Goal: Task Accomplishment & Management: Use online tool/utility

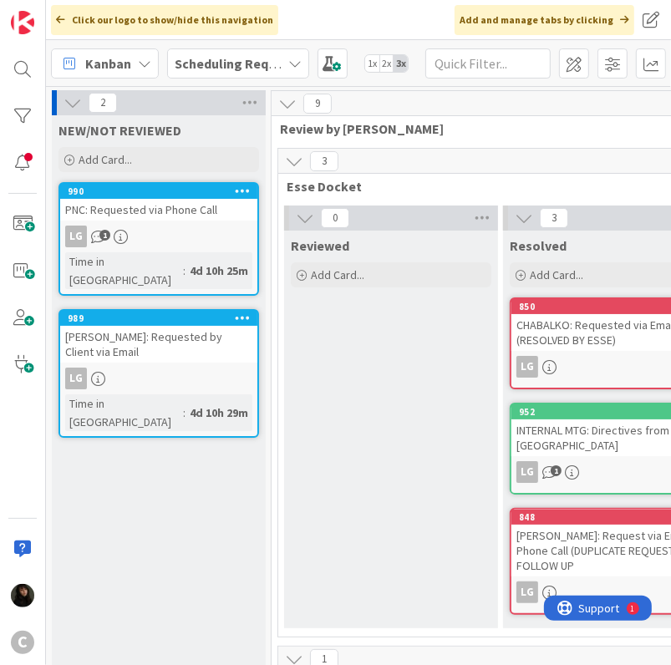
click at [264, 67] on b "Scheduling Requests" at bounding box center [239, 63] width 128 height 17
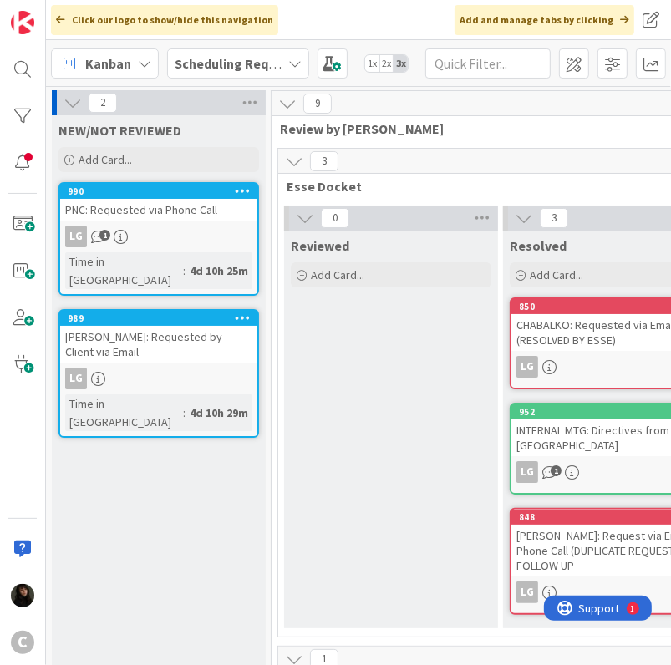
click at [267, 69] on b "Scheduling Requests" at bounding box center [239, 63] width 128 height 17
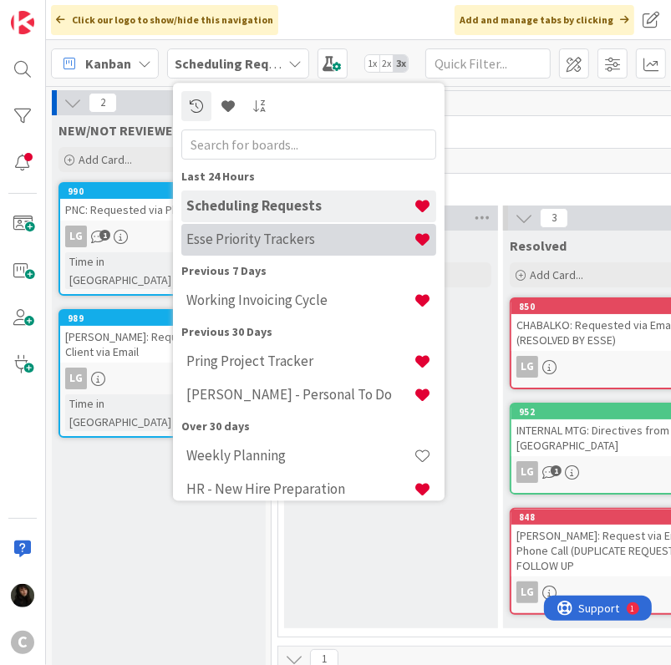
click at [237, 243] on h4 "Esse Priority Trackers" at bounding box center [299, 239] width 227 height 17
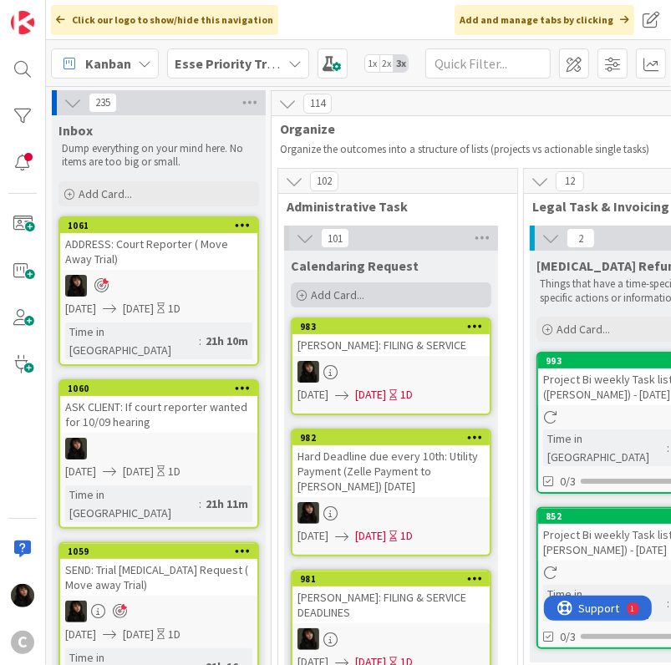
click at [341, 298] on span "Add Card..." at bounding box center [337, 294] width 53 height 15
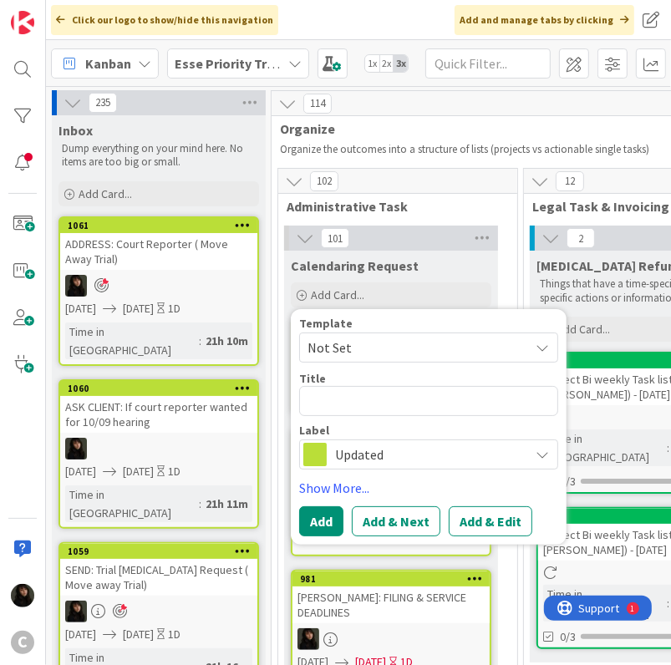
click at [326, 410] on textarea at bounding box center [428, 401] width 259 height 30
type textarea "x"
type textarea "B"
type textarea "x"
type textarea "BE"
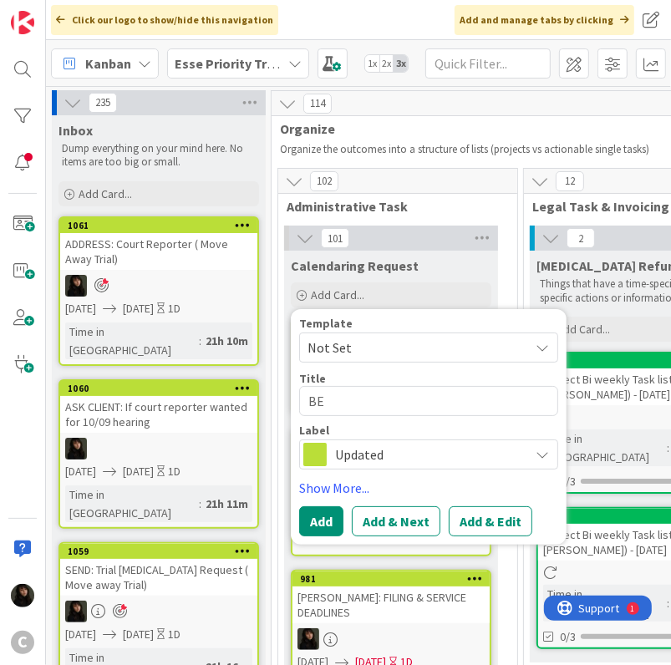
type textarea "x"
type textarea "BEA"
type textarea "x"
type textarea "BEAR"
type textarea "x"
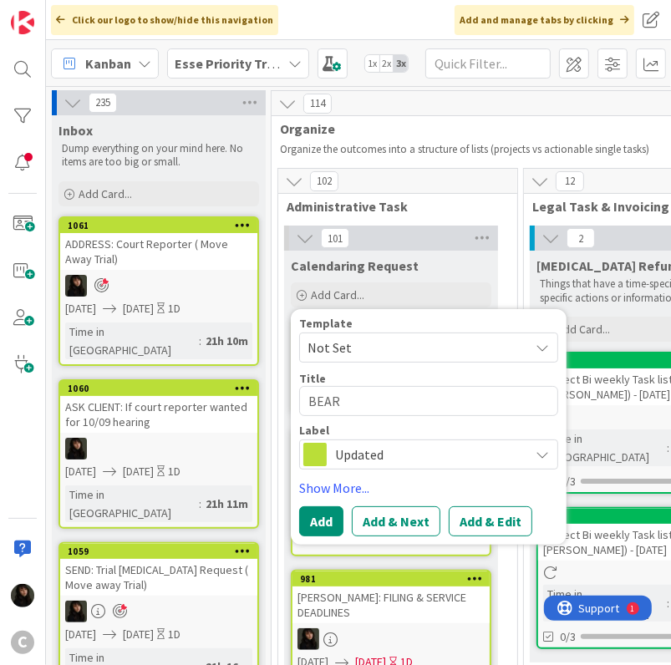
type textarea "BEARD"
type textarea "x"
type textarea "BEARD:"
type textarea "x"
type textarea "BEARD:"
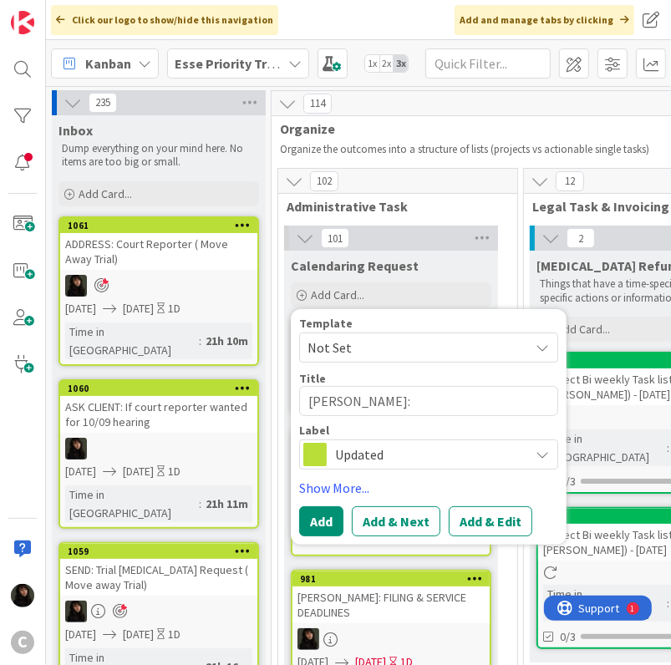
type textarea "x"
type textarea "BEARD: L"
type textarea "x"
type textarea "BEARD: L."
type textarea "x"
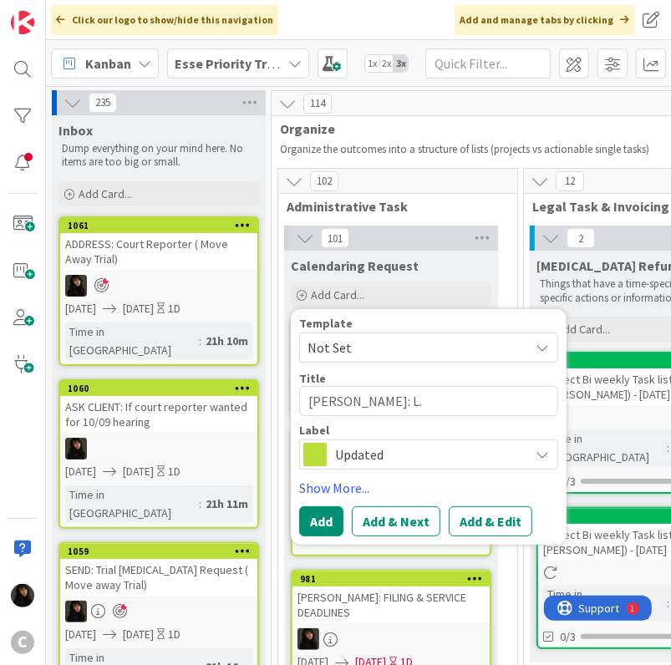
type textarea "BEARD: L./"
type textarea "x"
type textarea "BEARD: L./D"
type textarea "x"
type textarea "BEARD: L./D"
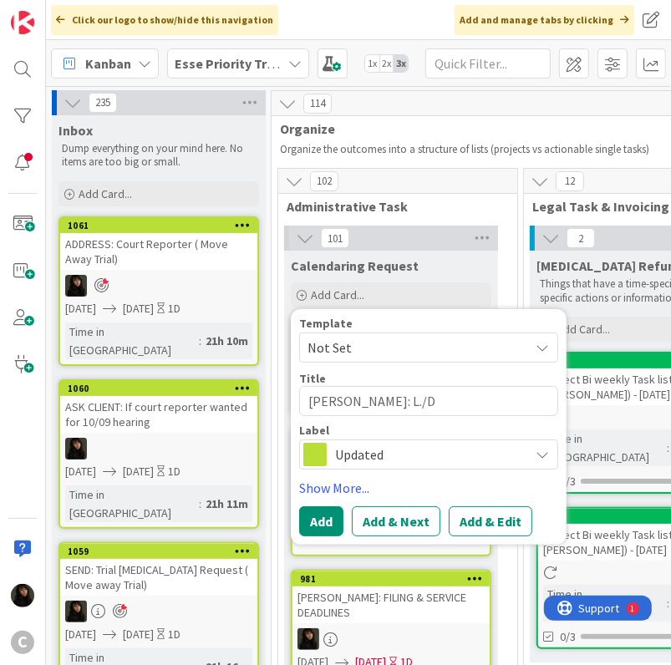
type textarea "x"
type textarea "BEARD: L./D S"
type textarea "x"
type textarea "BEARD: L./D Se"
type textarea "x"
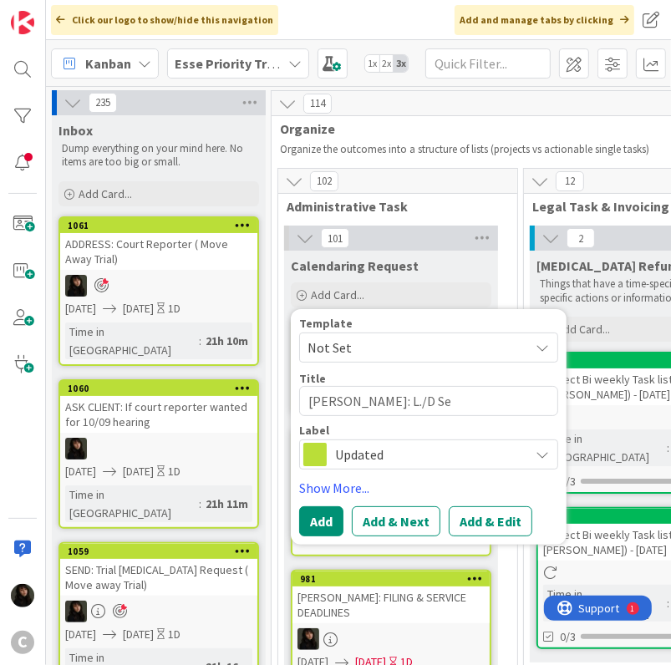
type textarea "BEARD: L./D Ser"
type textarea "x"
type textarea "BEARD: L./D Se"
type textarea "x"
type textarea "BEARD: L./D S"
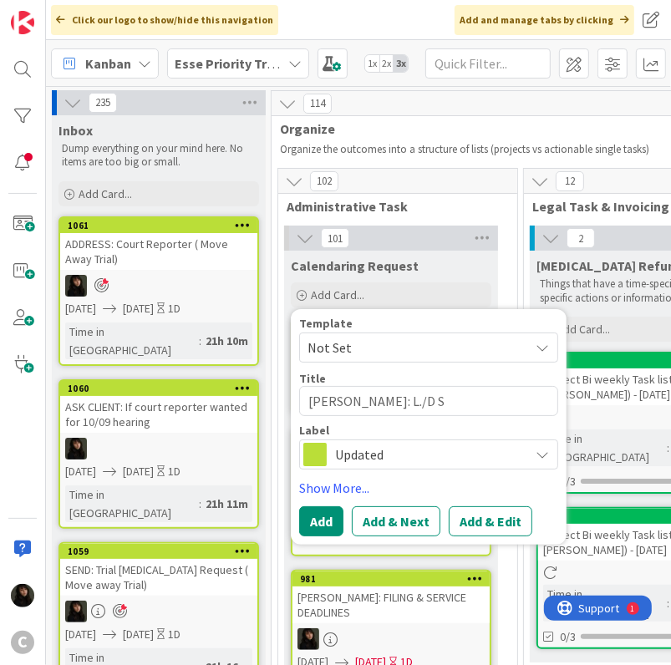
type textarea "x"
type textarea "BEARD: L./D SE"
type textarea "x"
type textarea "BEARD: L./D SER"
type textarea "x"
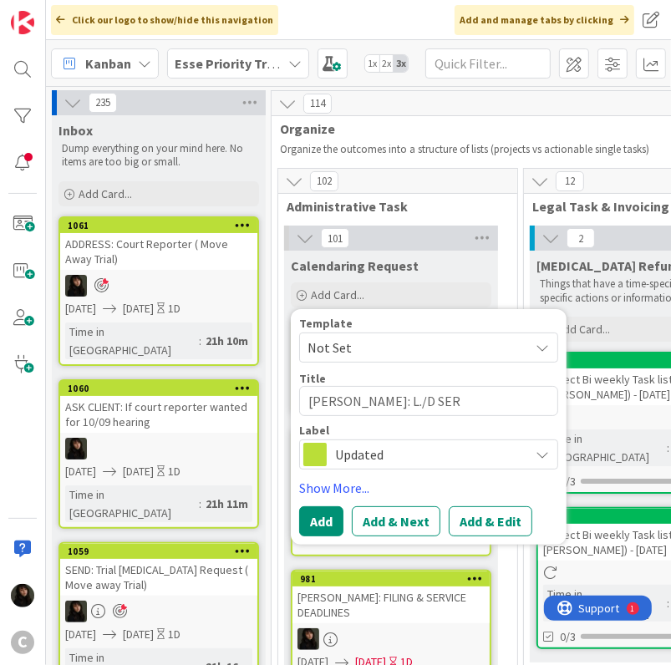
type textarea "BEARD: L./D SERV"
type textarea "x"
type textarea "BEARD: L./D SERVE"
type textarea "x"
type textarea "BEARD: L./D SERVE/"
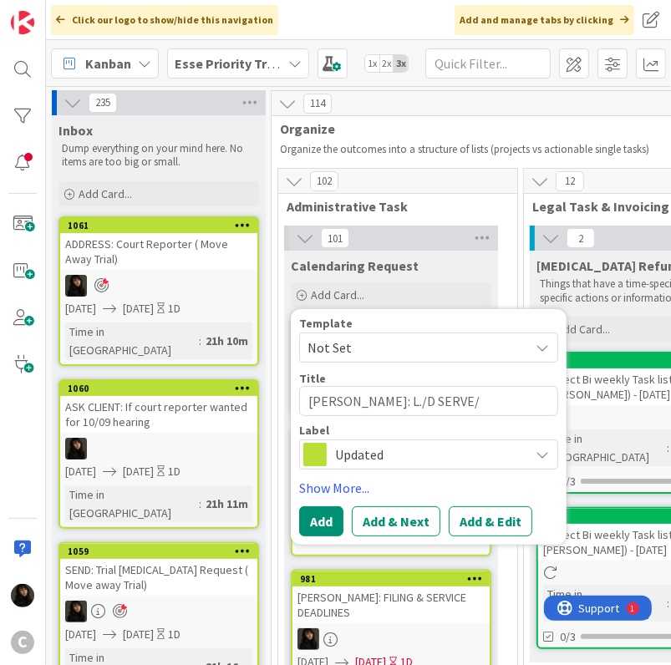
type textarea "x"
type textarea "BEARD: L./D SERVE/F"
type textarea "x"
type textarea "BEARD: L./D SERVE/FI"
type textarea "x"
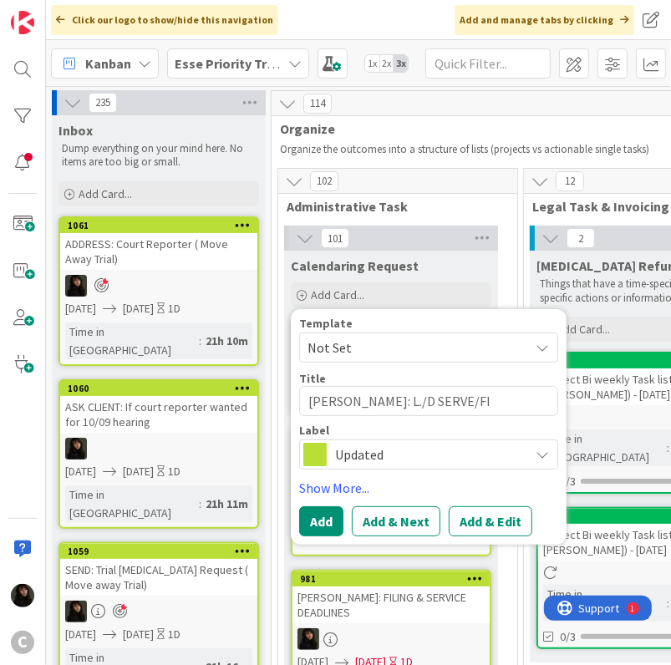
type textarea "BEARD: L./D SERVE/FIL"
type textarea "x"
type textarea "BEARD: L./D SERVE/FILE"
type textarea "x"
type textarea "BEARD: L./D SERVE/FILE"
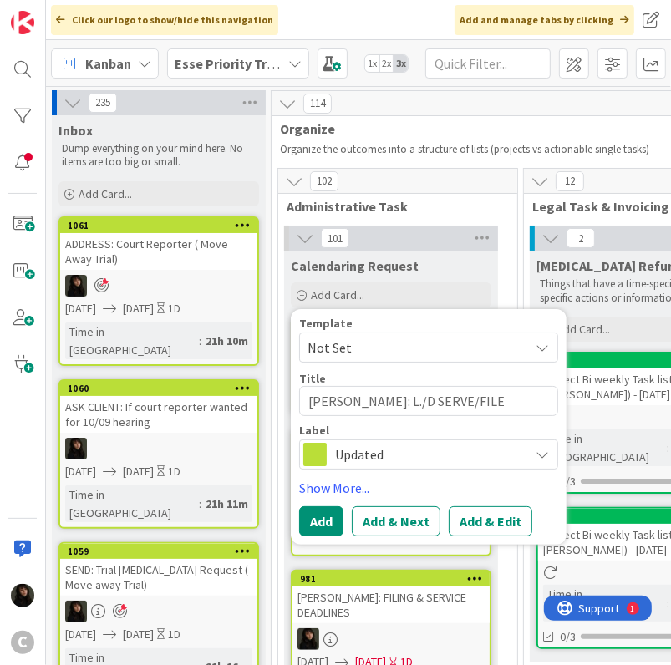
type textarea "x"
type textarea "BEARD: L./D SERVE/FILE I"
type textarea "x"
type textarea "BEARD: L./D SERVE/FILE In"
type textarea "x"
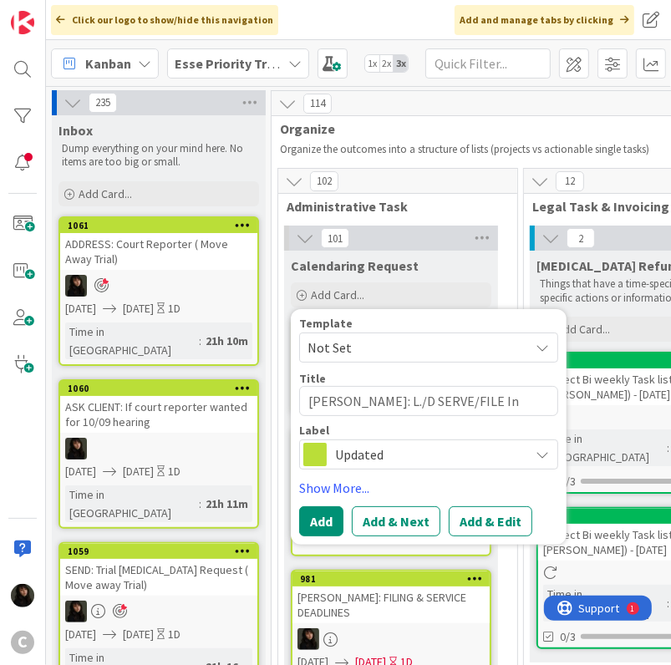
type textarea "BEARD: L./D SERVE/FILE I"
type textarea "x"
type textarea "BEARD: L./D SERVE/FILE In"
type textarea "x"
type textarea "BEARD: L./D SERVE/FILE Inc"
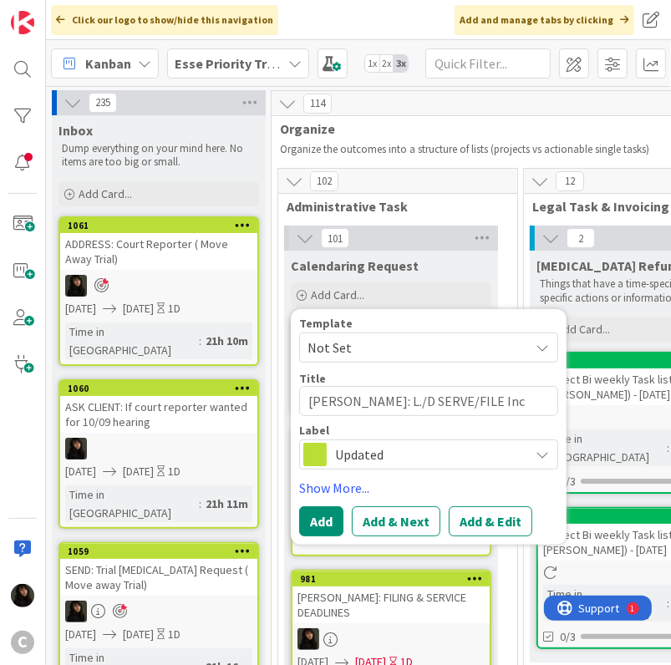
type textarea "x"
type textarea "BEARD: L./D SERVE/FILE Inco"
type textarea "x"
type textarea "BEARD: L./D SERVE/FILE Incom"
type textarea "x"
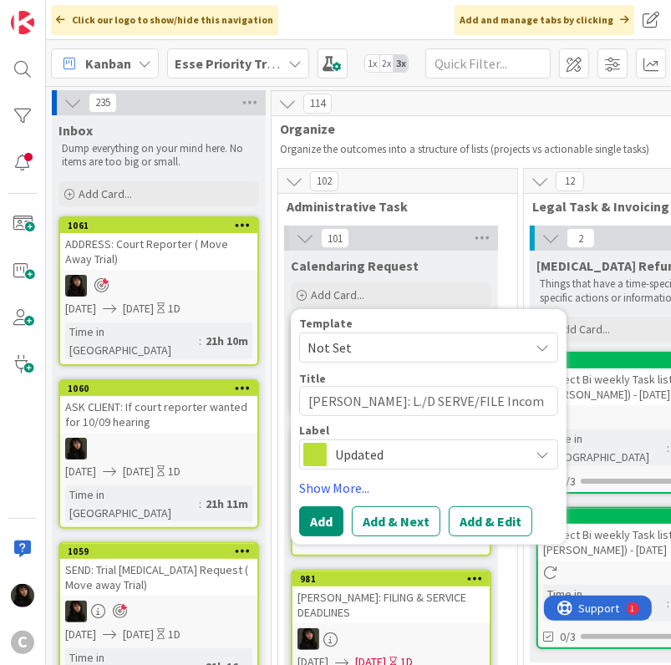
type textarea "BEARD: L./D SERVE/FILE Income"
type textarea "x"
type textarea "BEARD: L./D SERVE/FILE Income"
type textarea "x"
type textarea "BEARD: L./D SERVE/FILE Income a"
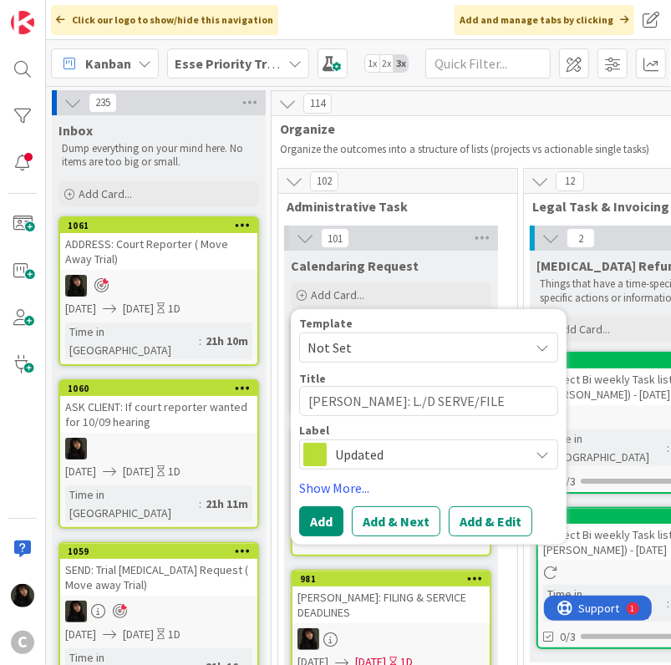
type textarea "x"
type textarea "BEARD: L./D SERVE/FILE Income an"
type textarea "x"
type textarea "BEARD: L./D SERVE/FILE Income and"
type textarea "x"
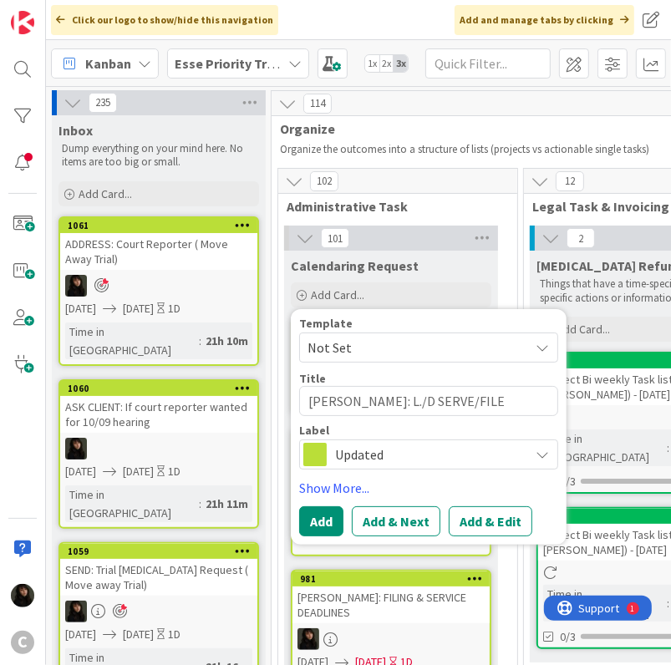
type textarea "BEARD: L./D SERVE/FILE Income and"
type textarea "x"
type textarea "BEARD: L./D SERVE/FILE Income and E"
type textarea "x"
type textarea "BEARD: L./D SERVE/FILE Income and Ex"
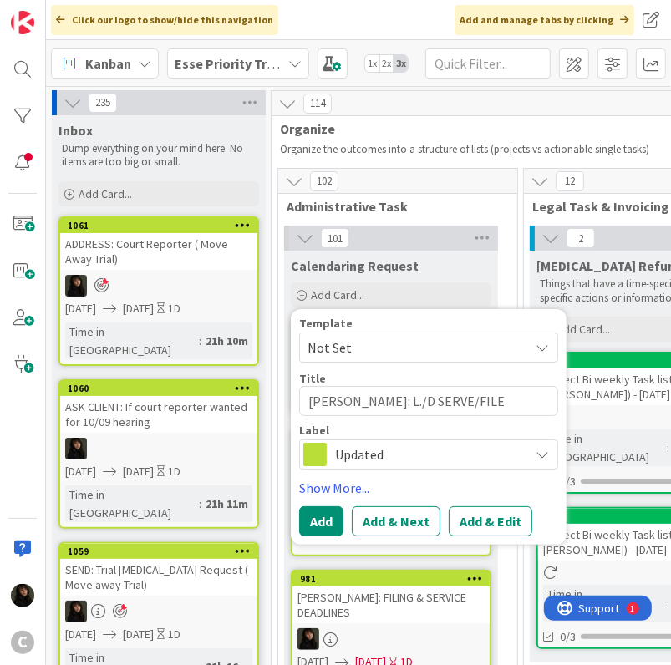
type textarea "x"
type textarea "BEARD: L./D SERVE/FILE Income and Exp"
type textarea "x"
type textarea "BEARD: L./D SERVE/FILE Income and Expe"
type textarea "x"
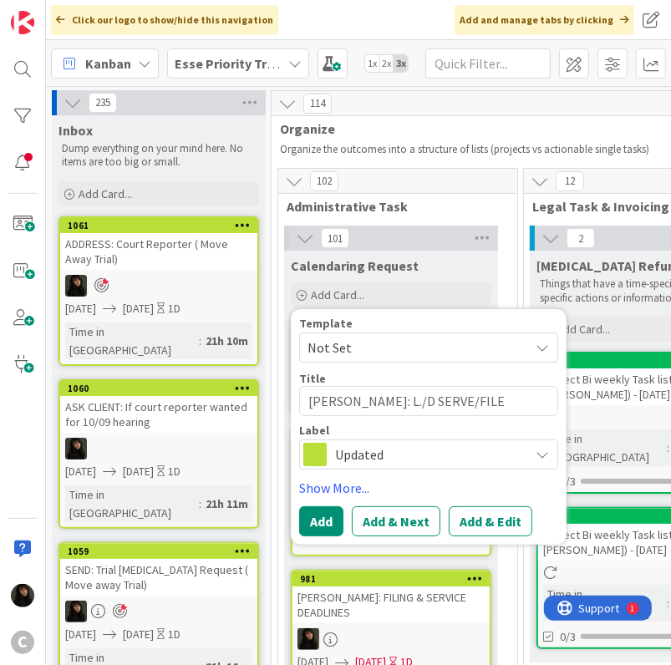
type textarea "BEARD: L./D SERVE/FILE Income and Expes"
type textarea "x"
type textarea "BEARD: L./D SERVE/FILE Income and Expese"
type textarea "x"
type textarea "BEARD: L./D SERVE/FILE Income and Expesen"
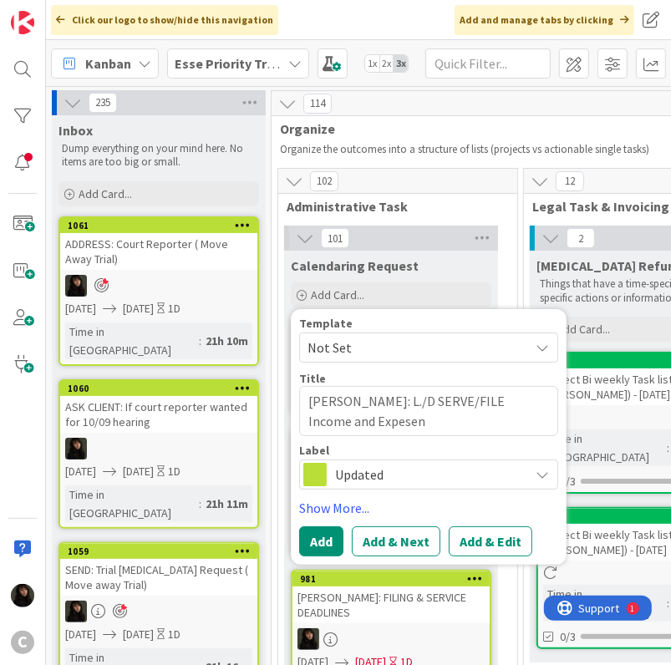
type textarea "x"
type textarea "BEARD: L./D SERVE/FILE Income and Expese"
type textarea "x"
type textarea "BEARD: L./D SERVE/FILE Income and Expes"
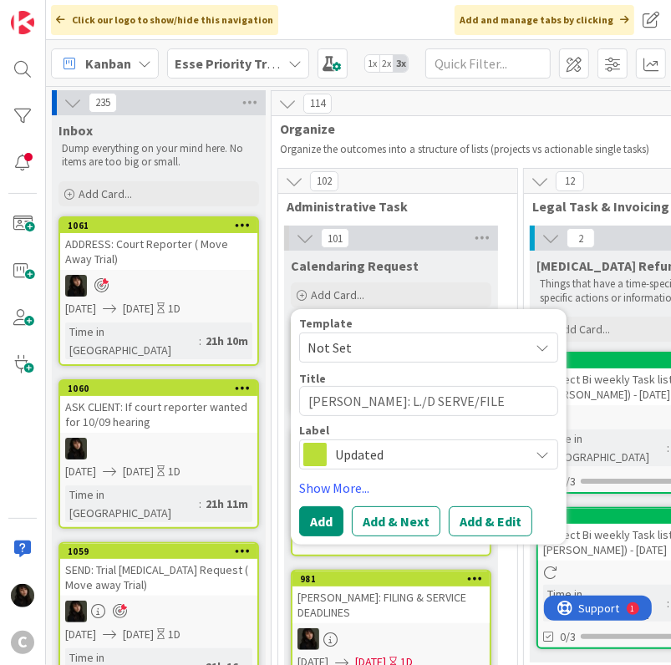
type textarea "x"
type textarea "BEARD: L./D SERVE/FILE Income and Expe"
type textarea "x"
type textarea "BEARD: L./D SERVE/FILE Income and Expen"
type textarea "x"
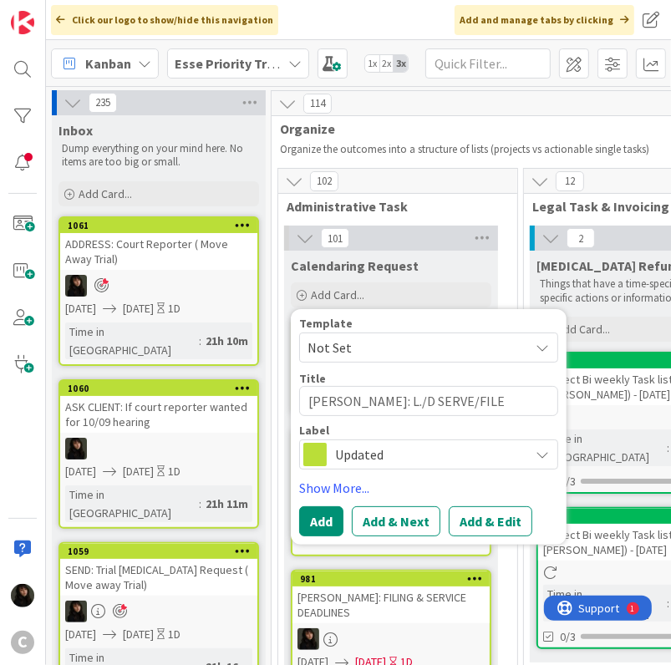
type textarea "BEARD: L./D SERVE/FILE Income and Expens"
type textarea "x"
type textarea "BEARD: L./D SERVE/FILE Income and Expense"
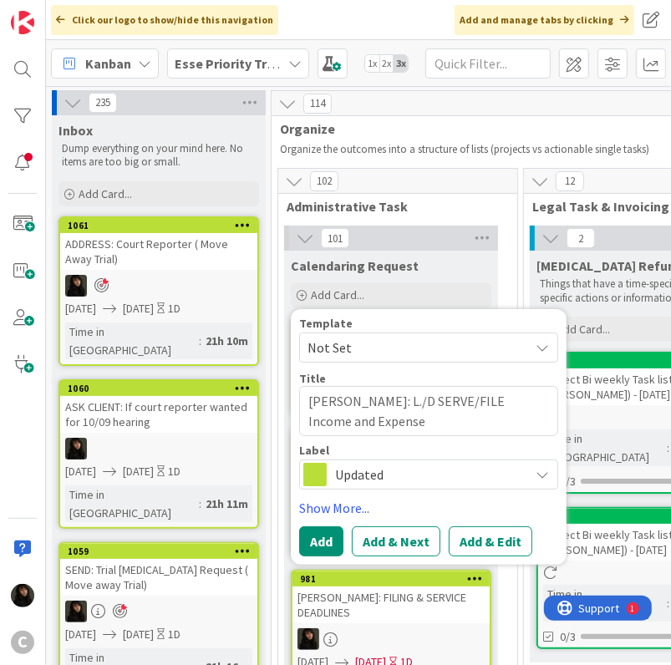
type textarea "x"
type textarea "BEARD: L./D SERVE/FILE Income and Expense"
type textarea "x"
type textarea "BEARD: L./D SERVE/FILE Income and Expense |"
type textarea "x"
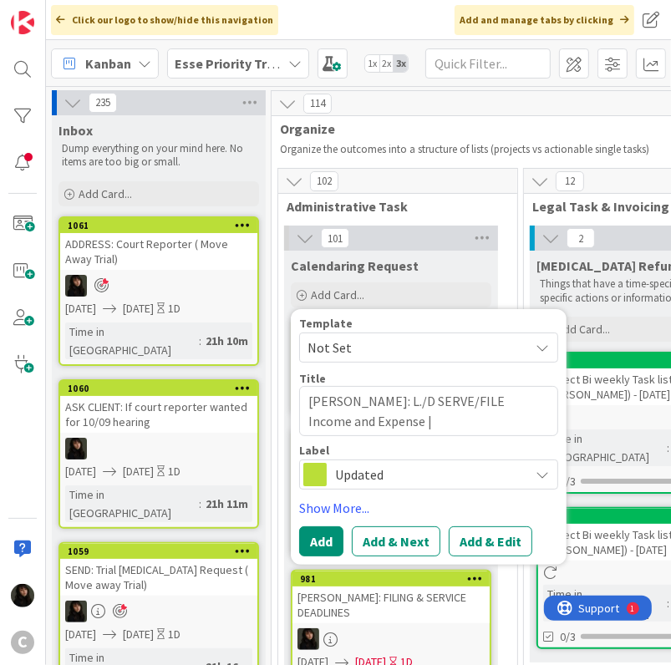
type textarea "BEARD: L./D SERVE/FILE Income and Expense |"
type textarea "x"
type textarea "BEARD: L./D SERVE/FILE Income and Expense | K"
type textarea "x"
type textarea "BEARD: L./D SERVE/FILE Income and Expense | Ki"
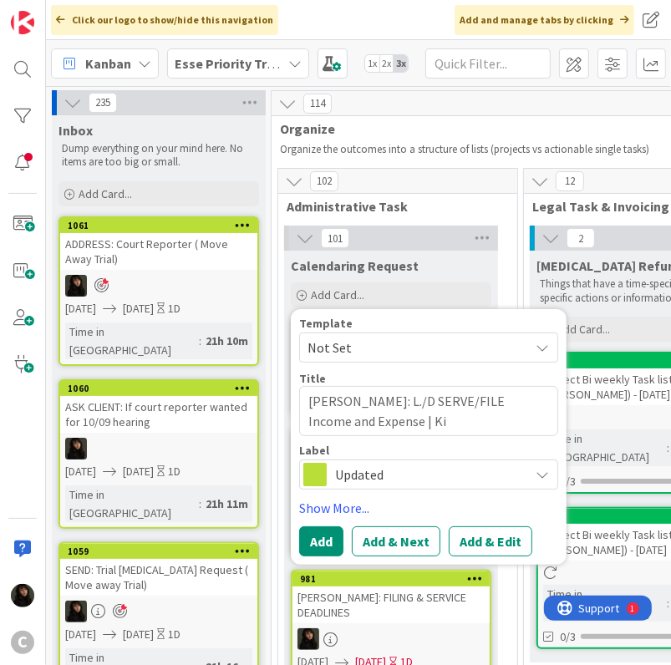
type textarea "x"
type textarea "BEARD: L./D SERVE/FILE Income and Expense | Kie"
type textarea "x"
type textarea "BEARD: L./D SERVE/FILE Income and Expense | Kier"
type textarea "x"
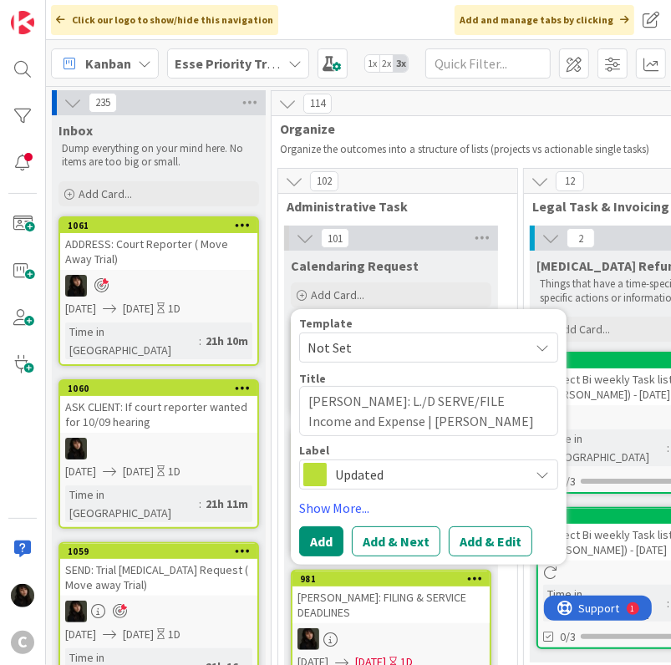
type textarea "BEARD: L./D SERVE/FILE Income and Expense | Kieri"
type textarea "x"
type textarea "BEARD: L./D SERVE/FILE Income and Expense | Kieria"
type textarea "x"
type textarea "BEARD: L./D SERVE/FILE Income and Expense | Kierian"
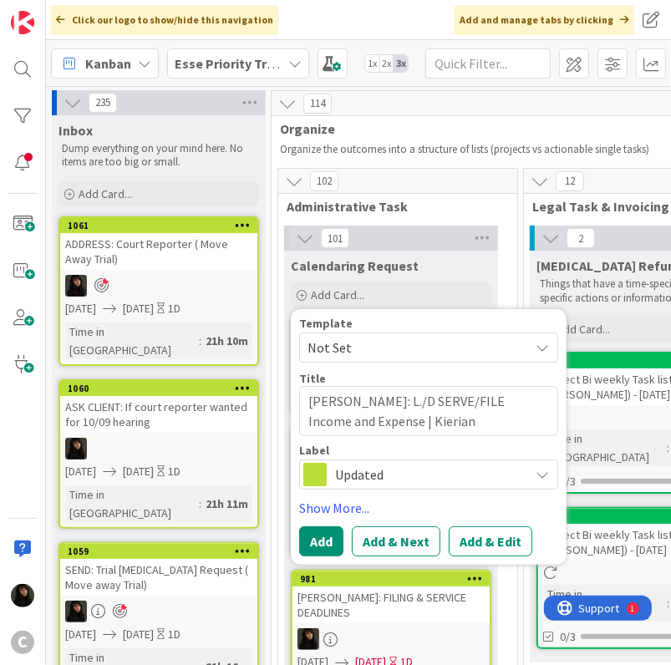
type textarea "x"
type textarea "BEARD: L./D SERVE/FILE Income and Expense | Kierian"
type textarea "x"
type textarea "BEARD: L./D SERVE/FILE Income and Expense | Kierian B"
type textarea "x"
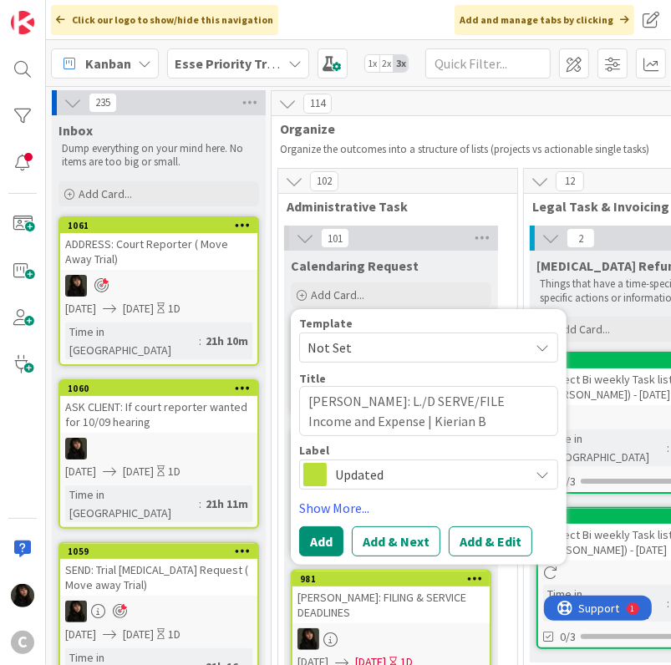
type textarea "BEARD: L./D SERVE/FILE Income and Expense | Kierian Be"
type textarea "x"
type textarea "BEARD: L./D SERVE/FILE Income and Expense | Kierian Bea"
type textarea "x"
type textarea "BEARD: L./D SERVE/FILE Income and Expense | Kierian Bear"
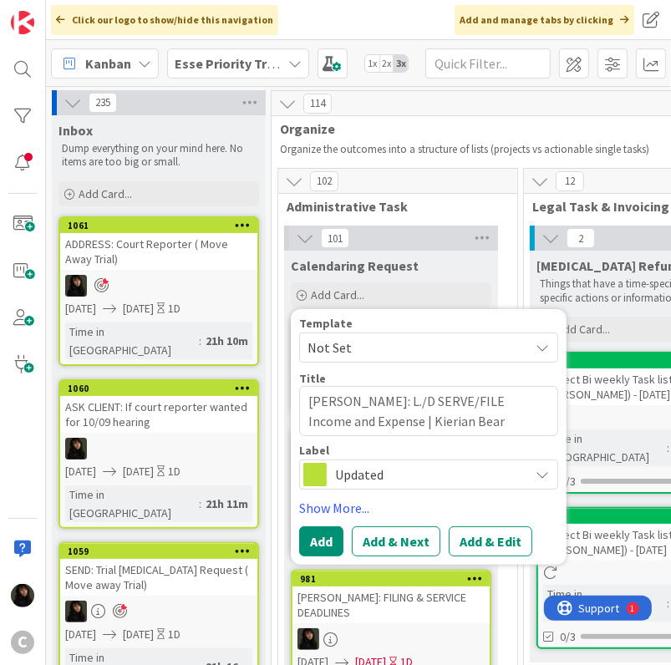
type textarea "x"
type textarea "BEARD: L./D SERVE/FILE Income and Expense | Kierian Beard"
type textarea "x"
type textarea "BEARD: L./D SERVE/FILE Income and Expense | Kierian Beard"
type textarea "x"
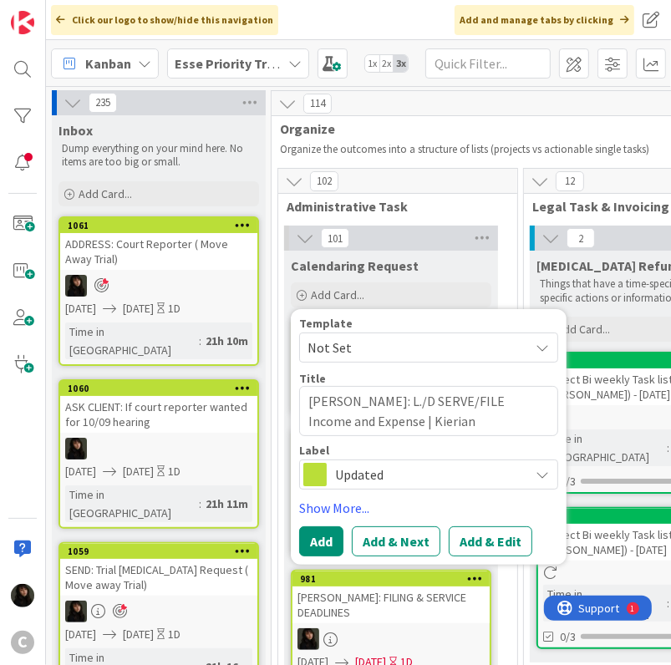
type textarea "BEARD: L./D SERVE/FILE Income and Expense | Kierian Beard ("
type textarea "x"
type textarea "BEARD: L./D SERVE/FILE Income and Expense | Kierian Beard (B"
type textarea "x"
type textarea "BEARD: L./D SERVE/FILE Income and Expense | Kierian Beard (BE"
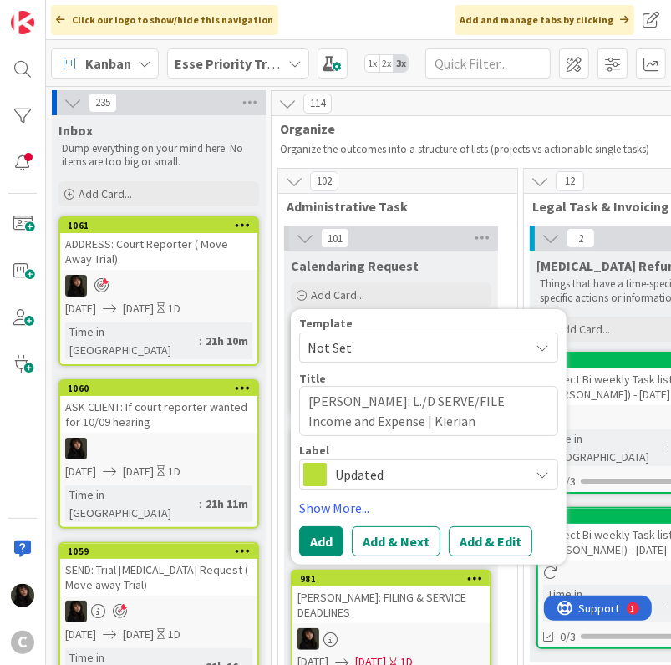
type textarea "x"
type textarea "BEARD: L./D SERVE/FILE Income and Expense | Kierian Beard (BEA"
type textarea "x"
type textarea "BEARD: L./D SERVE/FILE Income and Expense | Kierian Beard (BEAR"
type textarea "x"
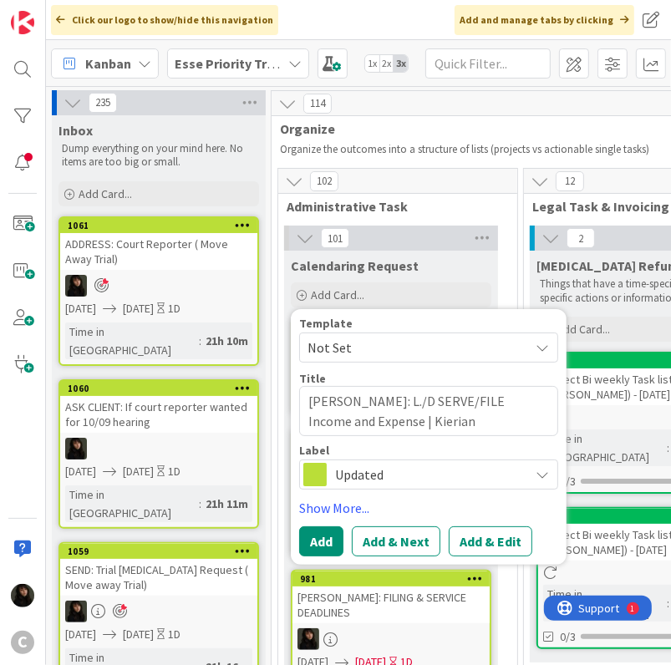
type textarea "BEARD: L./D SERVE/FILE Income and Expense | Kierian Beard (BEARD"
type textarea "x"
type textarea "BEARD: L./D SERVE/FILE Income and Expense | Kierian Beard (BEARD-"
type textarea "x"
type textarea "BEARD: L./D SERVE/FILE Income and Expense | Kierian Beard (BEARD-2"
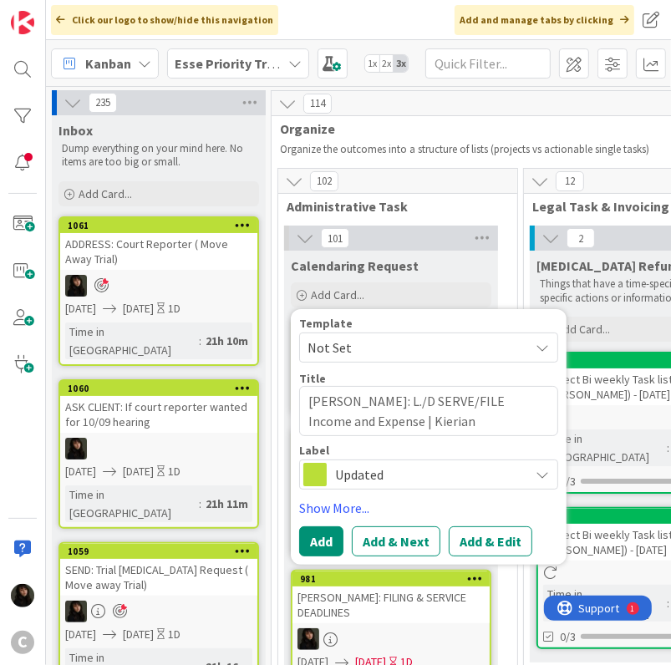
type textarea "x"
type textarea "BEARD: L./D SERVE/FILE Income and Expense | Kierian Beard (BEARD-27"
type textarea "x"
type textarea "BEARD: L./D SERVE/FILE Income and Expense | Kierian Beard (BEARD-278"
type textarea "x"
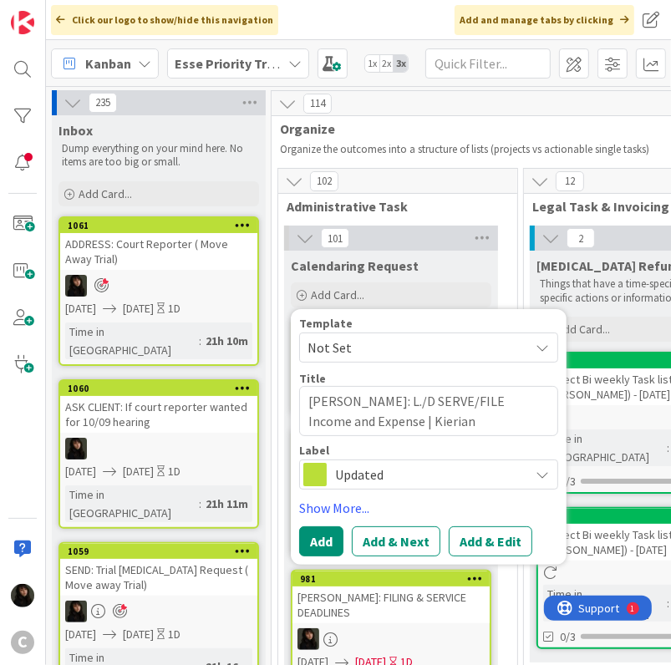
type textarea "BEARD: L./D SERVE/FILE Income and Expense | Kierian Beard (BEARD-278)"
click at [384, 481] on span "Updated" at bounding box center [427, 474] width 185 height 23
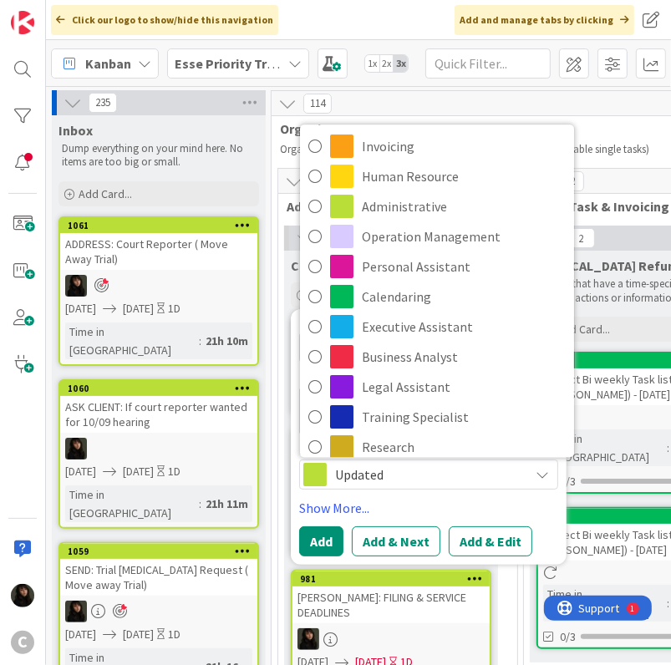
click at [384, 481] on span "Updated" at bounding box center [427, 474] width 185 height 23
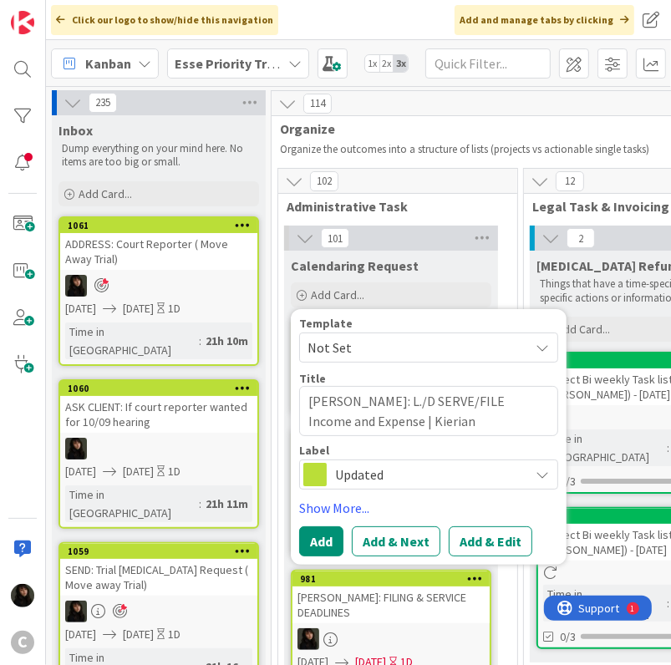
click at [458, 480] on span "Updated" at bounding box center [427, 474] width 185 height 23
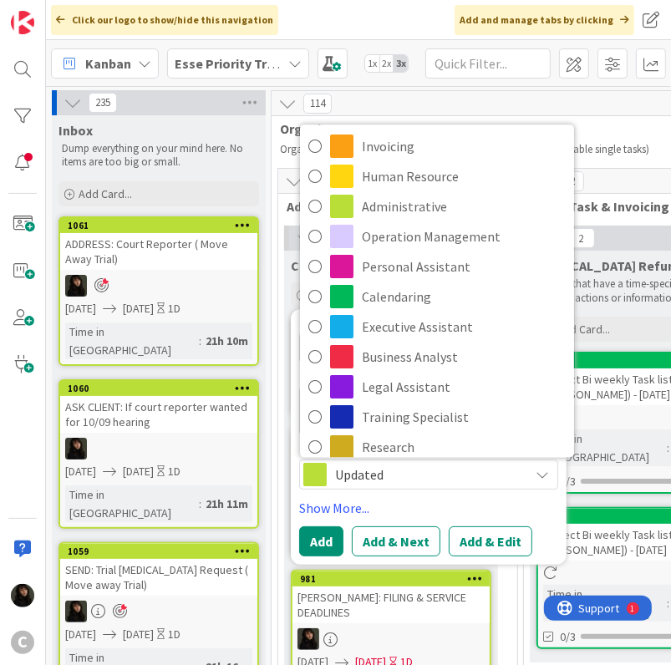
click at [458, 480] on span "Updated" at bounding box center [427, 474] width 185 height 23
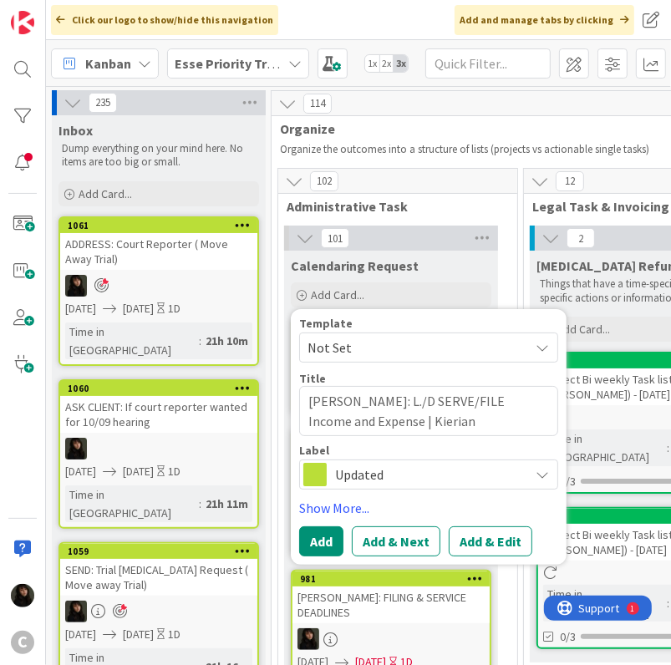
click at [320, 480] on span at bounding box center [314, 474] width 23 height 23
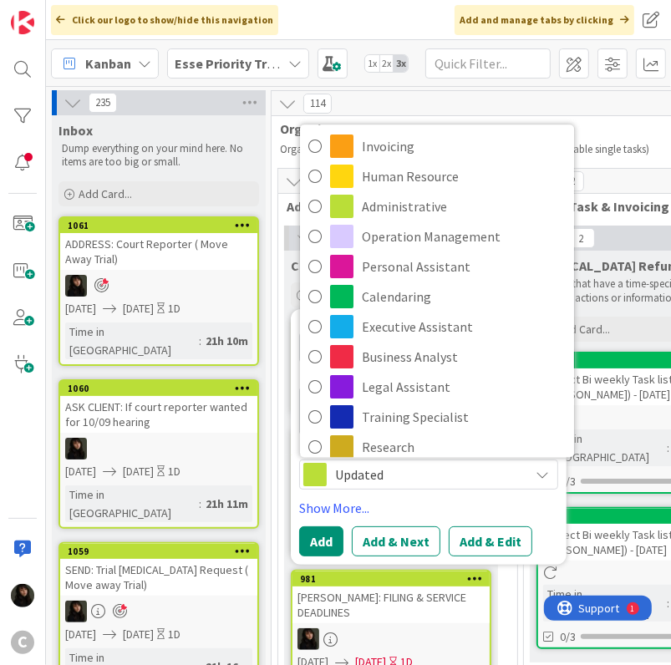
click at [470, 484] on span "Updated" at bounding box center [427, 474] width 185 height 23
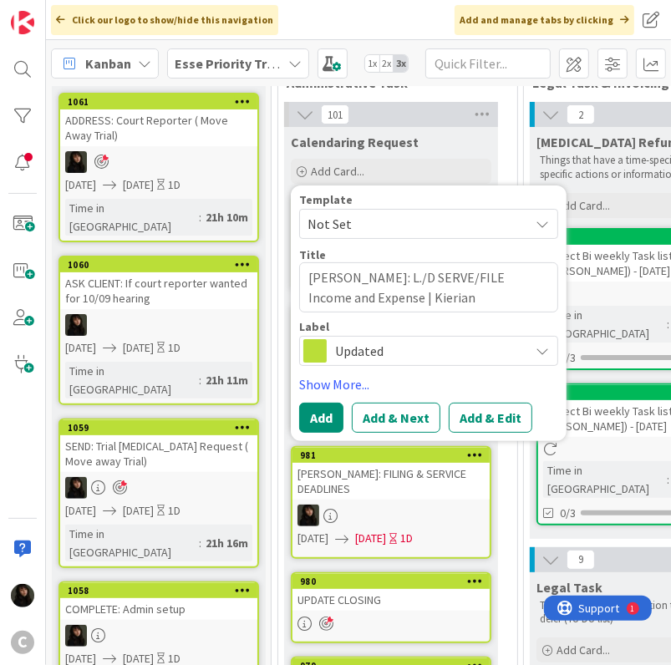
scroll to position [167, 0]
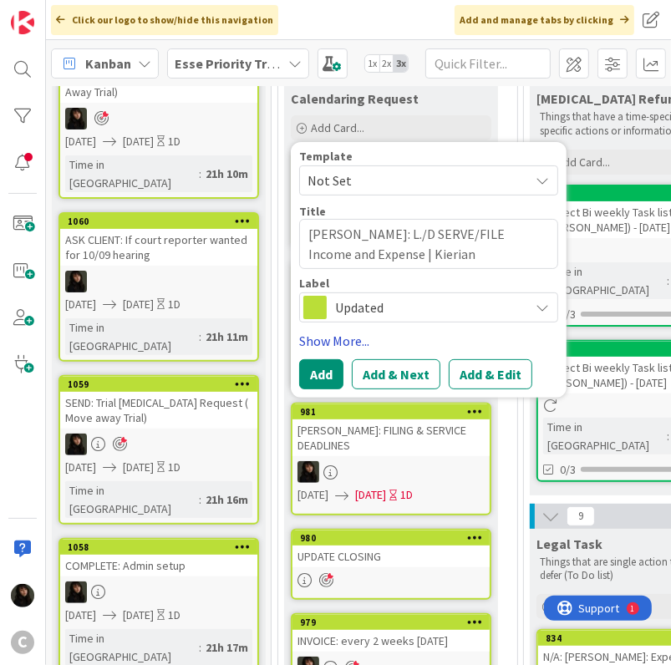
click at [324, 333] on link "Show More..." at bounding box center [428, 341] width 259 height 20
type textarea "x"
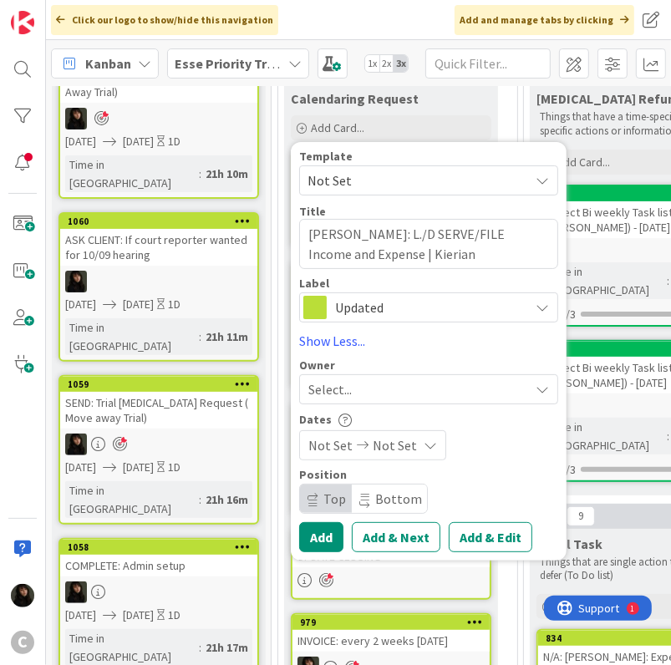
click at [368, 445] on icon at bounding box center [363, 445] width 20 height 12
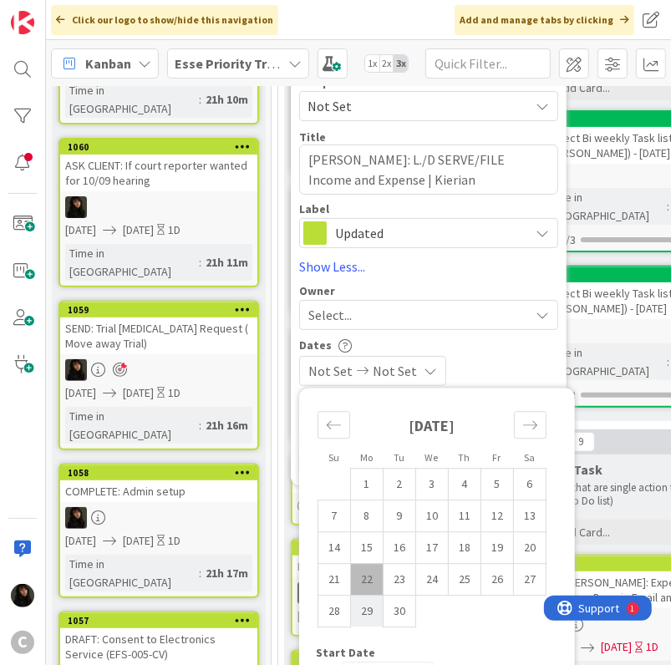
scroll to position [334, 0]
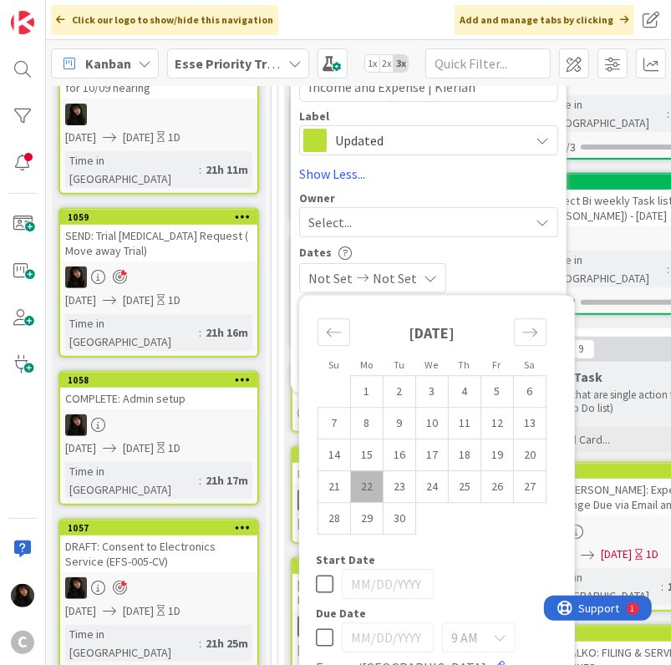
click at [368, 489] on td "22" at bounding box center [367, 487] width 33 height 32
type input "09/22/2025"
type textarea "x"
click at [390, 486] on td "23" at bounding box center [400, 487] width 33 height 32
type input "09/23/2025"
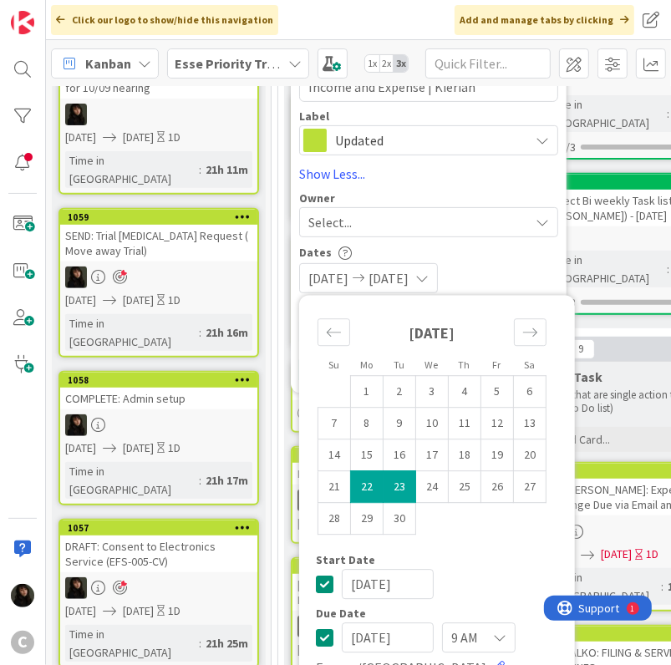
click at [523, 255] on div "Dates" at bounding box center [428, 253] width 259 height 14
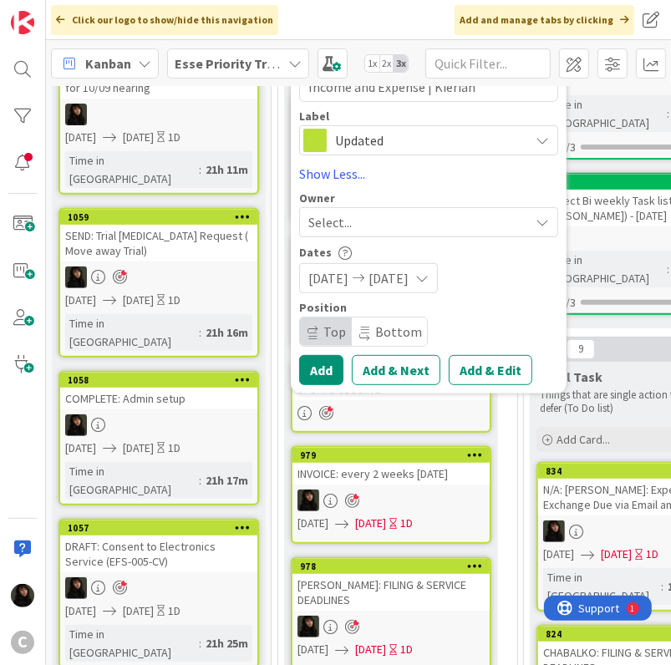
click at [363, 198] on div "Owner" at bounding box center [428, 198] width 259 height 12
click at [364, 217] on div "Select..." at bounding box center [418, 222] width 221 height 20
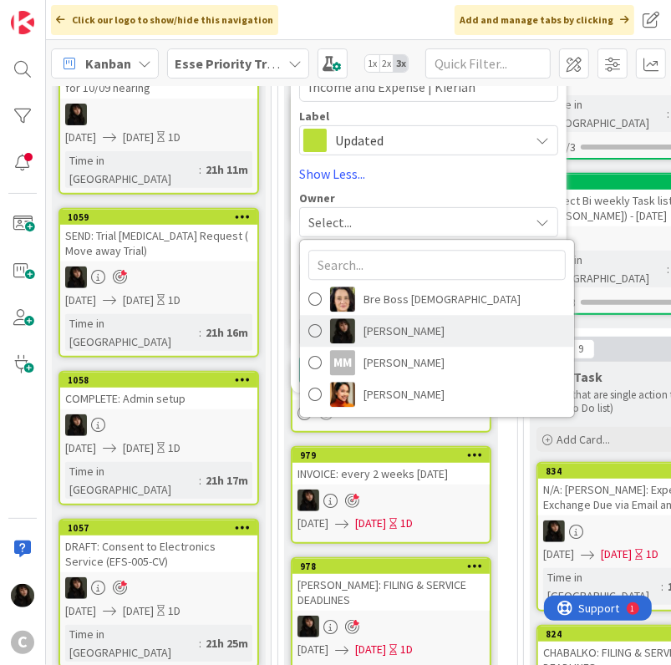
click at [384, 323] on span "Esse Soriano" at bounding box center [403, 330] width 81 height 25
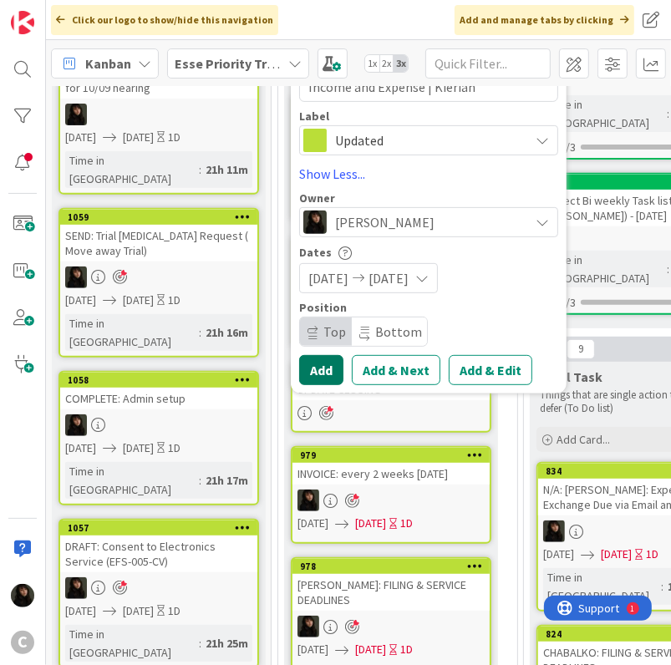
click at [320, 371] on button "Add" at bounding box center [321, 370] width 44 height 30
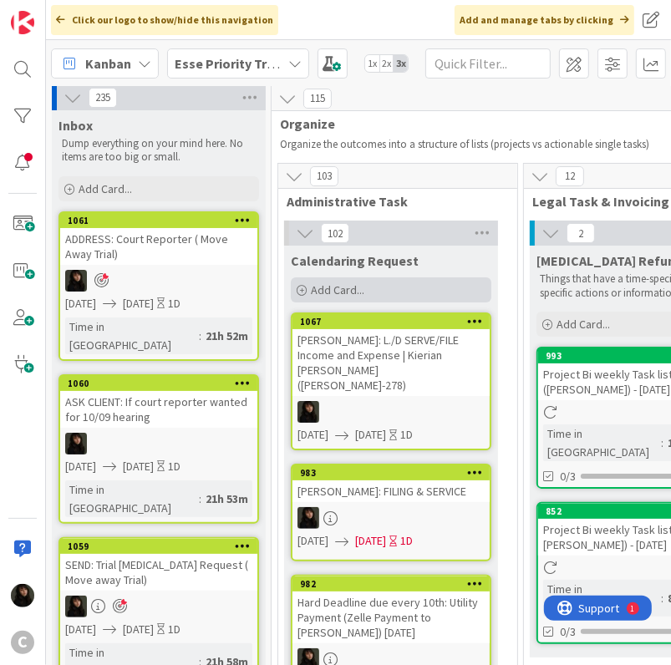
scroll to position [0, 0]
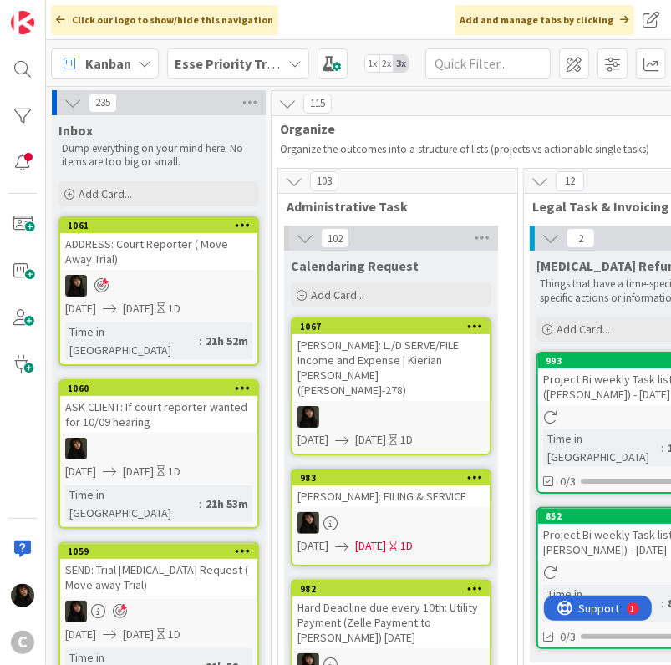
click at [419, 373] on link "1067 BEARD: L./D SERVE/FILE Income and Expense | Kierian Beard (BEARD-278) 09/2…" at bounding box center [391, 386] width 201 height 138
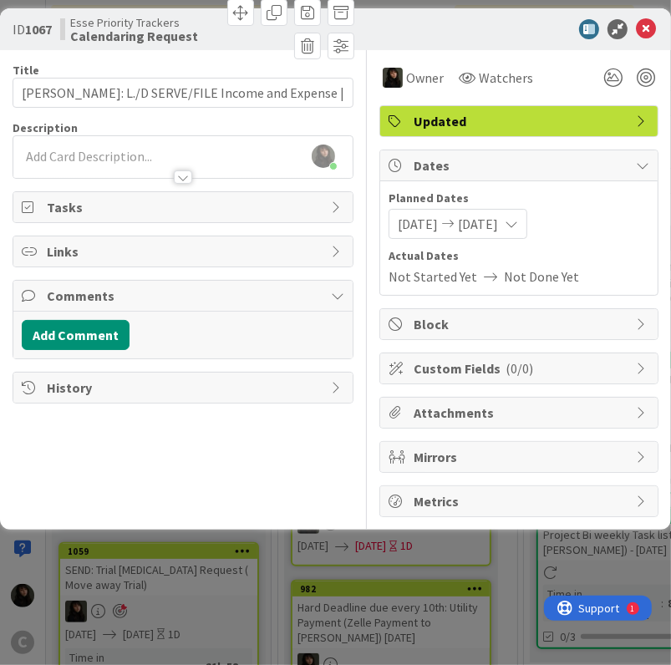
click at [77, 165] on div at bounding box center [182, 169] width 339 height 18
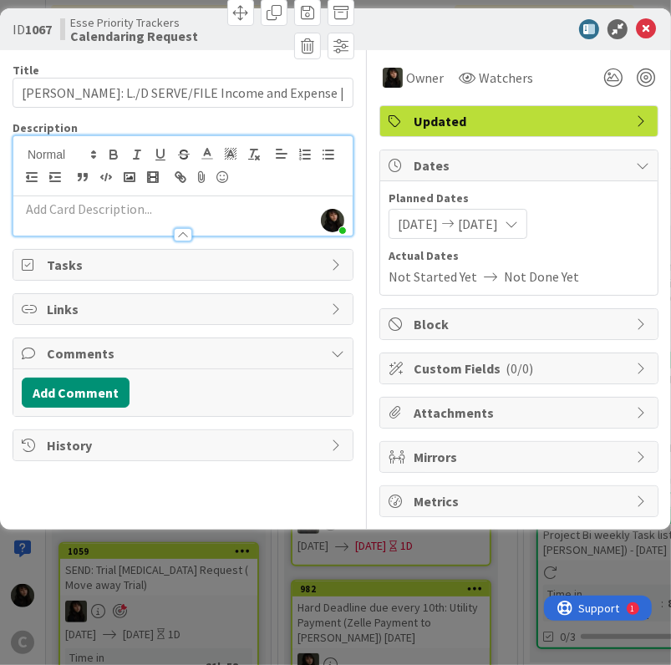
click at [71, 218] on div at bounding box center [182, 227] width 339 height 18
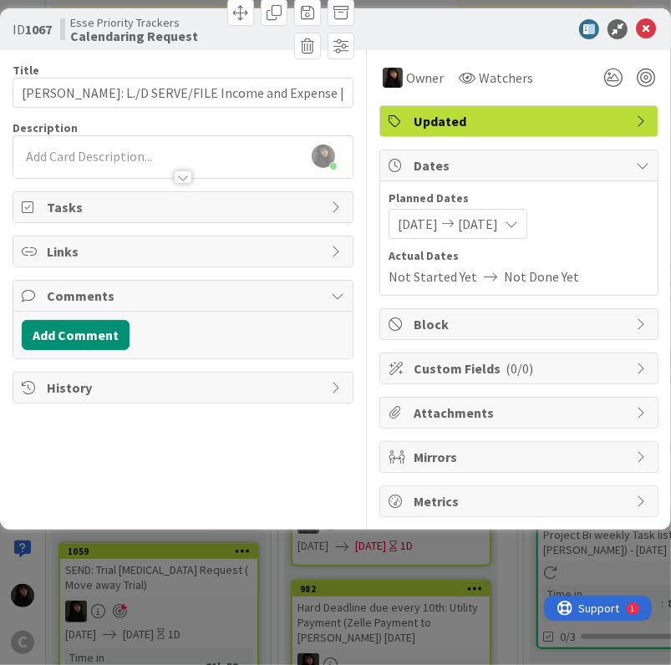
click at [88, 163] on div at bounding box center [182, 169] width 339 height 18
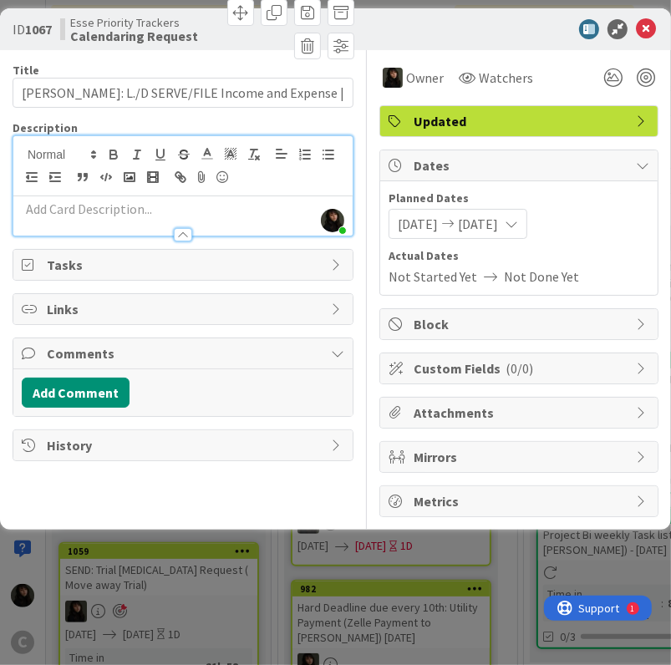
click at [69, 207] on p at bounding box center [183, 209] width 323 height 19
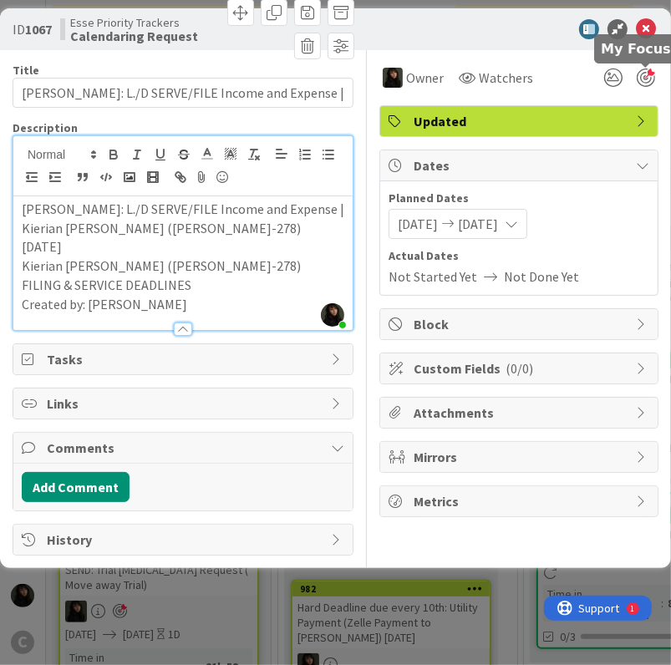
click at [654, 79] on div at bounding box center [646, 78] width 18 height 18
click at [646, 24] on icon at bounding box center [646, 29] width 20 height 20
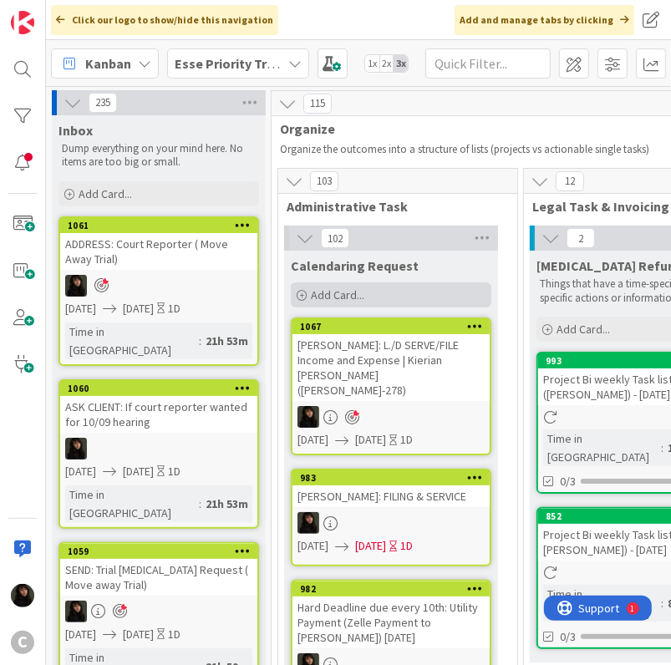
click at [352, 297] on span "Add Card..." at bounding box center [337, 294] width 53 height 15
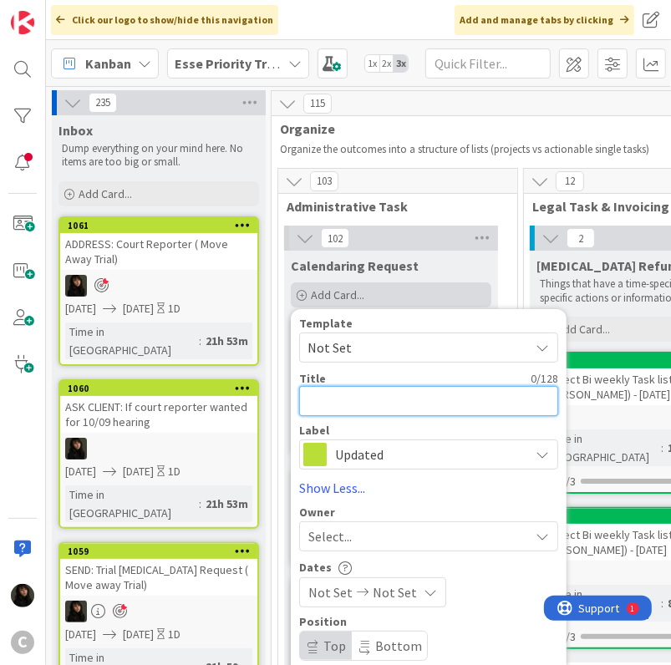
type textarea "x"
type textarea "B"
type textarea "x"
type textarea "BE"
type textarea "x"
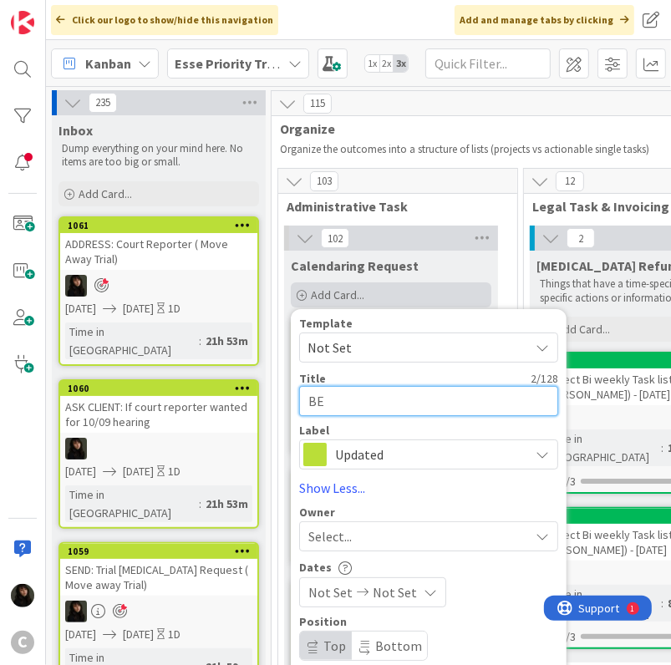
type textarea "BEA"
type textarea "x"
type textarea "BEAR"
type textarea "x"
type textarea "BEARD"
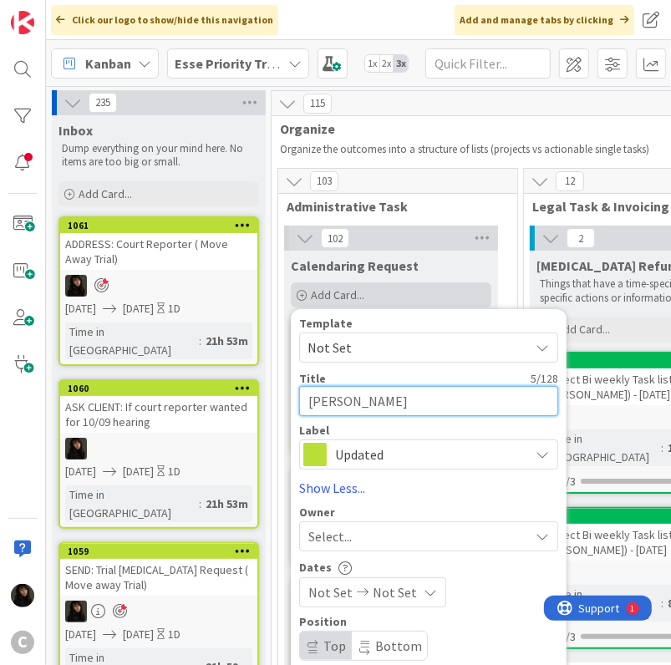
type textarea "x"
type textarea "BEARD:"
type textarea "x"
type textarea "BEARD:"
type textarea "x"
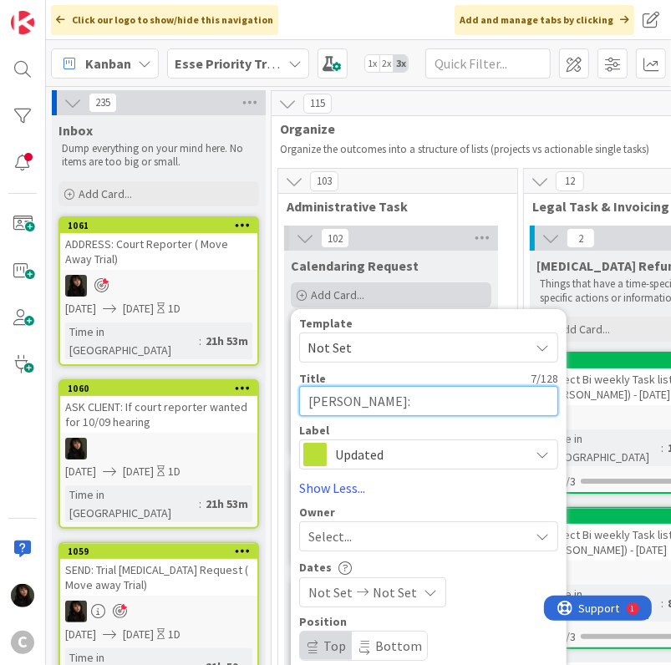
type textarea "BEARD: F"
type textarea "x"
type textarea "BEARD: FI"
type textarea "x"
type textarea "BEARD: FIL"
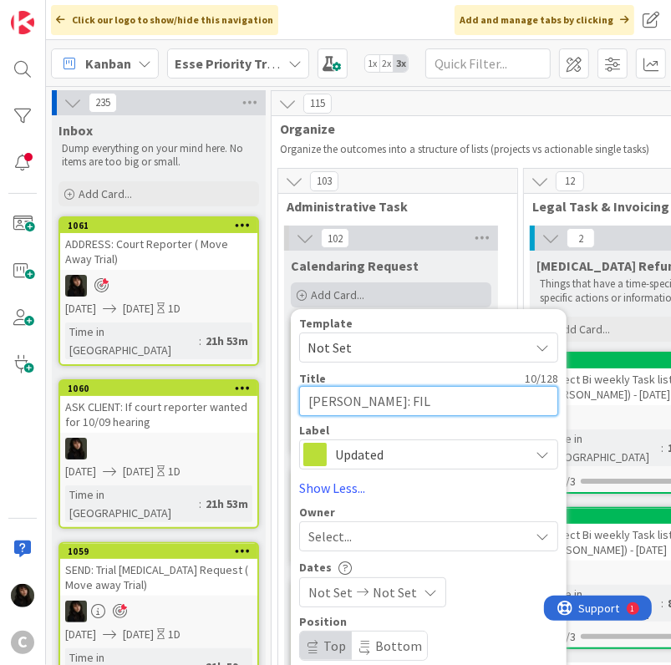
type textarea "x"
type textarea "BEARD: FILI"
type textarea "x"
type textarea "BEARD: FILIN"
type textarea "x"
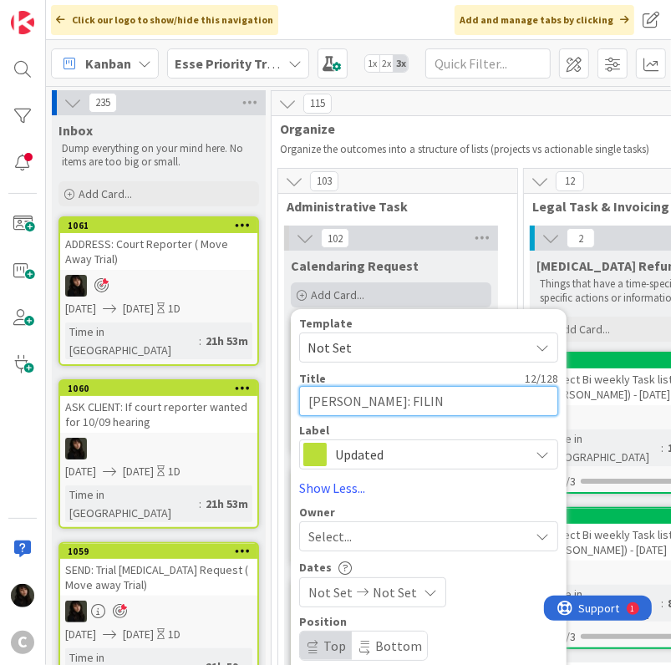
type textarea "BEARD: FILING"
type textarea "x"
type textarea "BEARD: FILING"
type textarea "x"
type textarea "BEARD: FILING &"
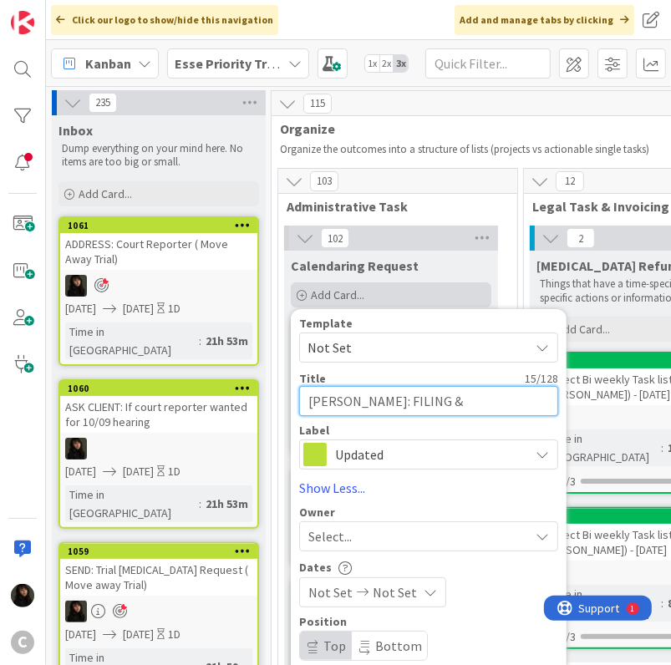
type textarea "x"
type textarea "BEARD: FILING &"
type textarea "x"
type textarea "BEARD: FILING & S"
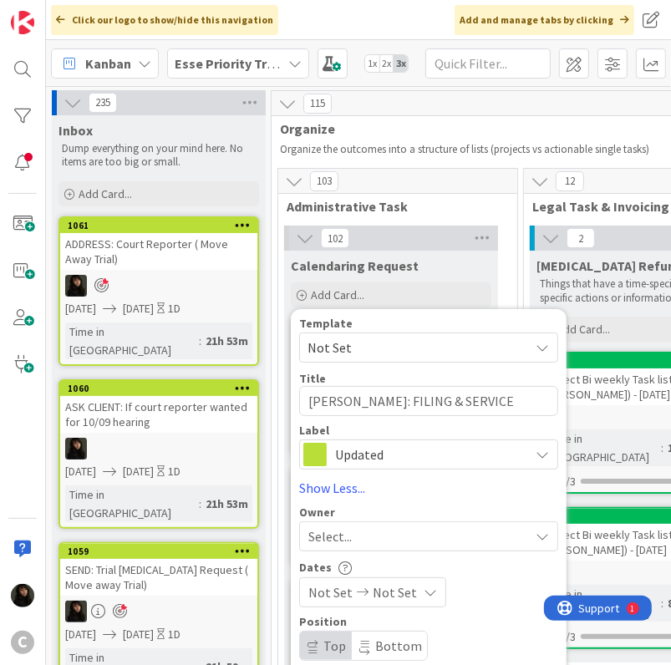
click at [376, 531] on div "Select..." at bounding box center [418, 536] width 221 height 20
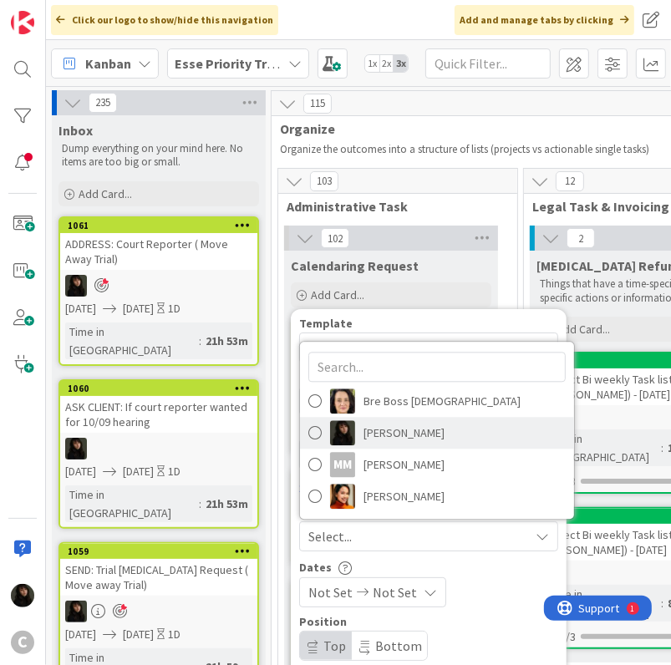
click at [399, 441] on span "Esse Soriano" at bounding box center [403, 433] width 81 height 25
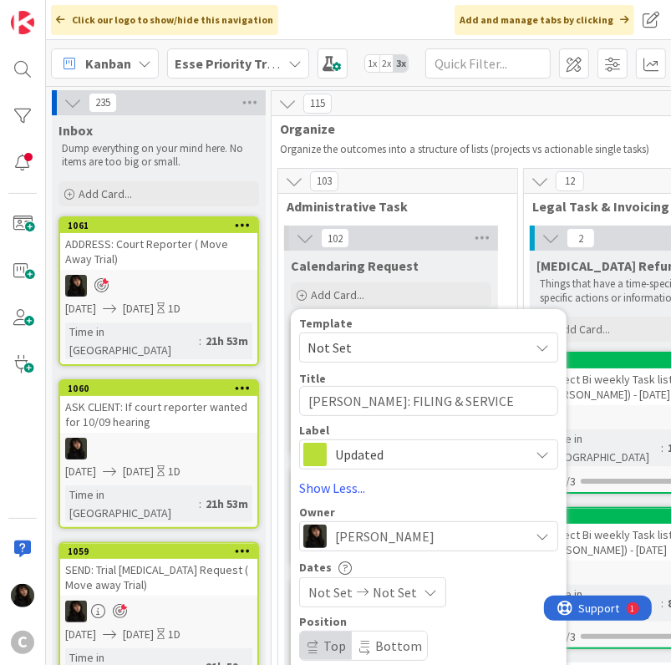
click at [381, 592] on span "Not Set" at bounding box center [395, 592] width 44 height 20
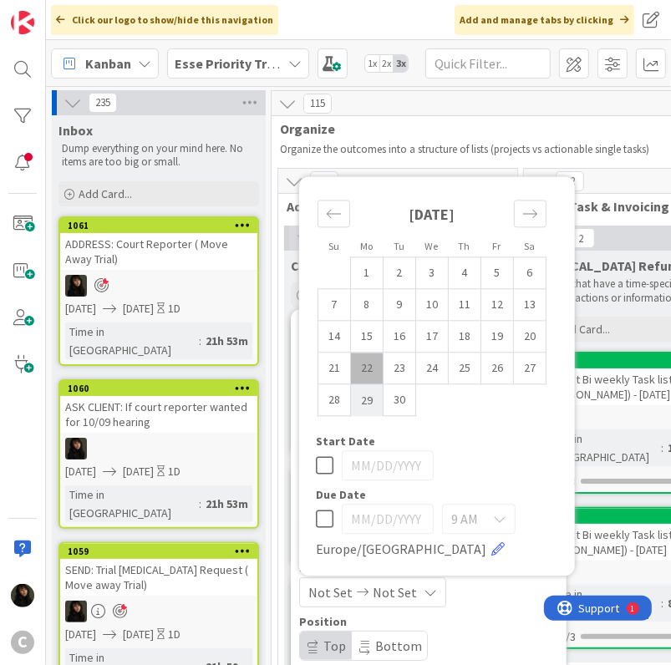
click at [368, 384] on td "22" at bounding box center [367, 369] width 33 height 32
click at [405, 368] on td "23" at bounding box center [400, 369] width 33 height 32
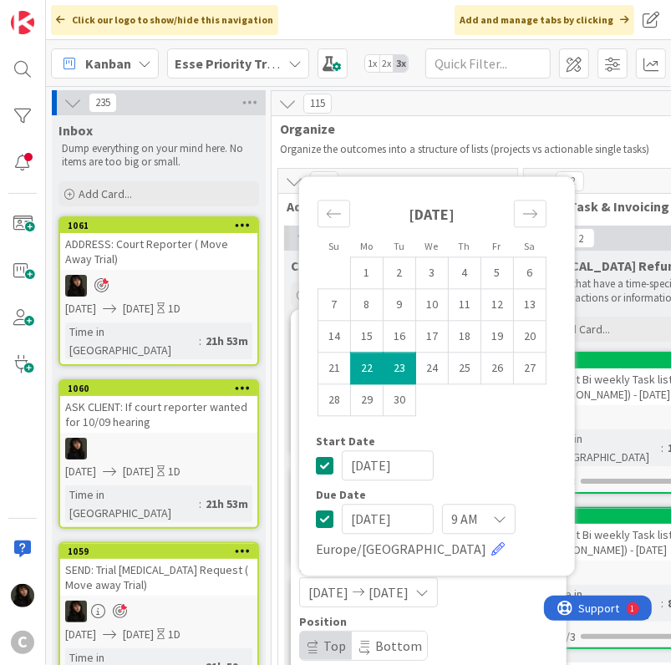
click at [518, 440] on div "Start Date" at bounding box center [437, 442] width 242 height 12
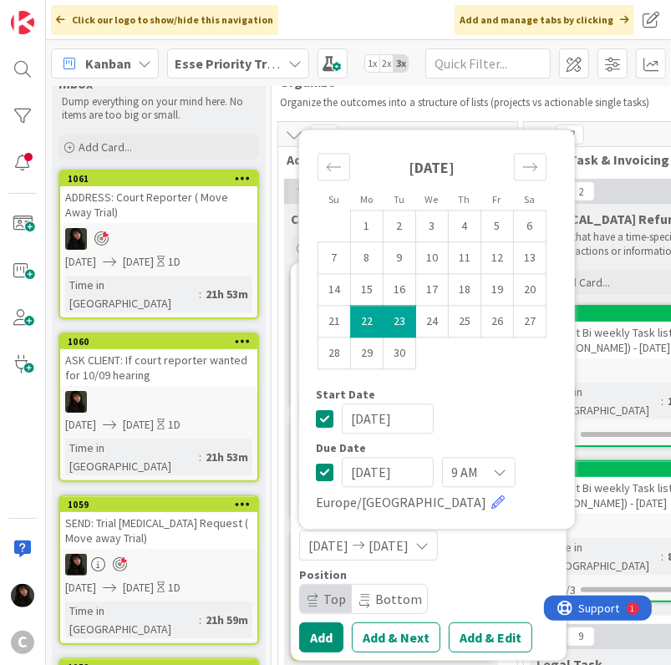
scroll to position [84, 0]
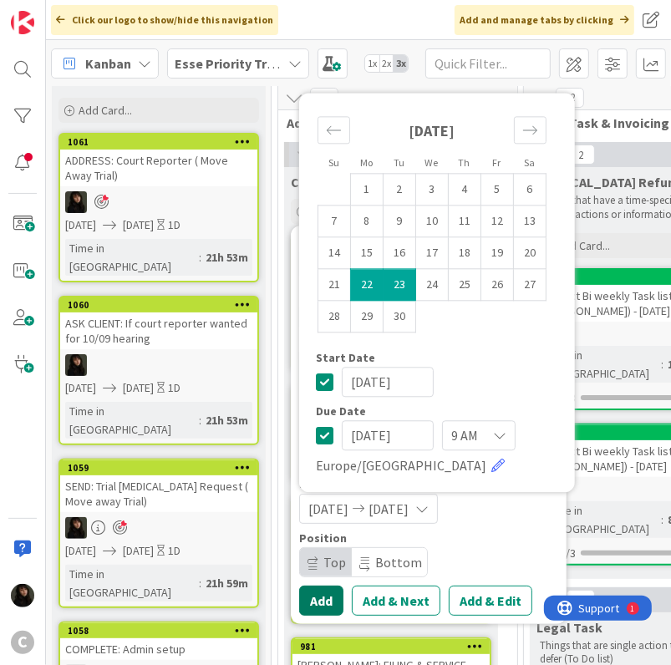
click at [321, 593] on button "Add" at bounding box center [321, 601] width 44 height 30
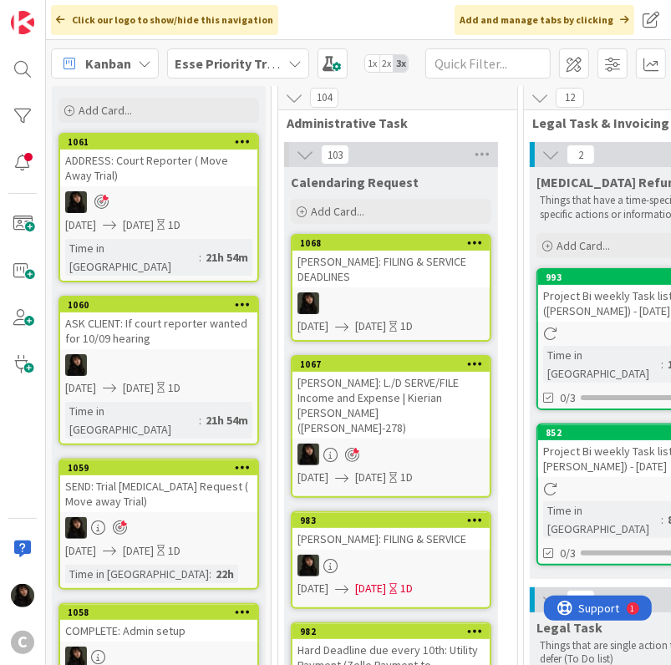
click at [391, 292] on div at bounding box center [390, 303] width 197 height 22
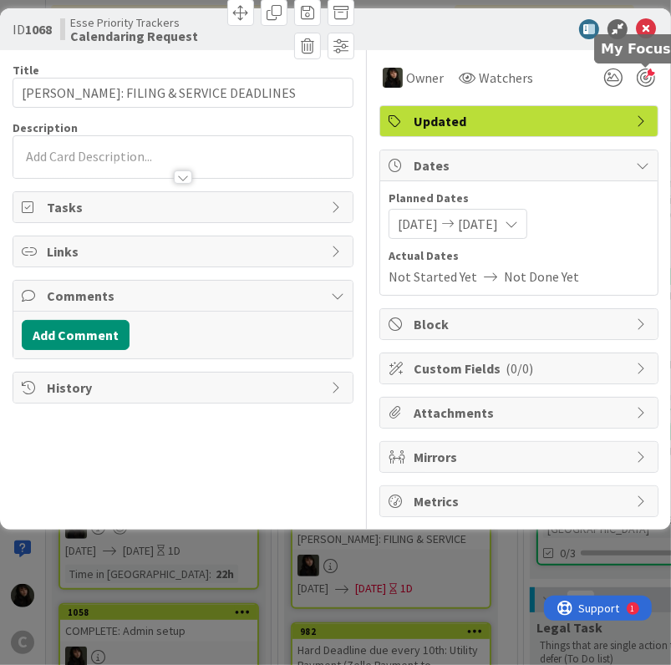
click at [643, 77] on div at bounding box center [646, 78] width 18 height 18
click at [57, 157] on div "Esse Soriano just joined" at bounding box center [182, 157] width 339 height 42
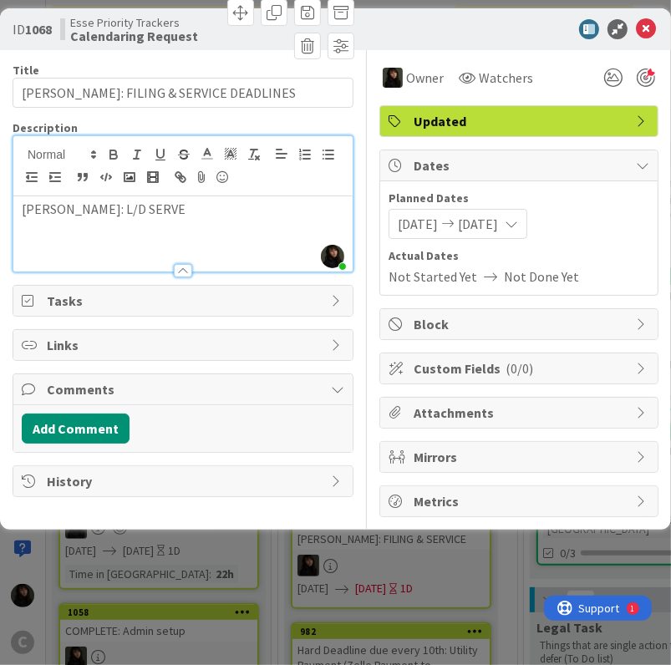
click at [221, 226] on div "BEARD: L/D SERVE" at bounding box center [182, 233] width 339 height 75
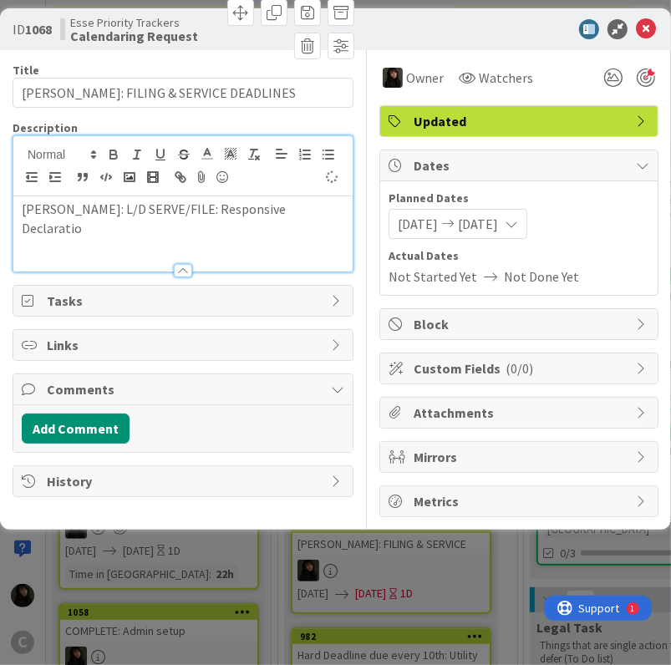
click at [300, 219] on div "BEARD: L/D SERVE/FILE: Responsive Declaratio" at bounding box center [182, 233] width 339 height 75
click at [301, 214] on p "BEARD: L/D SERVE/FILE: Responsive Declaratio" at bounding box center [183, 219] width 323 height 38
click at [301, 208] on p "BEARD: L/D SERVE/FILE: Responsive Declaratio" at bounding box center [183, 219] width 323 height 38
drag, startPoint x: 301, startPoint y: 210, endPoint x: 282, endPoint y: 214, distance: 18.9
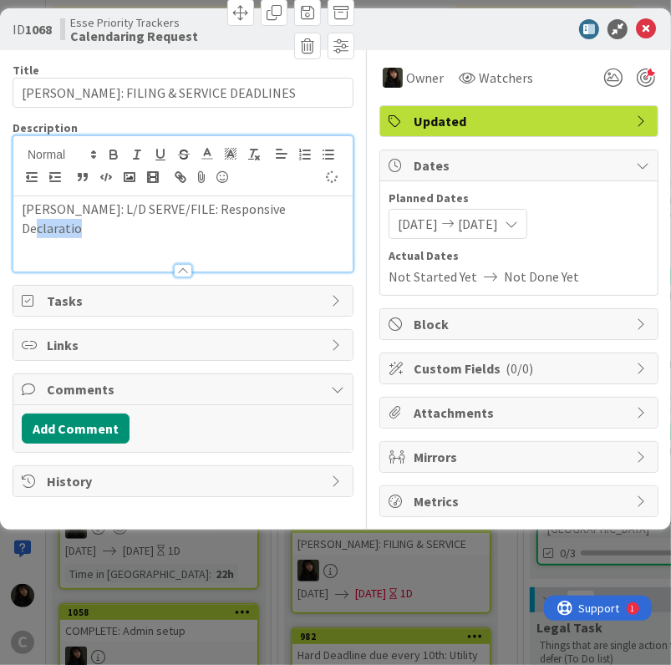
click at [282, 214] on p "BEARD: L/D SERVE/FILE: Responsive Declaratio" at bounding box center [183, 219] width 323 height 38
click at [287, 206] on p "BEARD: L/D SERVE/FILE: Responsive Declaratio" at bounding box center [183, 219] width 323 height 38
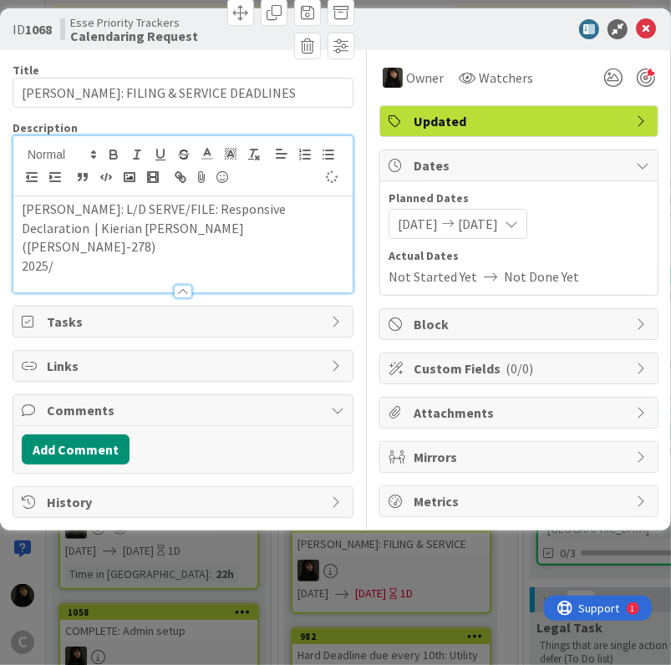
click at [97, 257] on p "2025/" at bounding box center [183, 266] width 323 height 19
click at [145, 257] on p "2025/" at bounding box center [183, 266] width 323 height 19
click at [93, 257] on p "2025/" at bounding box center [183, 266] width 323 height 19
drag, startPoint x: 63, startPoint y: 248, endPoint x: 73, endPoint y: 247, distance: 9.2
click at [67, 257] on p "2025/" at bounding box center [183, 266] width 323 height 19
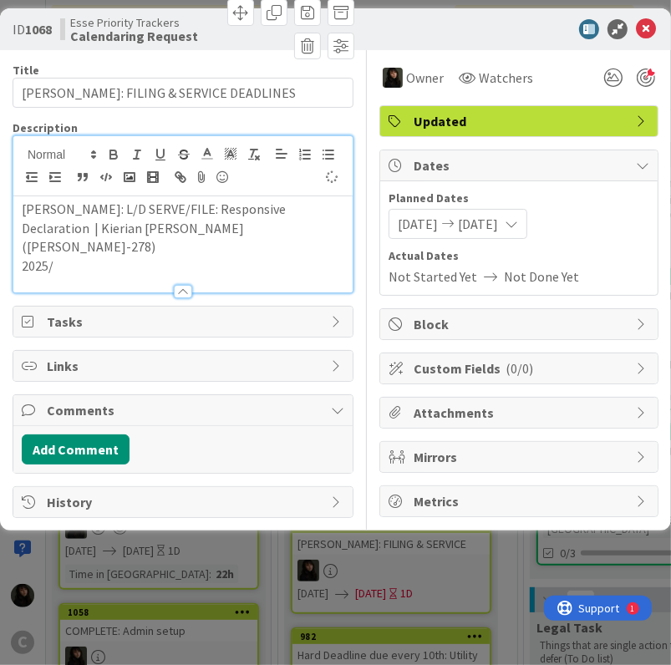
click at [134, 235] on p "BEARD: L/D SERVE/FILE: Responsive Declaration | Kierian Beard (BEARD-278)" at bounding box center [183, 228] width 323 height 57
click at [107, 257] on p "2025/" at bounding box center [183, 266] width 323 height 19
click at [94, 257] on p "2025/" at bounding box center [183, 266] width 323 height 19
click at [187, 257] on p "2025/" at bounding box center [183, 266] width 323 height 19
click at [180, 257] on p "2025/" at bounding box center [183, 266] width 323 height 19
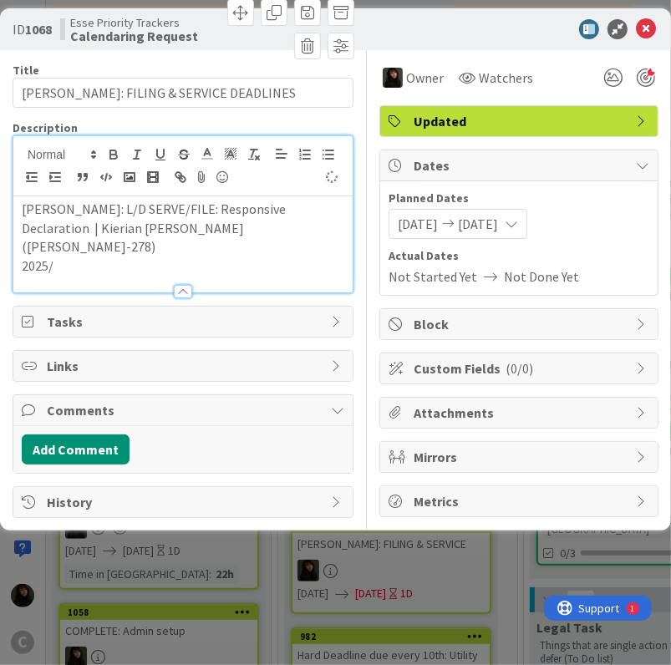
click at [137, 257] on p "2025/" at bounding box center [183, 266] width 323 height 19
click at [84, 257] on p "2025/" at bounding box center [183, 266] width 323 height 19
click at [85, 257] on p "2025/" at bounding box center [183, 266] width 323 height 19
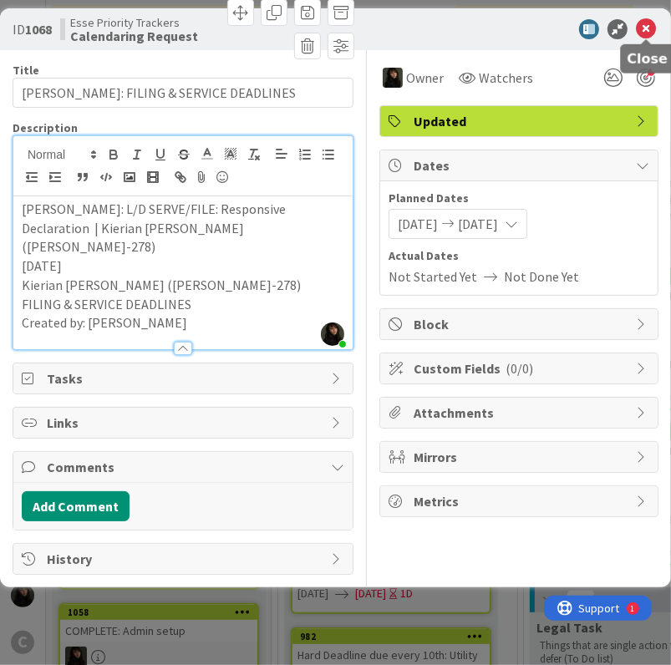
click at [645, 28] on icon at bounding box center [646, 29] width 20 height 20
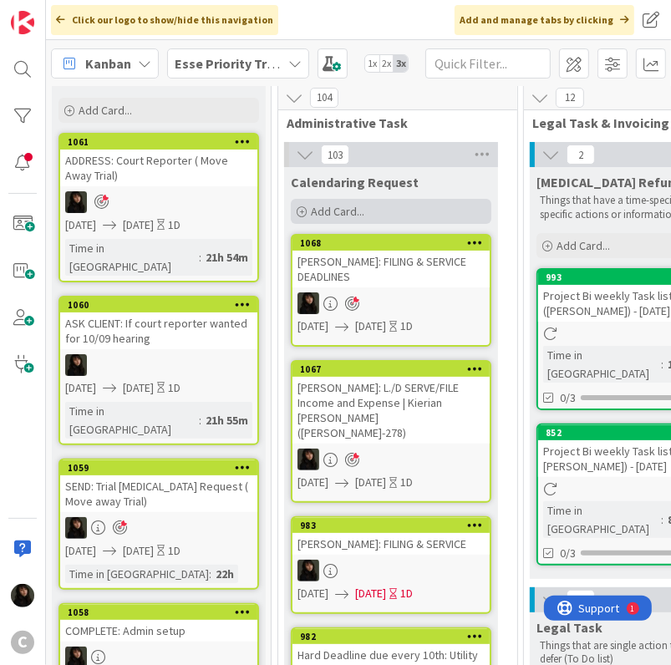
click at [343, 208] on span "Add Card..." at bounding box center [337, 211] width 53 height 15
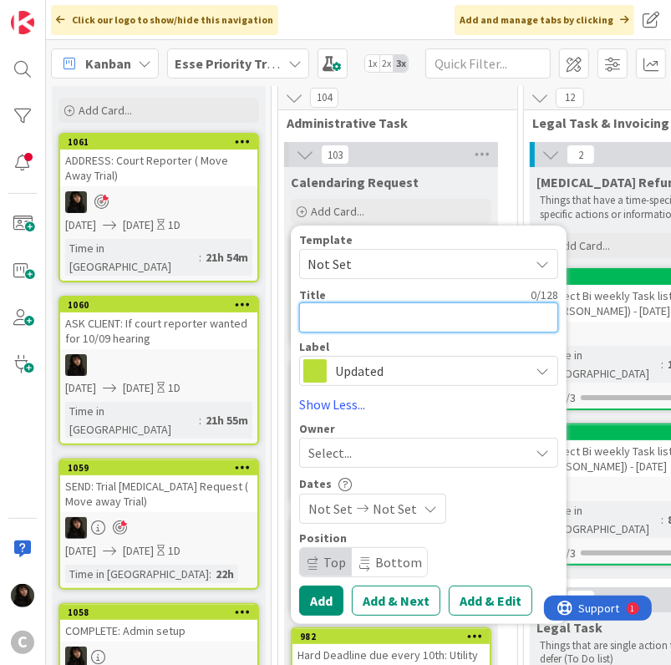
click at [352, 312] on textarea at bounding box center [428, 317] width 259 height 30
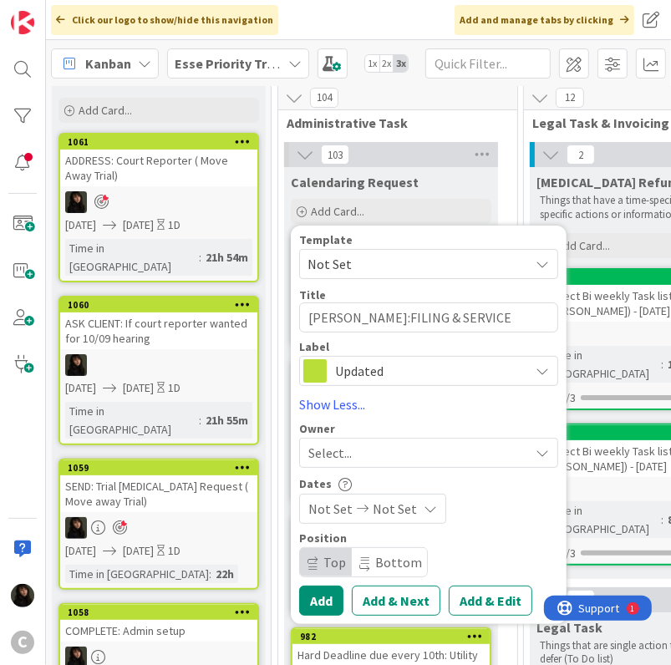
click at [348, 455] on span "Select..." at bounding box center [329, 453] width 43 height 20
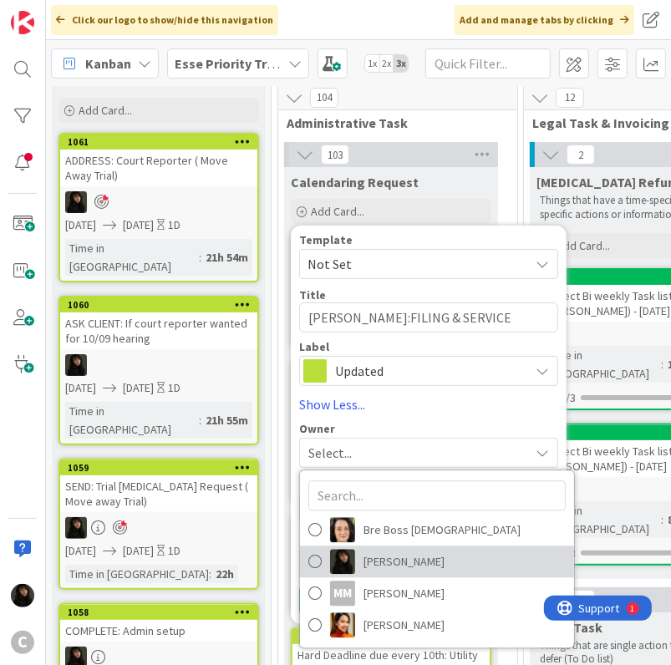
click at [418, 554] on span "Esse Soriano" at bounding box center [403, 562] width 81 height 25
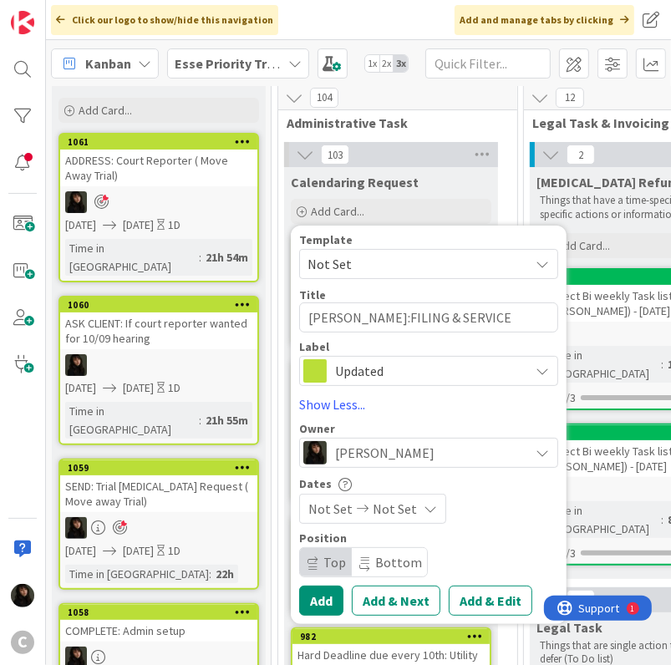
click at [384, 506] on span "Not Set" at bounding box center [395, 509] width 44 height 20
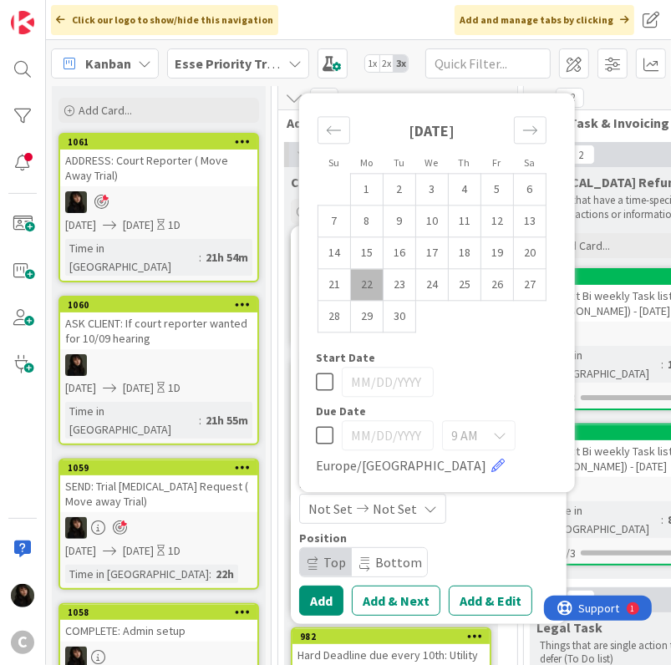
click at [364, 278] on td "22" at bounding box center [367, 285] width 33 height 32
click at [394, 283] on td "23" at bounding box center [400, 285] width 33 height 32
drag, startPoint x: 521, startPoint y: 517, endPoint x: 436, endPoint y: 545, distance: 89.6
click at [521, 517] on div "09/22/2025 09/23/2025" at bounding box center [428, 509] width 259 height 30
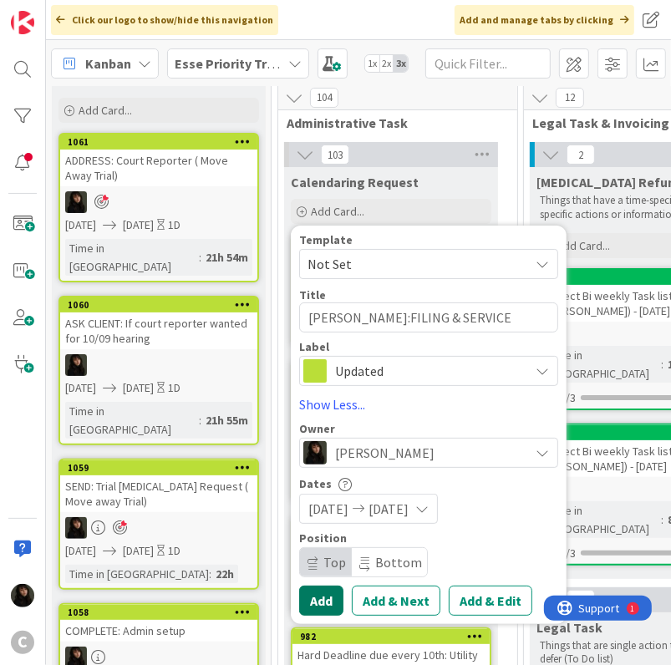
click at [325, 593] on button "Add" at bounding box center [321, 601] width 44 height 30
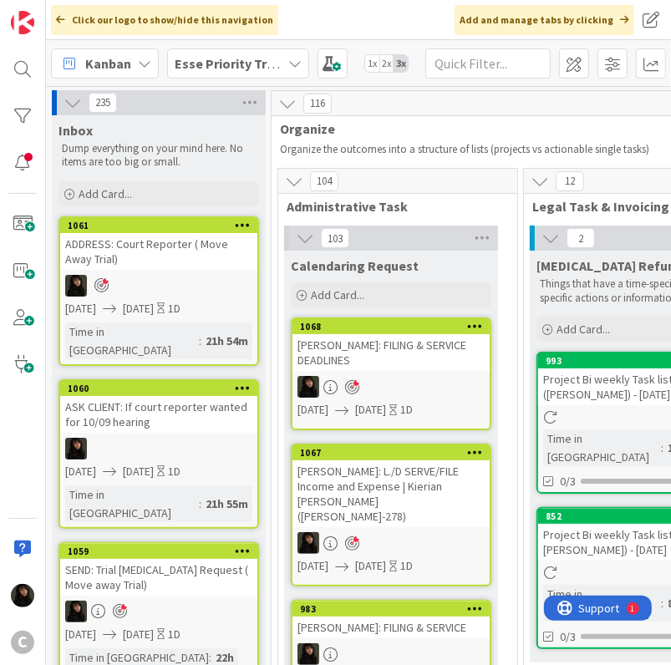
click at [416, 376] on div at bounding box center [390, 387] width 197 height 22
click at [372, 297] on div "Add Card..." at bounding box center [391, 294] width 201 height 25
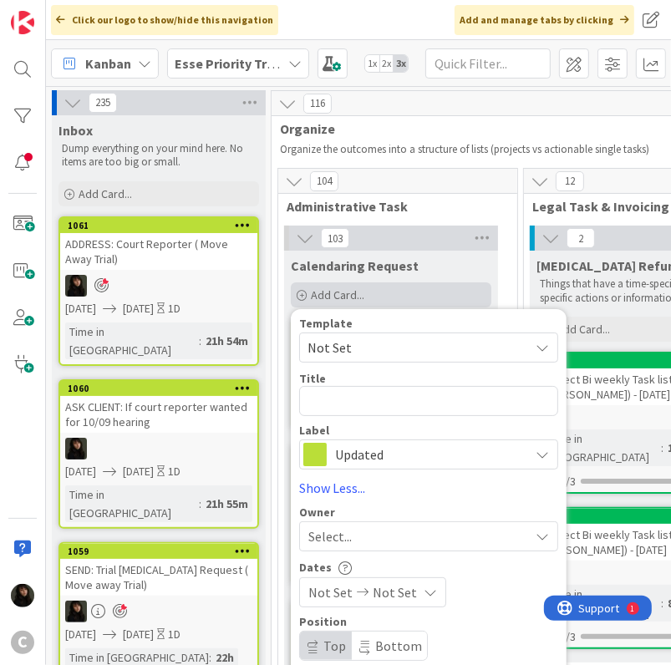
click at [370, 297] on div "Add Card..." at bounding box center [391, 294] width 201 height 25
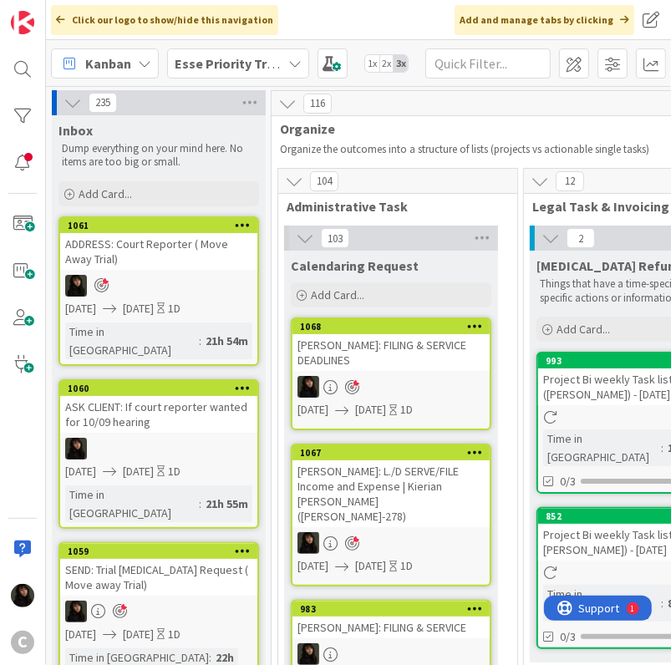
click at [361, 353] on div "BEARD: FILING & SERVICE DEADLINES" at bounding box center [390, 352] width 197 height 37
click at [400, 383] on link "1068 BEARD: FILING & SERVICE DEADLINES 09/22/2025 09/23/2025 1D" at bounding box center [391, 373] width 201 height 113
click at [403, 376] on div at bounding box center [390, 387] width 197 height 22
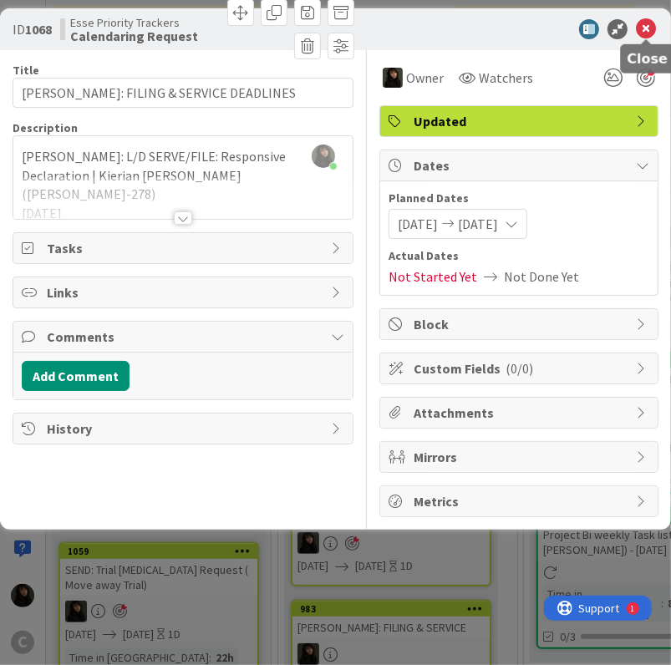
click at [645, 31] on icon at bounding box center [646, 29] width 20 height 20
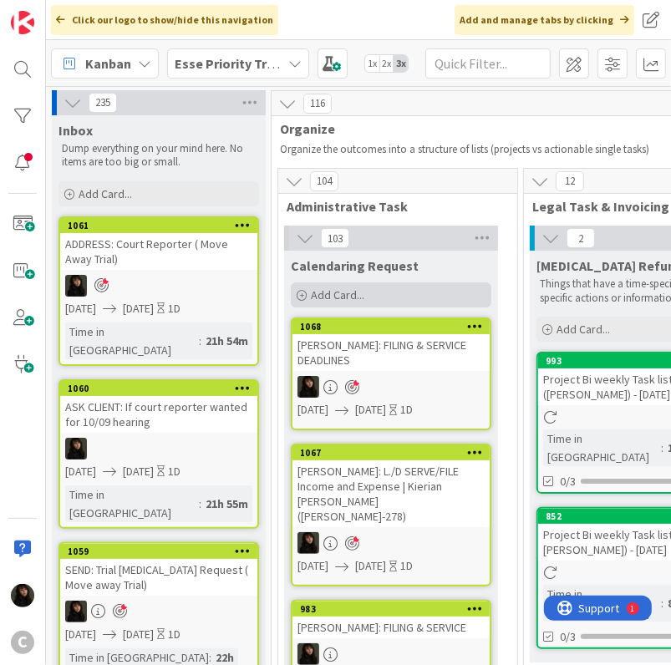
click at [368, 292] on div "Add Card..." at bounding box center [391, 294] width 201 height 25
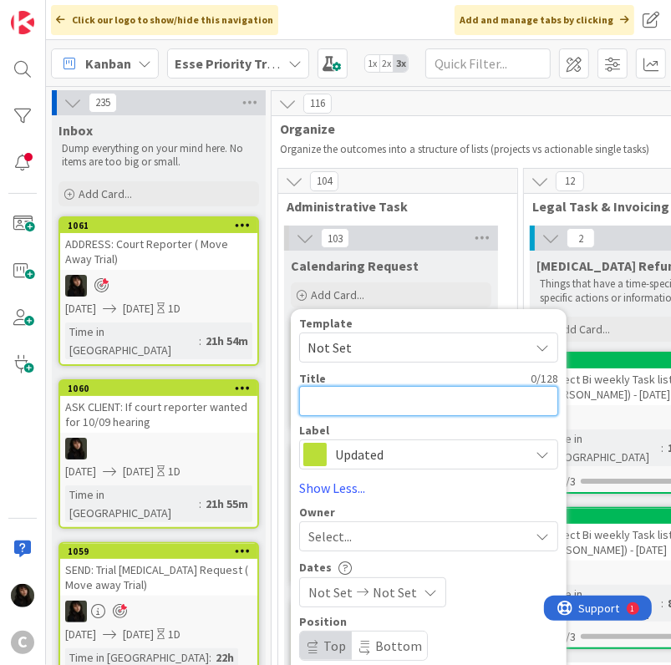
click at [374, 407] on textarea at bounding box center [428, 401] width 259 height 30
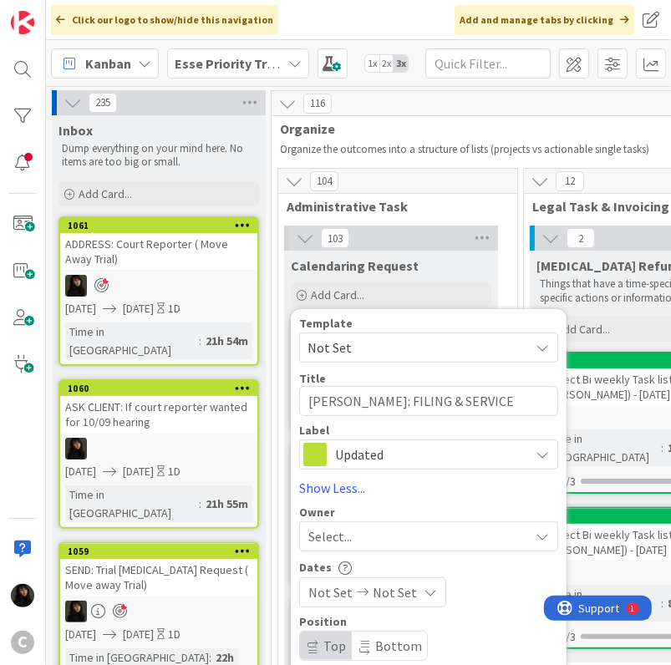
click at [425, 541] on div "Select..." at bounding box center [418, 536] width 221 height 20
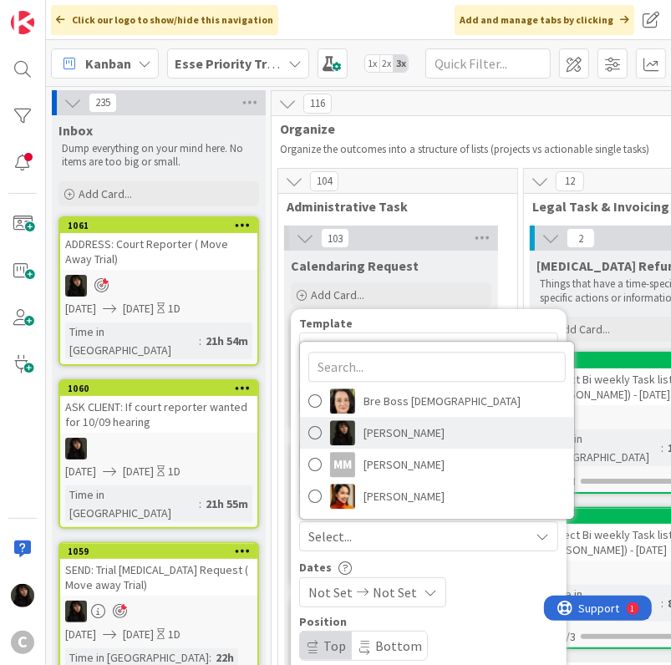
click at [394, 438] on span "Esse Soriano" at bounding box center [403, 433] width 81 height 25
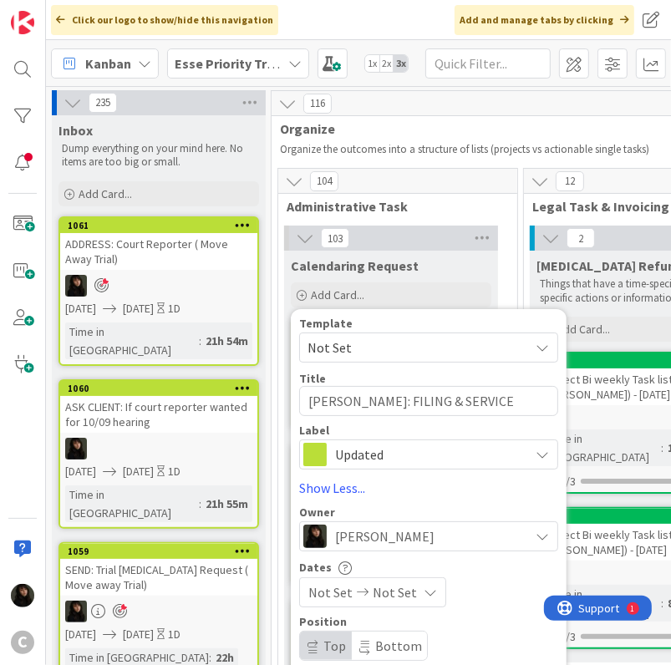
scroll to position [167, 0]
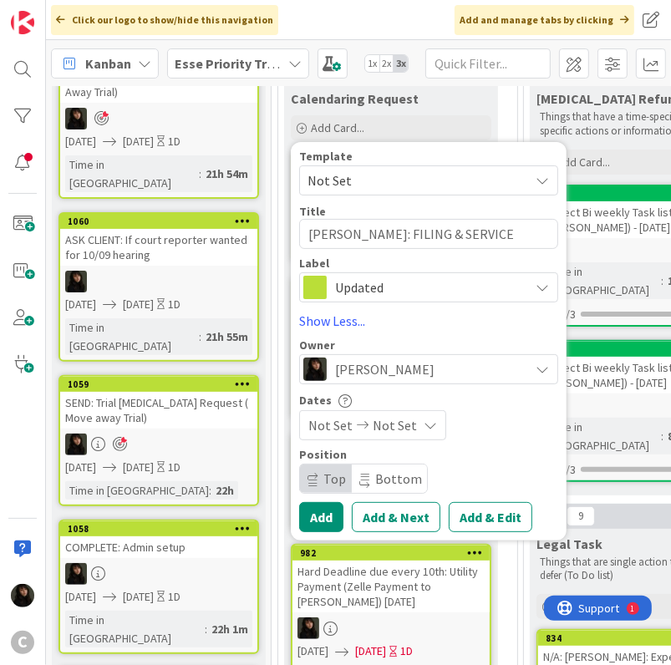
click at [384, 419] on span "Not Set" at bounding box center [395, 425] width 44 height 20
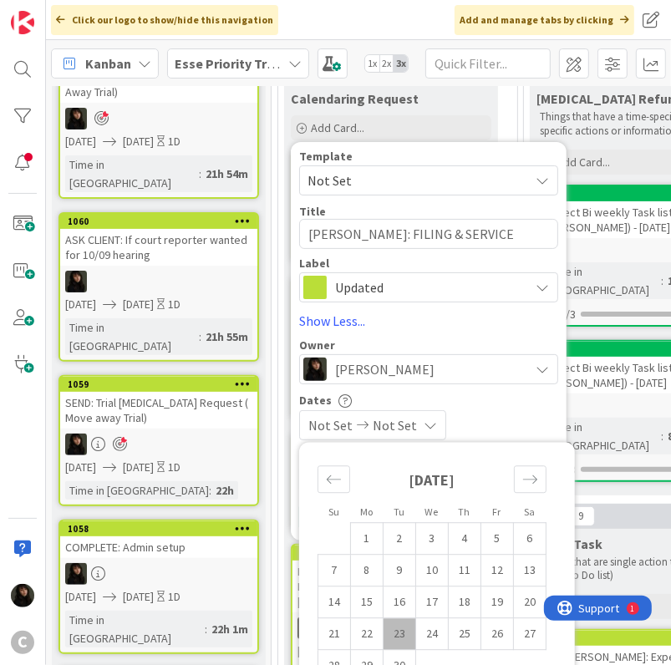
click at [406, 630] on td "23" at bounding box center [400, 634] width 33 height 32
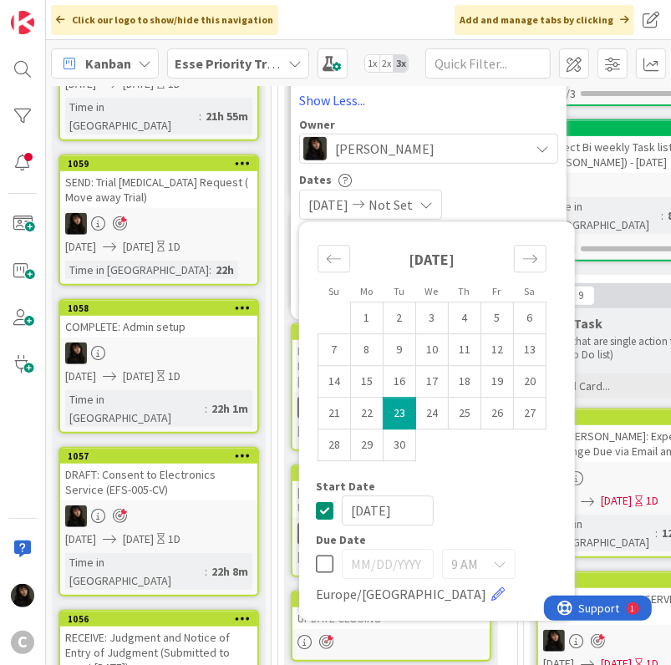
scroll to position [418, 0]
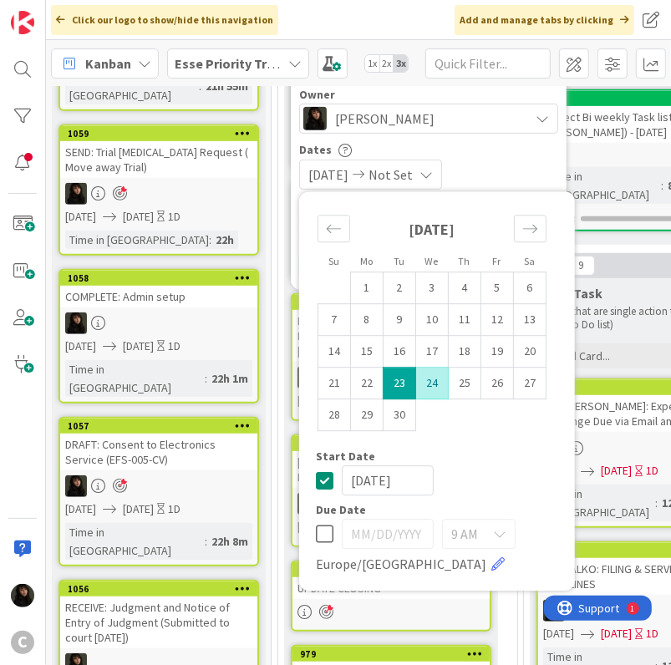
click at [430, 386] on td "24" at bounding box center [432, 384] width 33 height 32
click at [490, 438] on div "August 2025 1 2 3 4 5 6 7 8 9 10 11 12 13 14 15 16 17 18 19 20 21 22 23 24 25 2…" at bounding box center [432, 326] width 266 height 251
click at [503, 167] on div "09/23/2025 09/24/2025" at bounding box center [428, 175] width 259 height 30
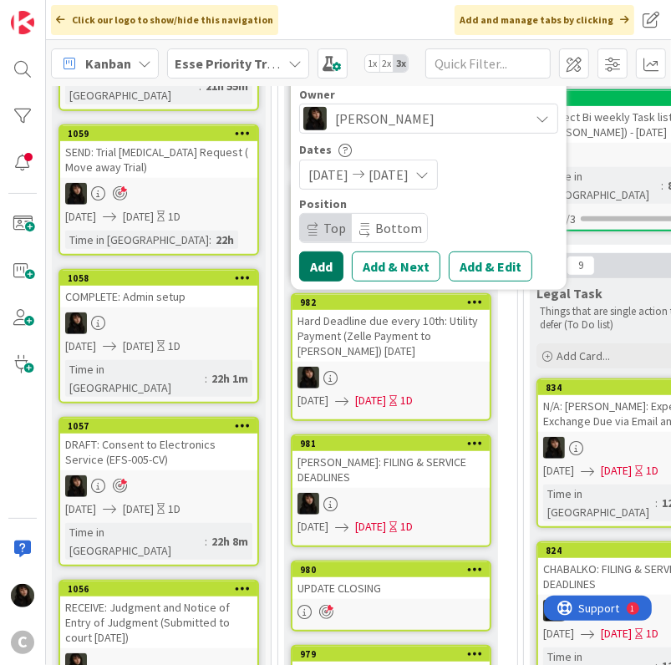
click at [328, 267] on button "Add" at bounding box center [321, 266] width 44 height 30
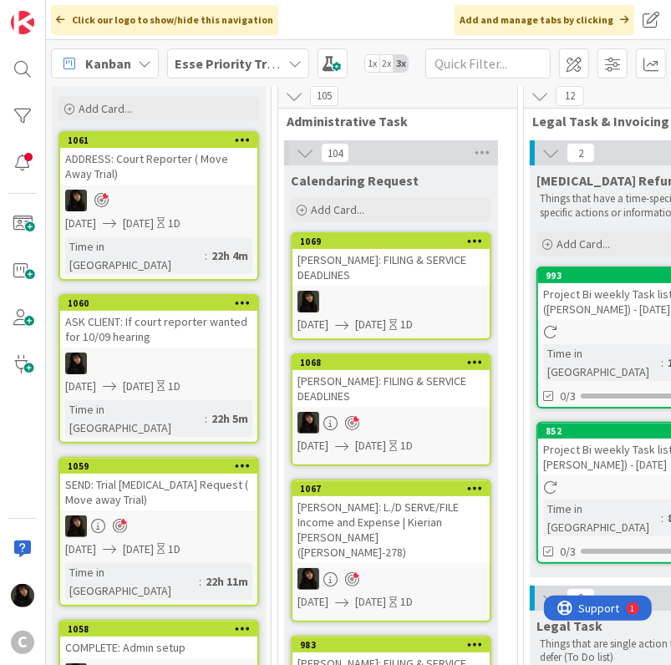
scroll to position [84, 0]
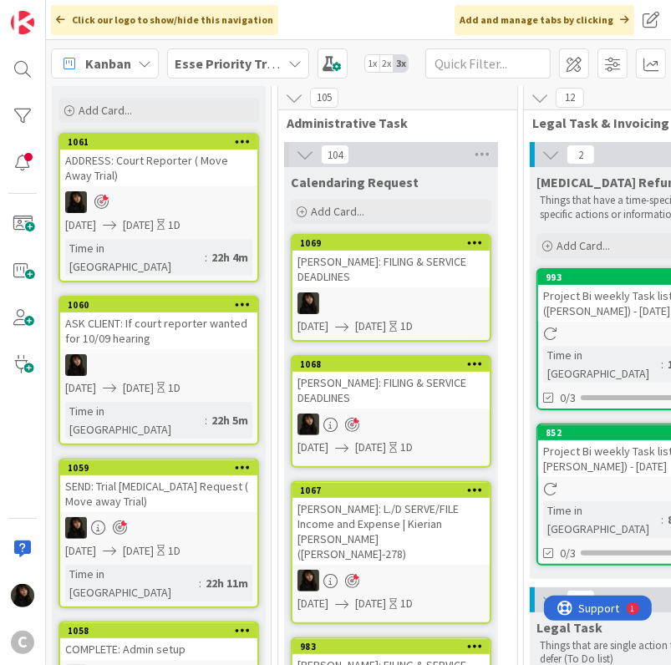
click at [421, 292] on div at bounding box center [390, 303] width 197 height 22
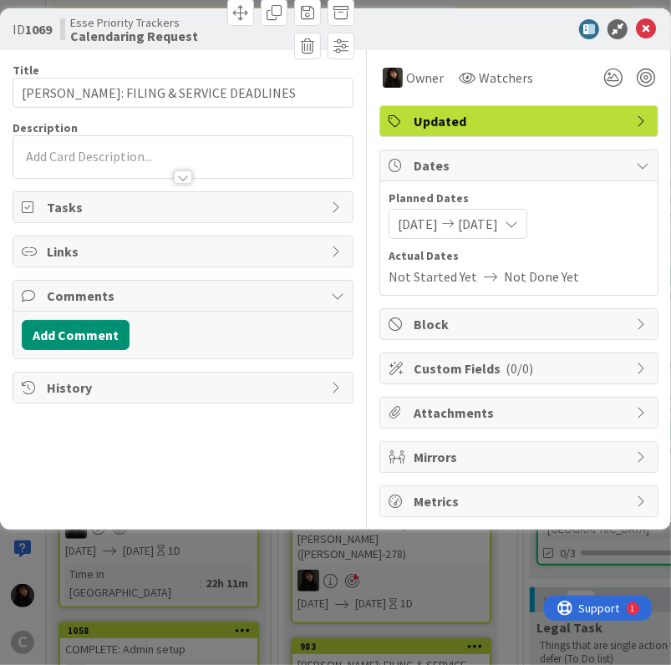
click at [652, 87] on div at bounding box center [628, 78] width 60 height 30
click at [652, 76] on div at bounding box center [646, 78] width 18 height 18
click at [139, 150] on div "Esse Soriano just joined" at bounding box center [182, 157] width 339 height 42
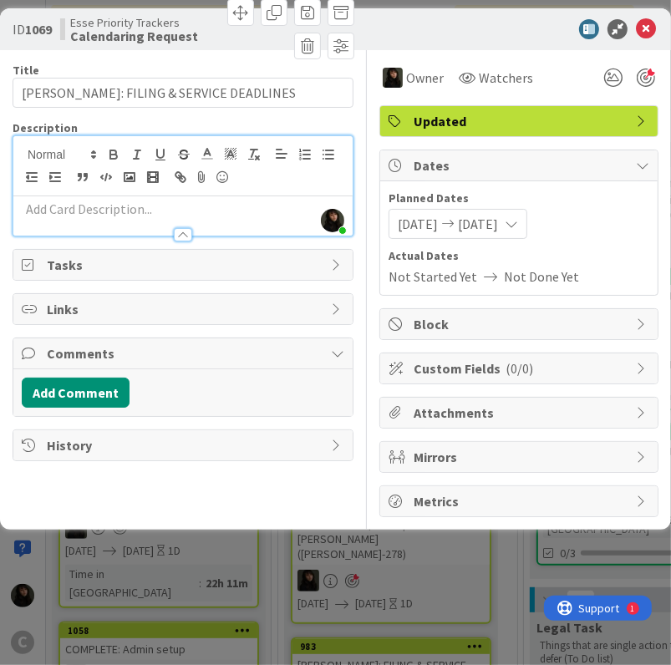
click at [119, 210] on p at bounding box center [183, 209] width 323 height 19
click at [71, 205] on p at bounding box center [183, 209] width 323 height 19
paste div
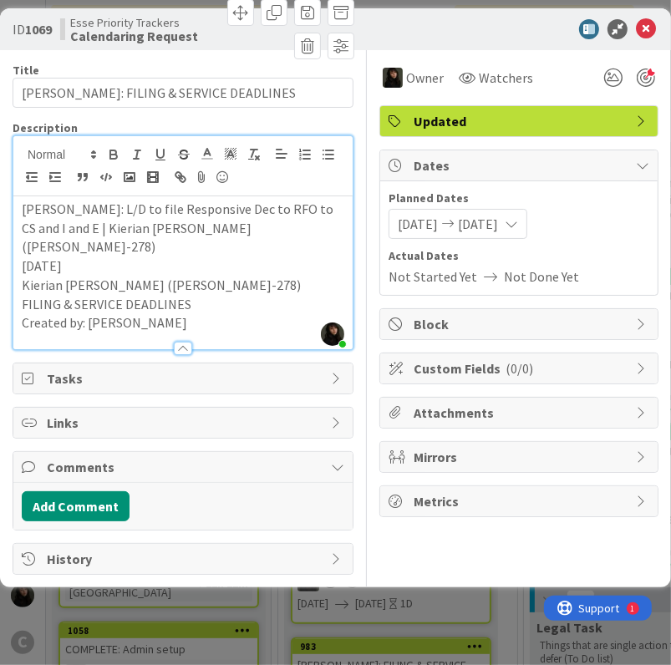
click at [199, 313] on p "Created by: Breanna Cornwall" at bounding box center [183, 322] width 323 height 19
click at [107, 257] on p "2025/09/22" at bounding box center [183, 266] width 323 height 19
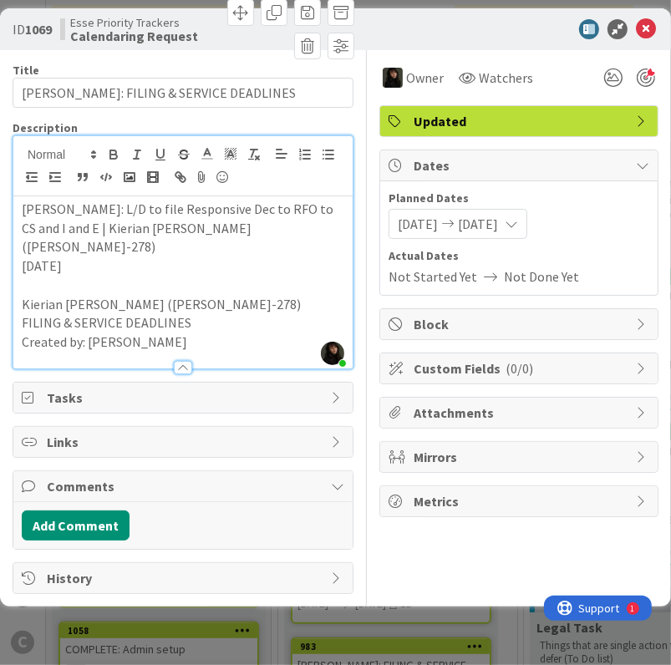
click at [104, 257] on p "2025/09/22" at bounding box center [183, 266] width 323 height 19
click at [81, 257] on p "2025/09/22" at bounding box center [183, 266] width 323 height 19
click at [94, 257] on p "2025/09/22" at bounding box center [183, 266] width 323 height 19
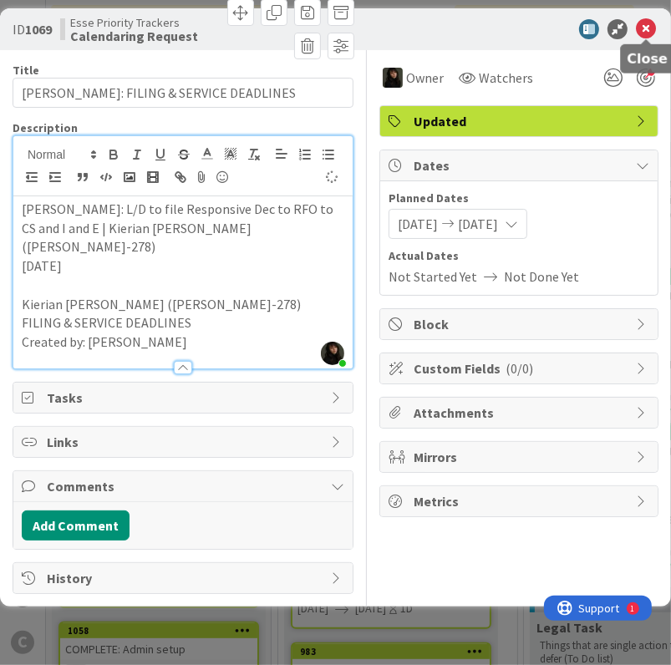
click at [648, 28] on icon at bounding box center [646, 29] width 20 height 20
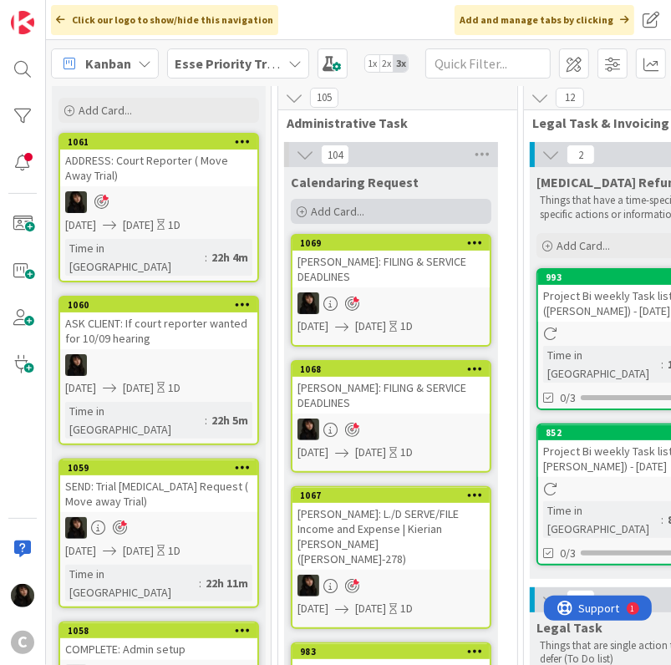
click at [372, 212] on div "Add Card..." at bounding box center [391, 211] width 201 height 25
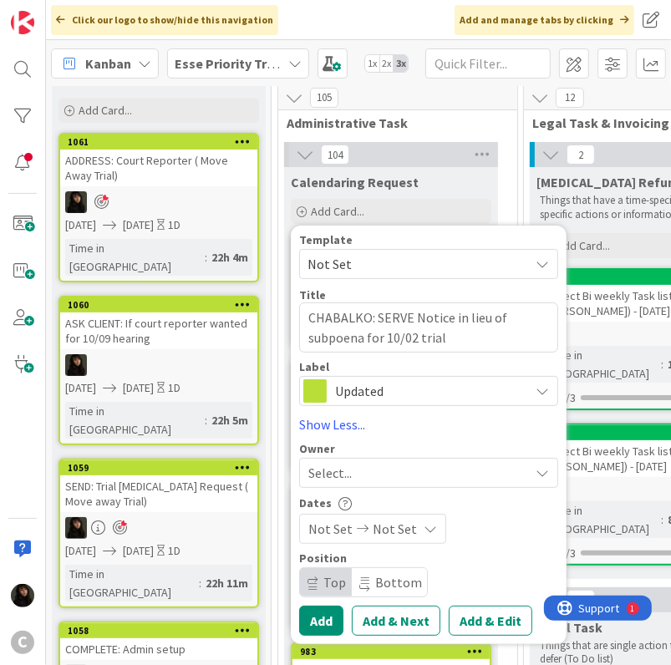
click at [385, 474] on div "Select..." at bounding box center [418, 473] width 221 height 20
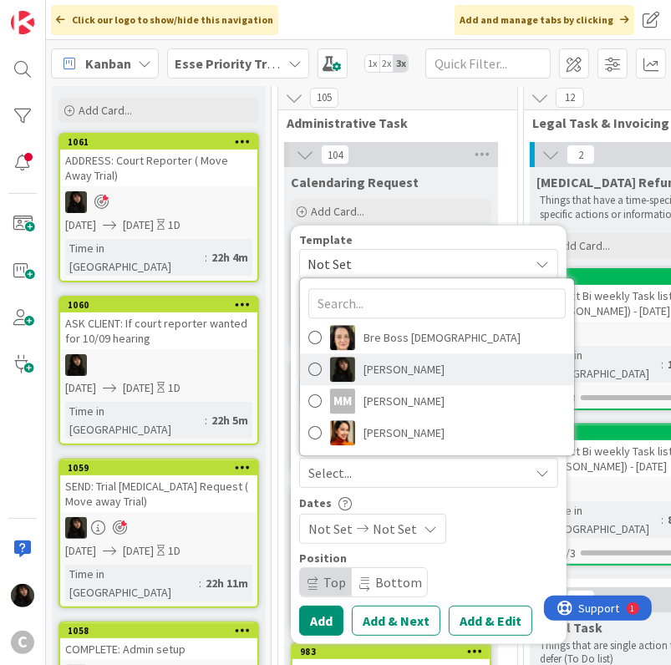
click at [402, 368] on span "Esse Soriano" at bounding box center [403, 369] width 81 height 25
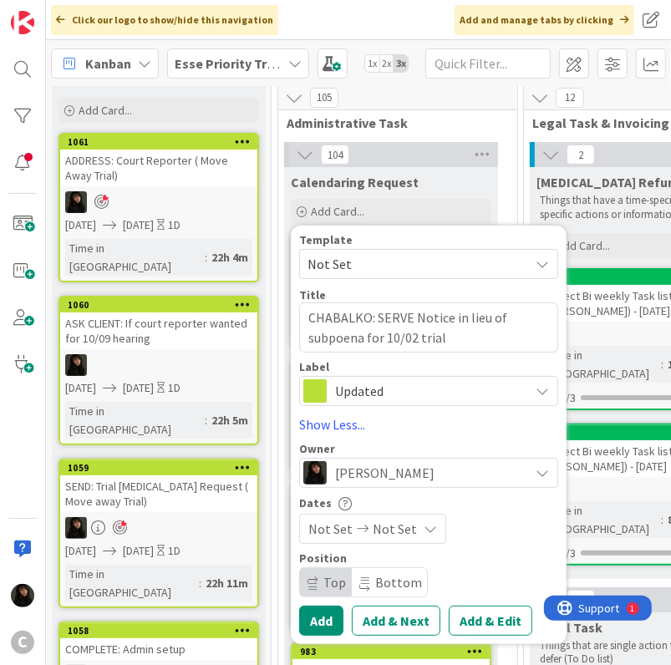
click at [385, 523] on span "Not Set" at bounding box center [395, 529] width 44 height 20
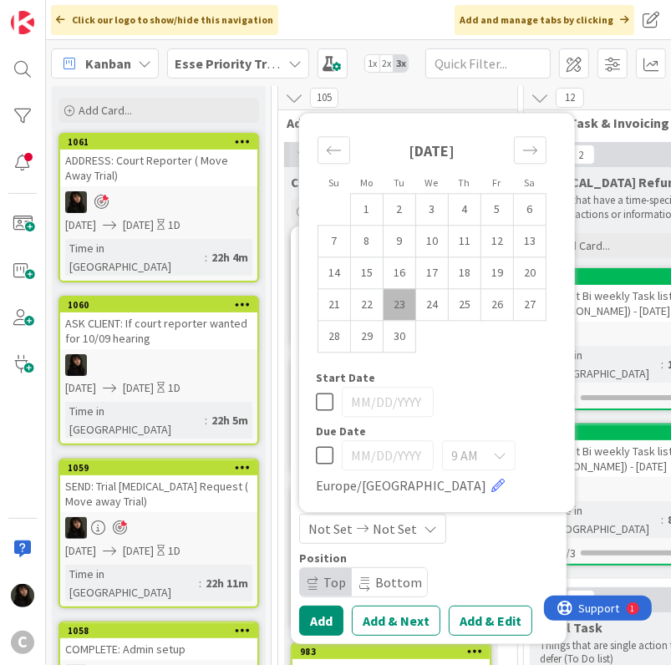
click at [403, 296] on td "23" at bounding box center [400, 305] width 33 height 32
click at [421, 298] on td "24" at bounding box center [432, 305] width 33 height 32
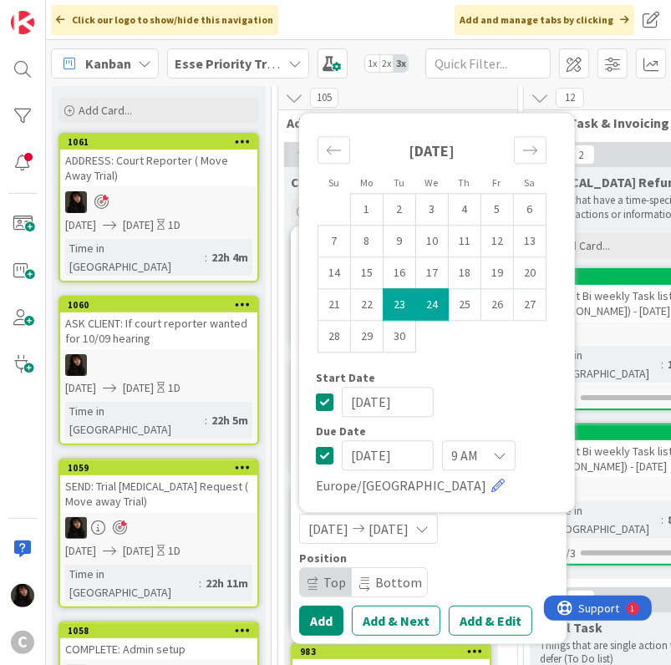
click at [537, 525] on div "09/23/2025 09/24/2025" at bounding box center [428, 529] width 259 height 30
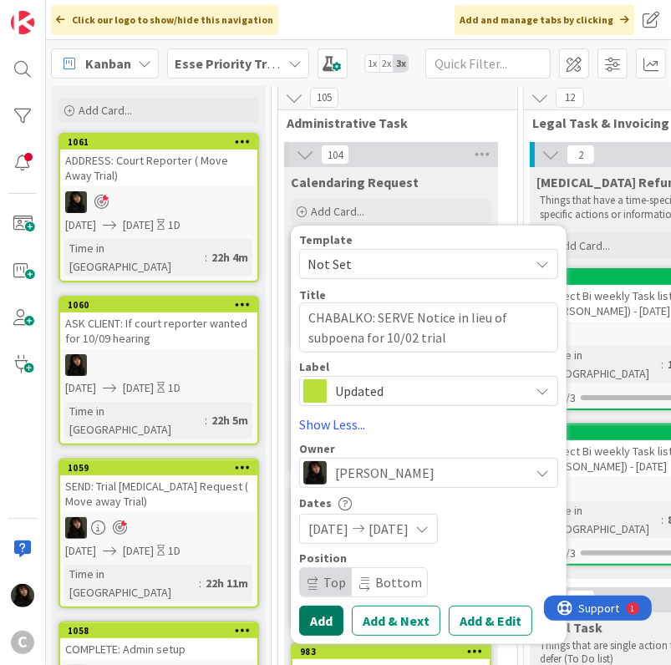
click at [323, 614] on button "Add" at bounding box center [321, 621] width 44 height 30
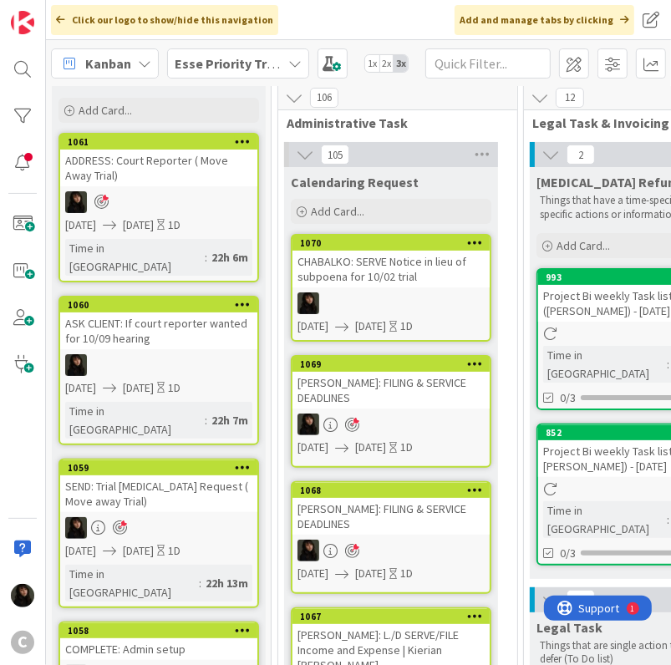
click at [380, 267] on div "CHABALKO: SERVE Notice in lieu of subpoena for 10/02 trial" at bounding box center [390, 269] width 197 height 37
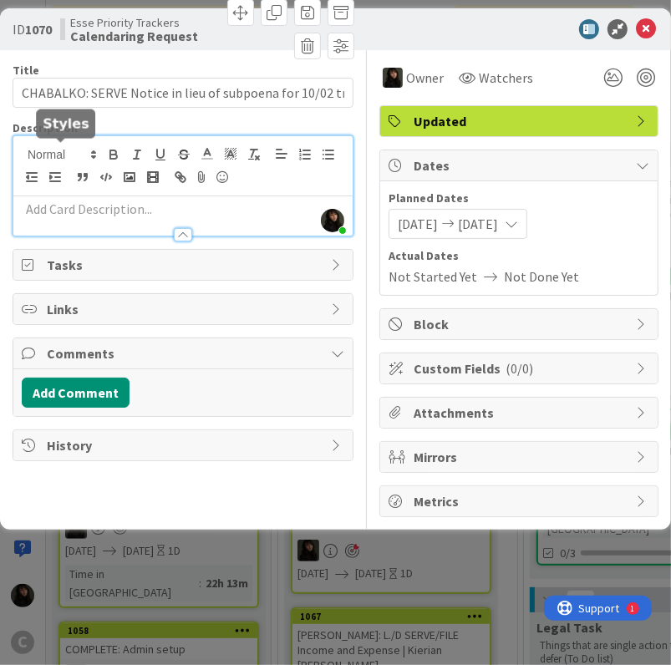
click at [70, 156] on div "Esse Soriano just joined" at bounding box center [182, 185] width 339 height 99
click at [81, 212] on p at bounding box center [183, 209] width 323 height 19
paste div
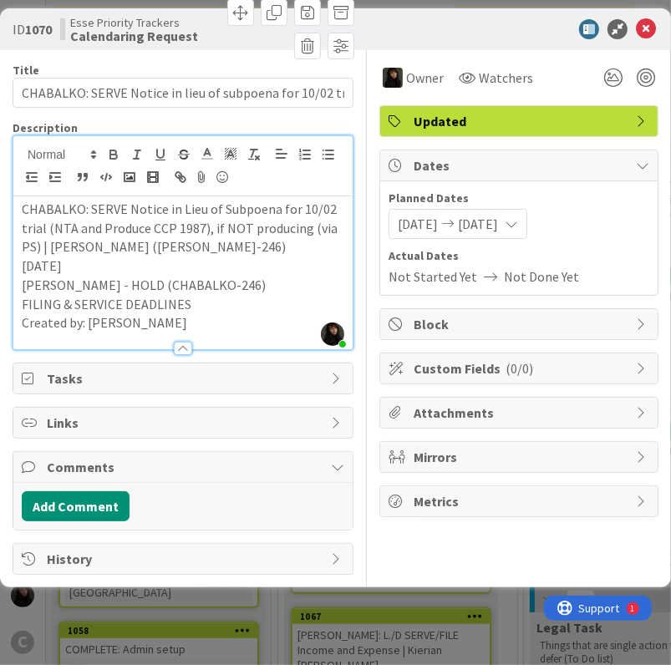
click at [90, 271] on p "2025/09/22" at bounding box center [183, 266] width 323 height 19
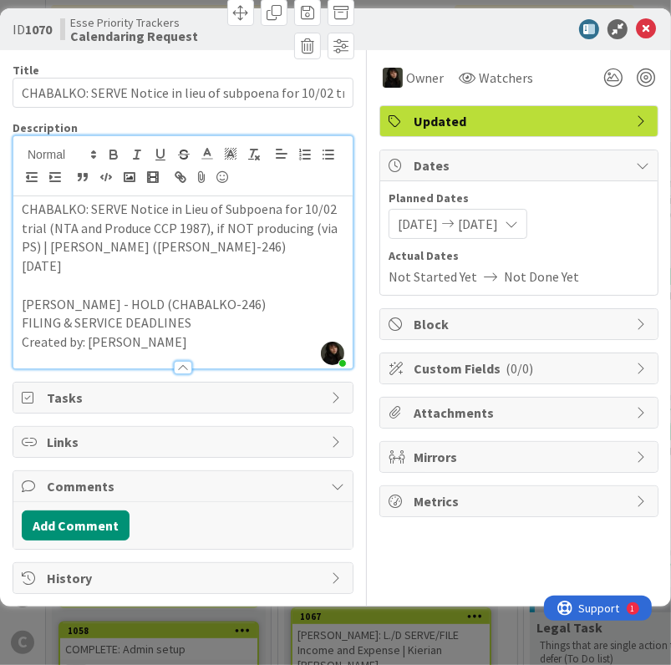
click at [90, 271] on p "2025/09/22" at bounding box center [183, 266] width 323 height 19
click at [85, 263] on p "2025/09/22" at bounding box center [183, 266] width 323 height 19
click at [84, 264] on p "2025/09/22" at bounding box center [183, 266] width 323 height 19
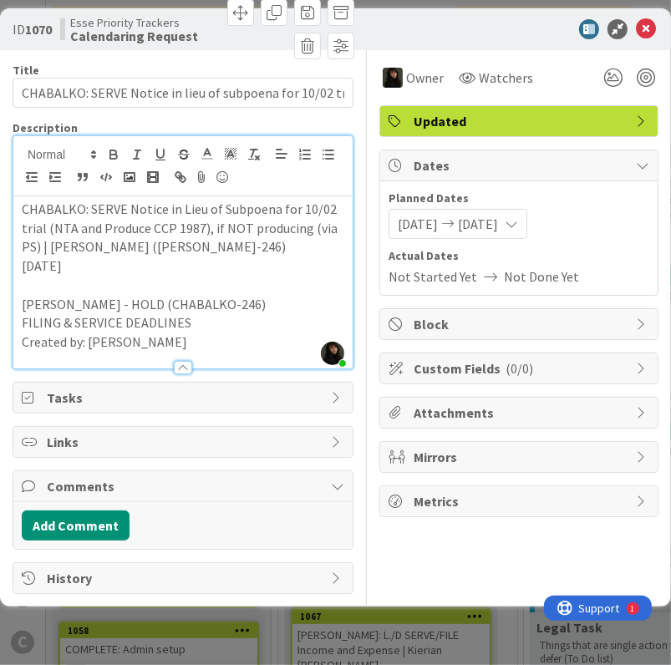
click at [84, 264] on p "2025/09/22" at bounding box center [183, 266] width 323 height 19
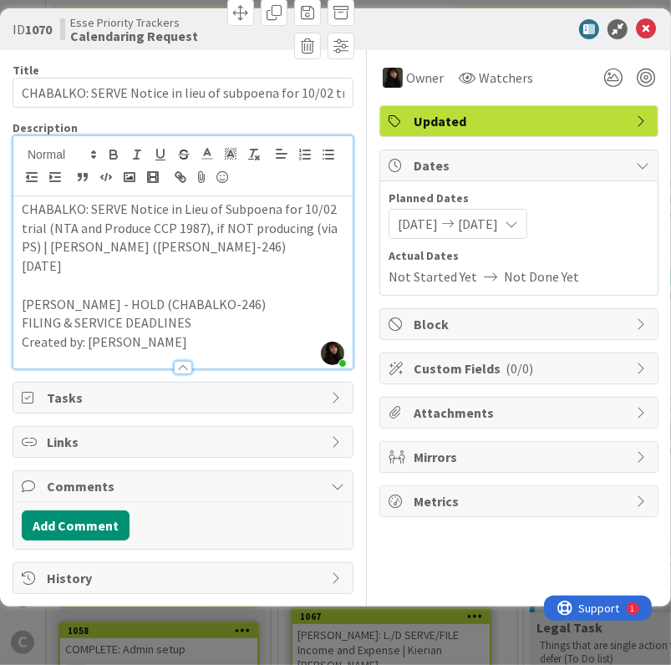
click at [84, 264] on p "2025/09/22" at bounding box center [183, 266] width 323 height 19
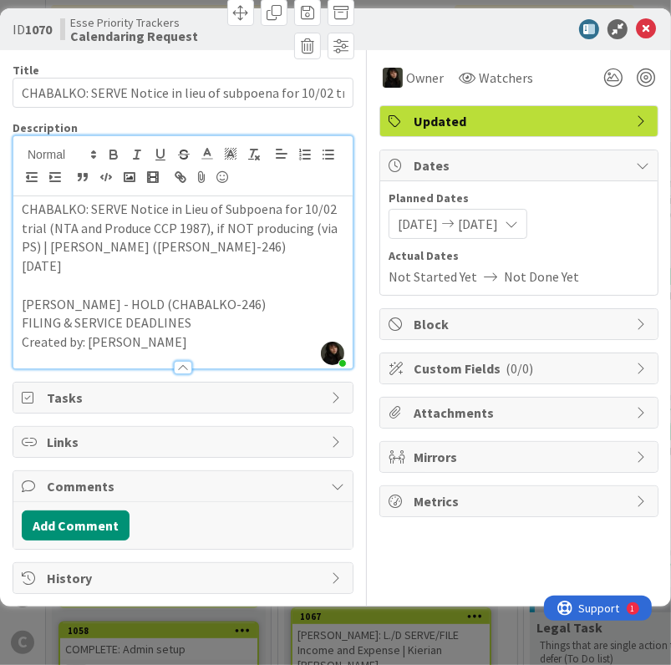
click at [84, 264] on p "2025/09/22" at bounding box center [183, 266] width 323 height 19
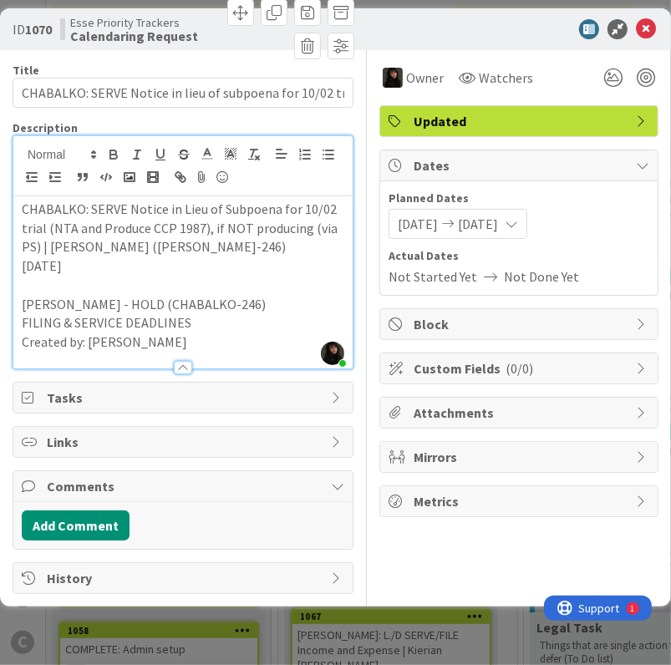
click at [84, 264] on p "2025/09/22" at bounding box center [183, 266] width 323 height 19
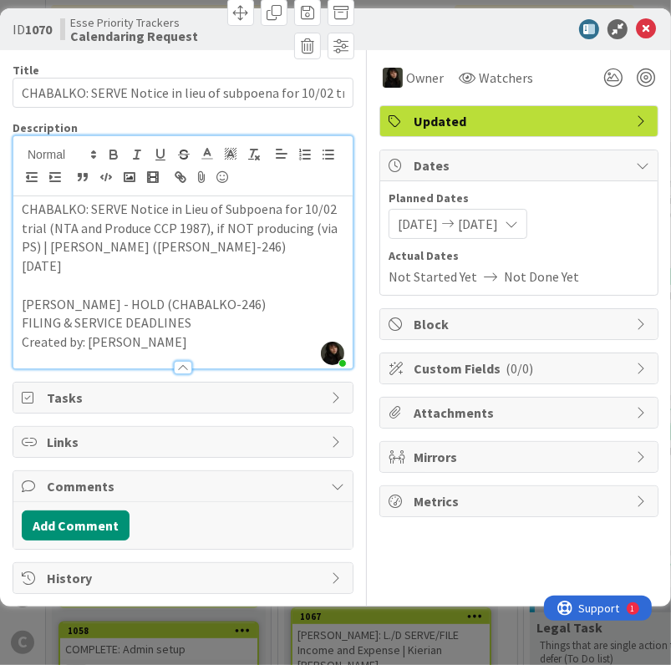
click at [84, 264] on p "2025/09/22" at bounding box center [183, 266] width 323 height 19
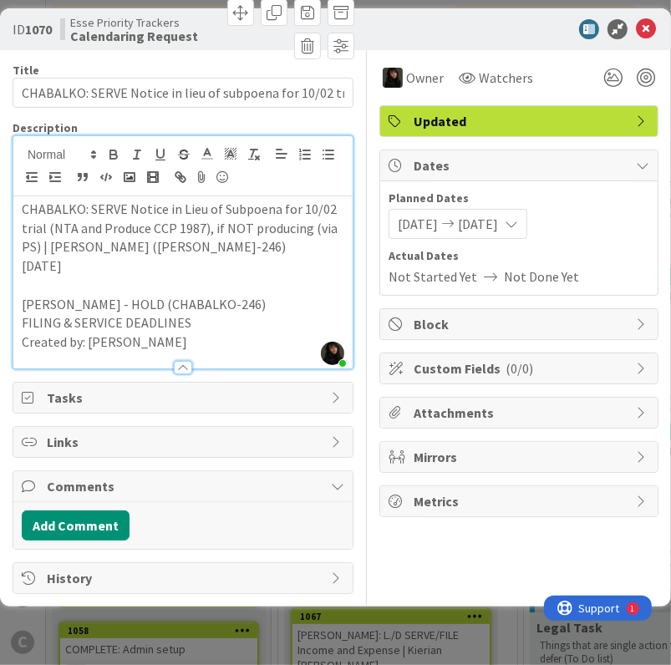
click at [84, 264] on p "2025/09/22" at bounding box center [183, 266] width 323 height 19
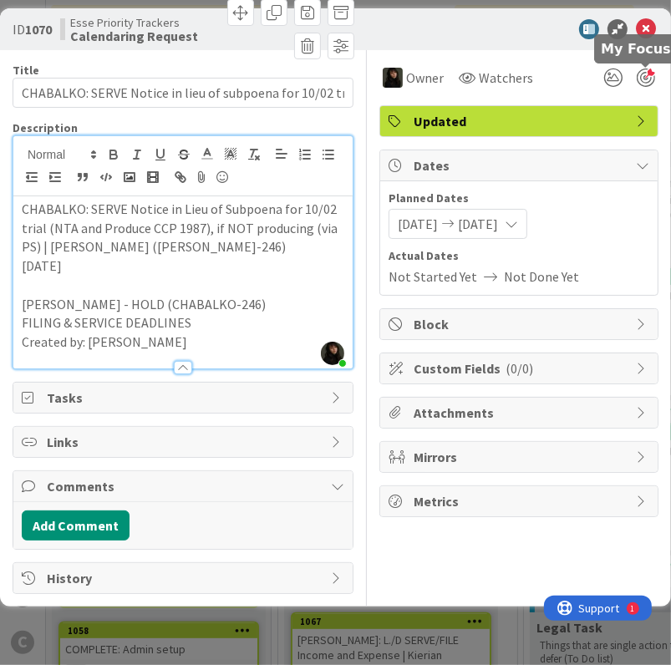
click at [647, 76] on div at bounding box center [646, 78] width 18 height 18
click at [655, 26] on icon at bounding box center [646, 29] width 20 height 20
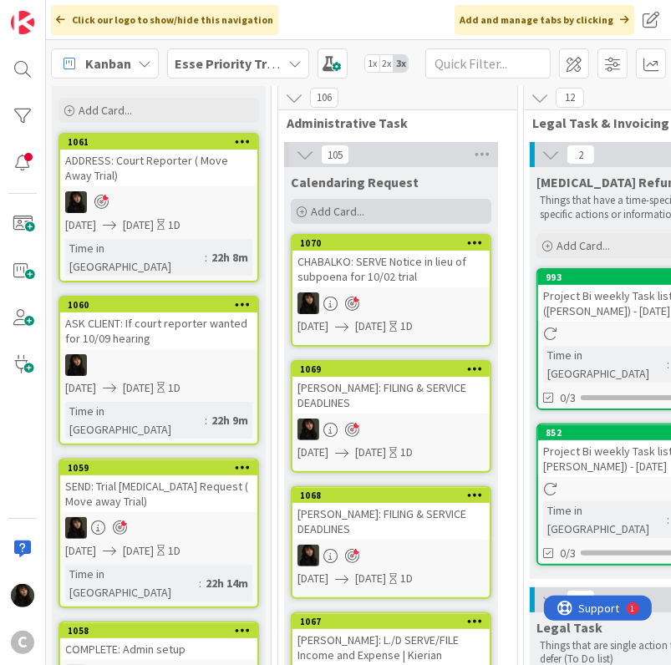
click at [374, 214] on div "Add Card..." at bounding box center [391, 211] width 201 height 25
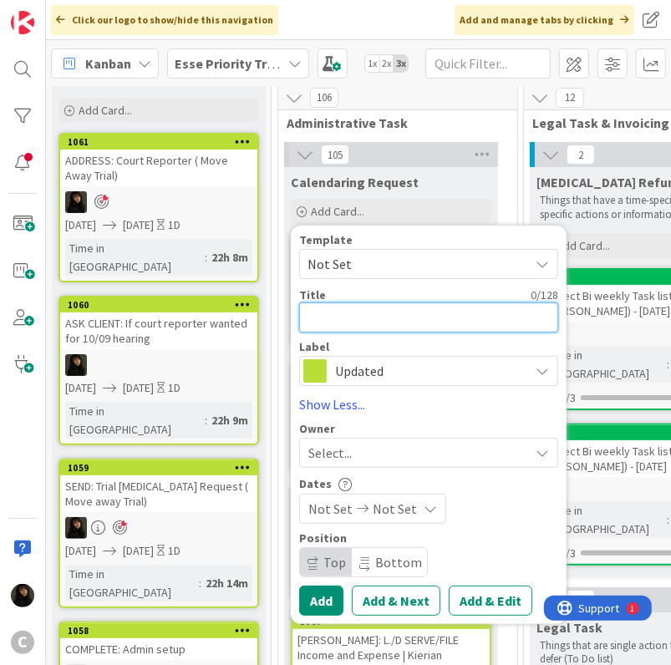
click at [342, 314] on textarea at bounding box center [428, 317] width 259 height 30
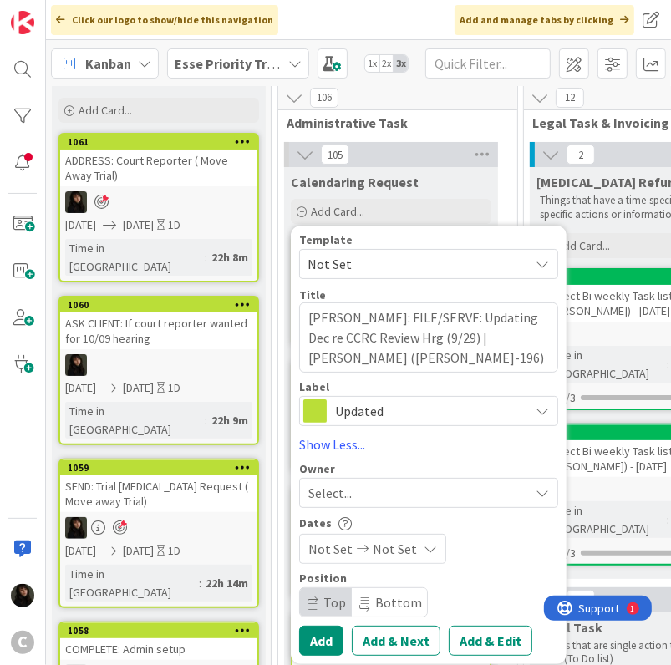
click at [343, 497] on span "Select..." at bounding box center [329, 493] width 43 height 20
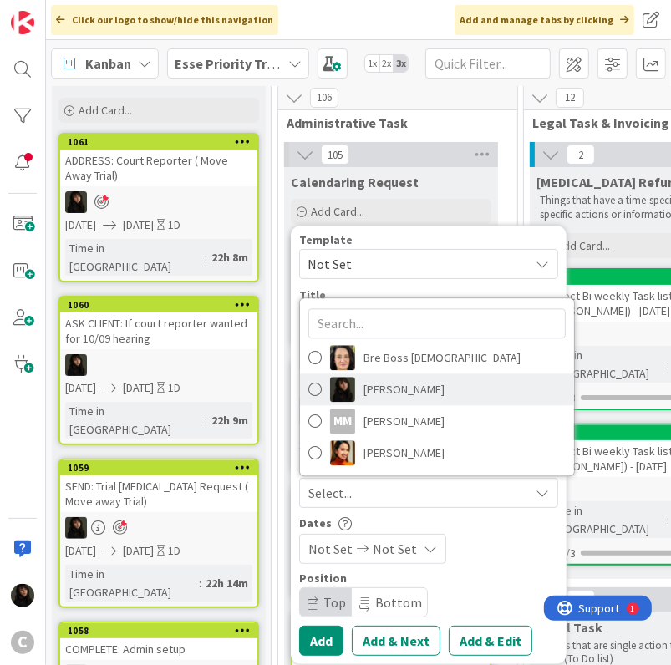
click at [404, 387] on span "Esse Soriano" at bounding box center [403, 389] width 81 height 25
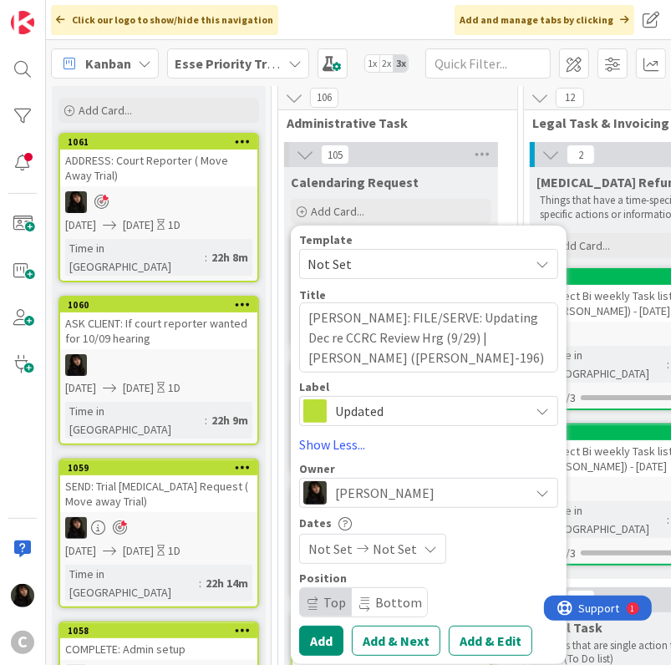
click at [411, 539] on div "Not Set Not Set" at bounding box center [372, 549] width 147 height 30
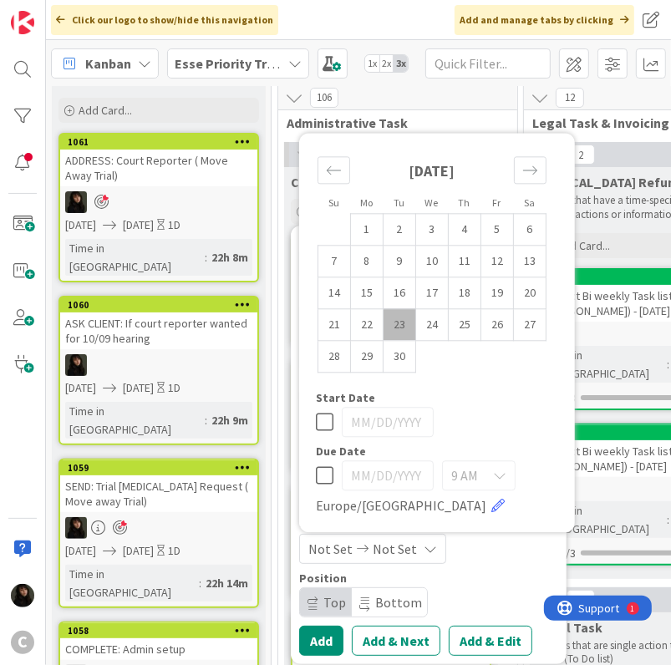
click at [406, 317] on td "23" at bounding box center [400, 325] width 33 height 32
click at [433, 327] on td "24" at bounding box center [432, 325] width 33 height 32
click at [493, 584] on div "Position Top Bottom" at bounding box center [428, 594] width 259 height 45
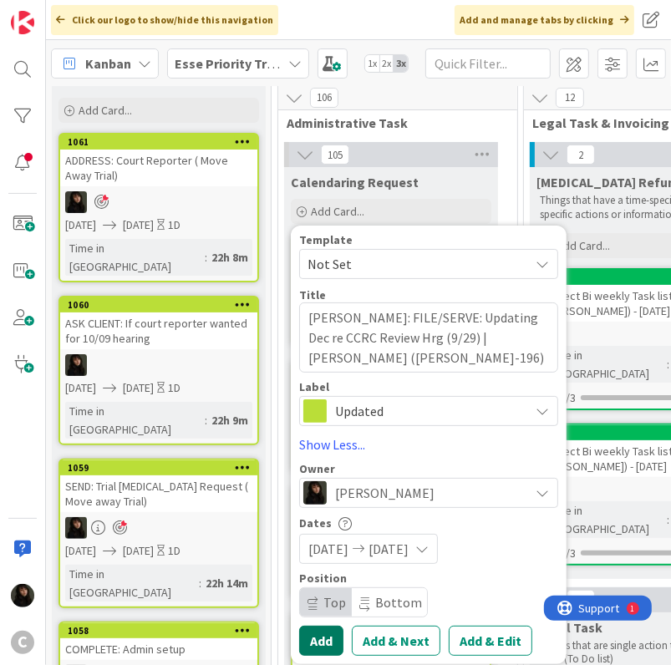
click at [328, 641] on button "Add" at bounding box center [321, 641] width 44 height 30
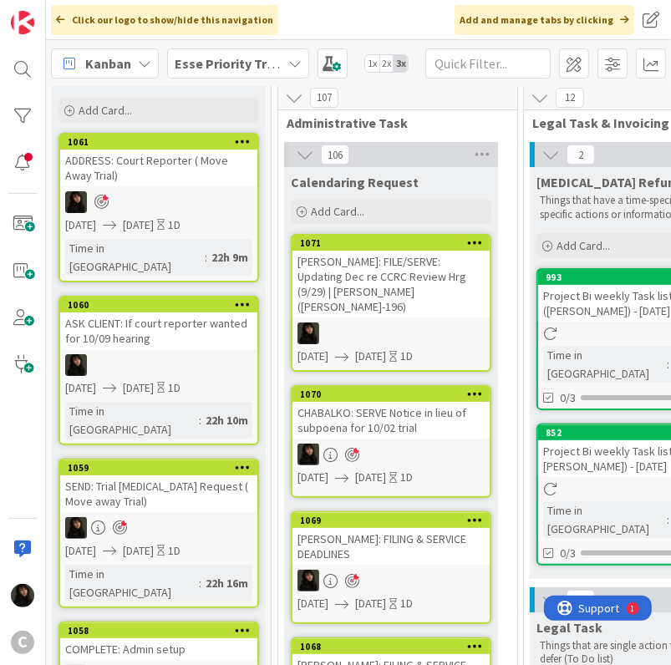
click at [415, 280] on div "LAM: FILE/SERVE: Updating Dec re CCRC Review Hrg (9/29) | Hung Yiu Lam (LAM-196)" at bounding box center [390, 284] width 197 height 67
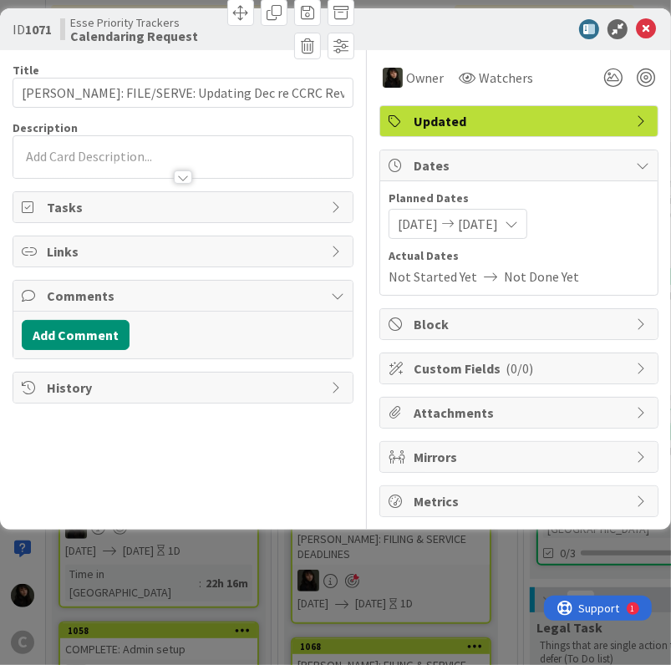
click at [113, 164] on div at bounding box center [182, 169] width 339 height 18
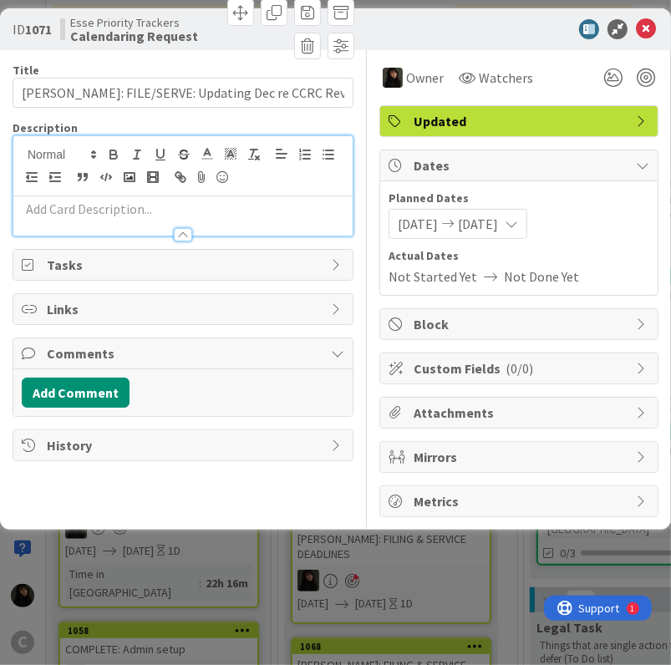
click at [87, 203] on p at bounding box center [183, 209] width 323 height 19
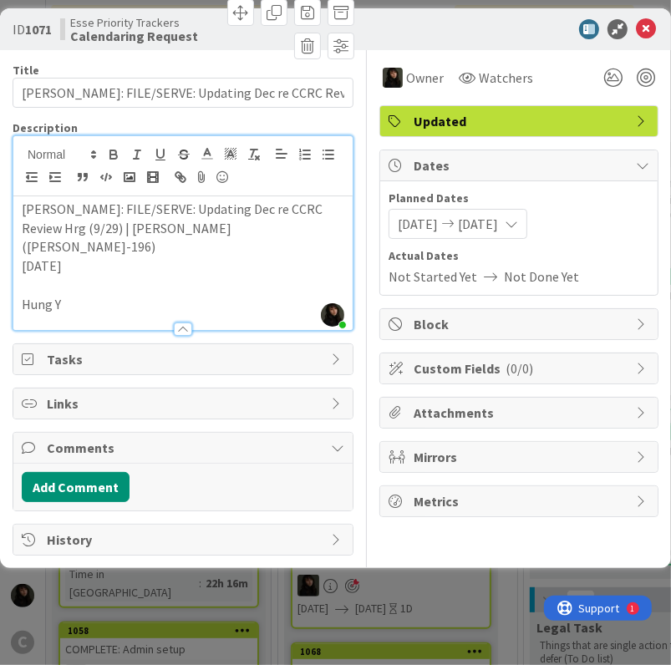
click at [84, 295] on p "Hung Y" at bounding box center [183, 304] width 323 height 19
drag, startPoint x: 39, startPoint y: 285, endPoint x: 16, endPoint y: 283, distance: 23.5
click at [16, 283] on div "LAM: FILE/SERVE: Updating Dec re CCRC Review Hrg (9/29) | Hung Yiu Lam (LAM-196…" at bounding box center [182, 263] width 339 height 134
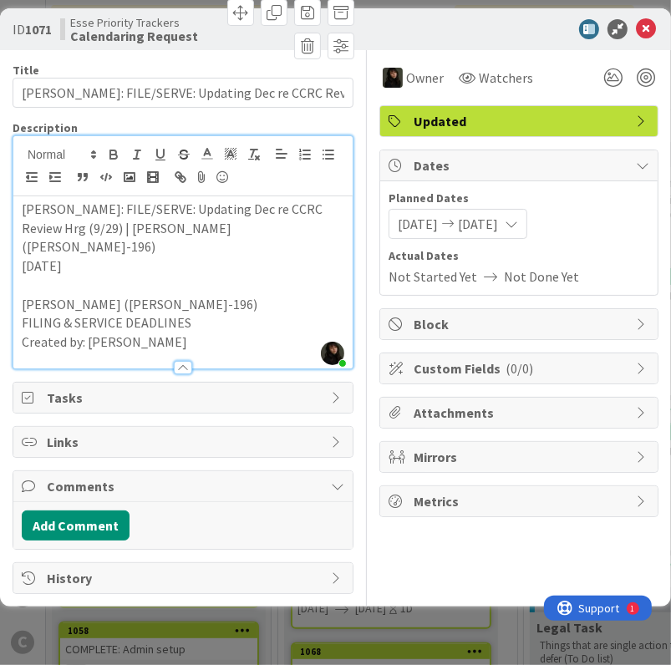
click at [218, 333] on p "Created by: Breanna Cornwall" at bounding box center [183, 342] width 323 height 19
click at [193, 333] on p "Created by: Breanna Cornwall" at bounding box center [183, 342] width 323 height 19
click at [186, 333] on p "Created by: Breanna Cornwall" at bounding box center [183, 342] width 323 height 19
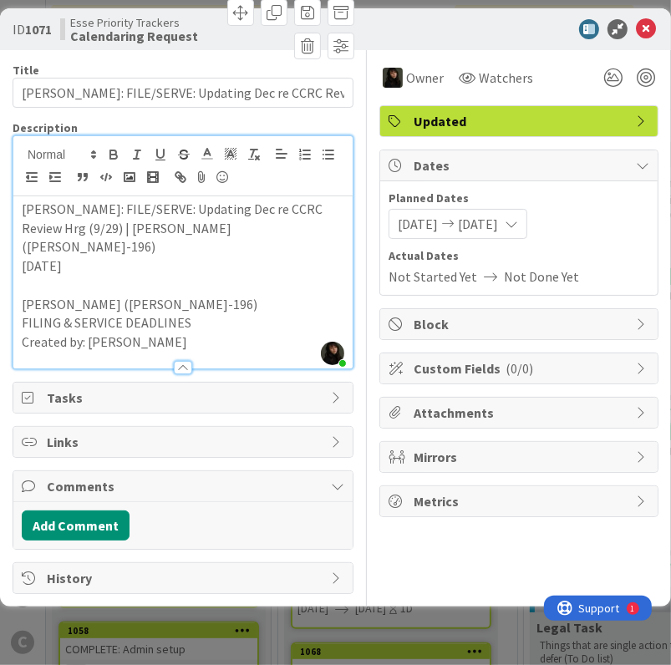
click at [186, 333] on p "Created by: Breanna Cornwall" at bounding box center [183, 342] width 323 height 19
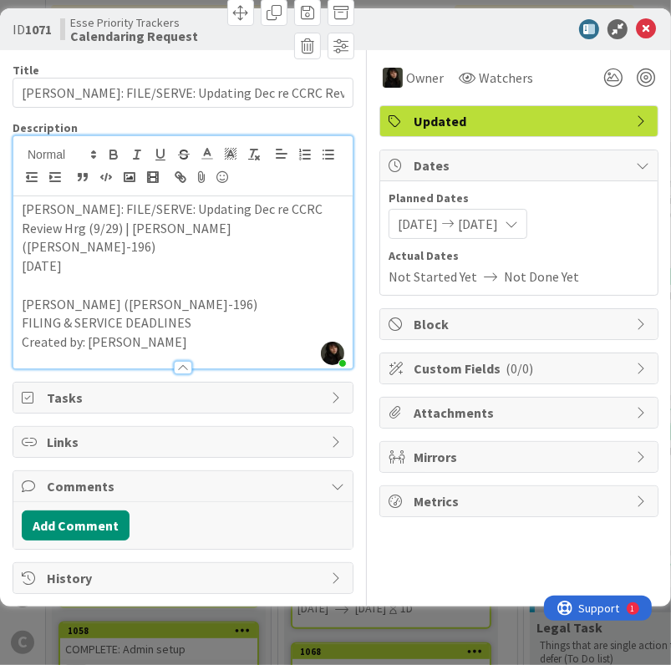
click at [186, 333] on p "Created by: Breanna Cornwall" at bounding box center [183, 342] width 323 height 19
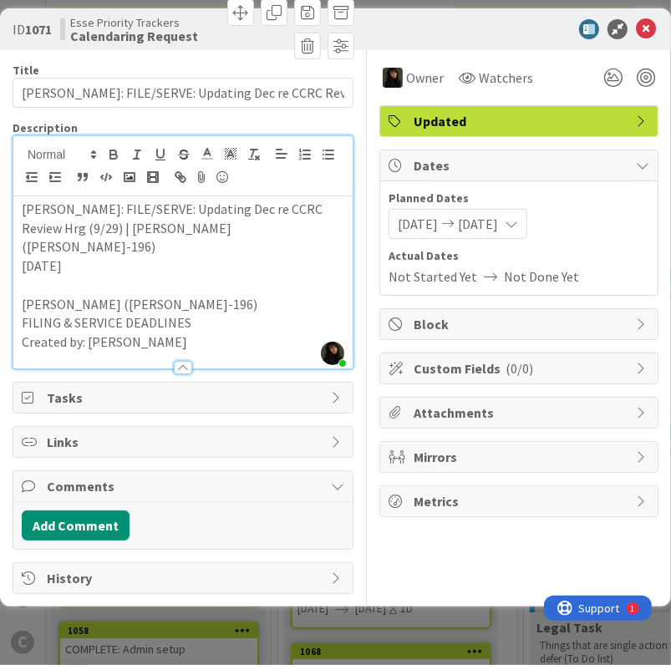
click at [186, 333] on p "Created by: Breanna Cornwall" at bounding box center [183, 342] width 323 height 19
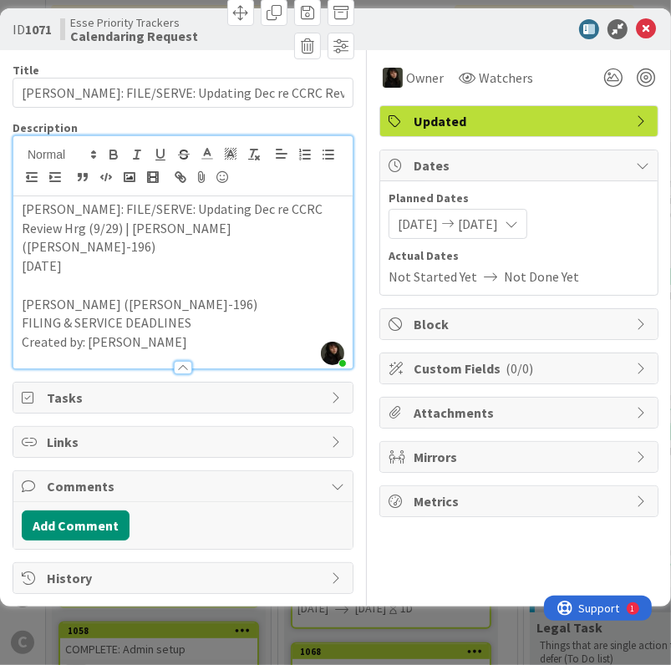
click at [186, 333] on p "Created by: Breanna Cornwall" at bounding box center [183, 342] width 323 height 19
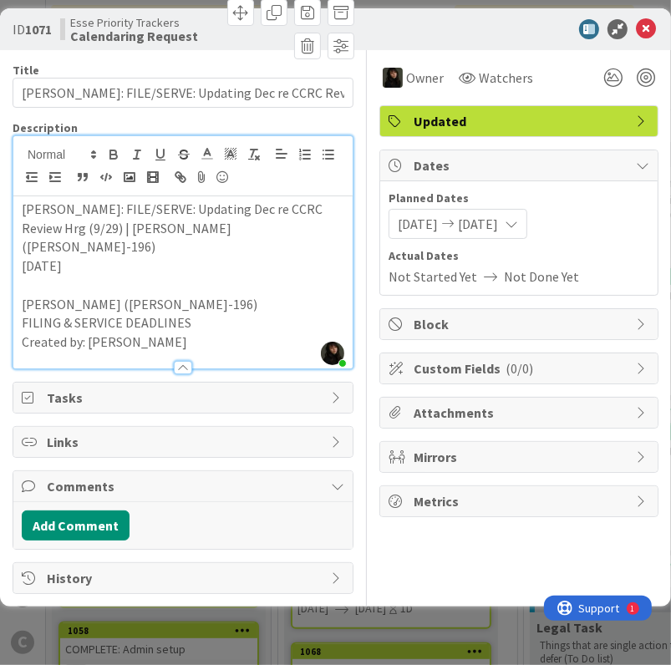
click at [186, 333] on p "Created by: Breanna Cornwall" at bounding box center [183, 342] width 323 height 19
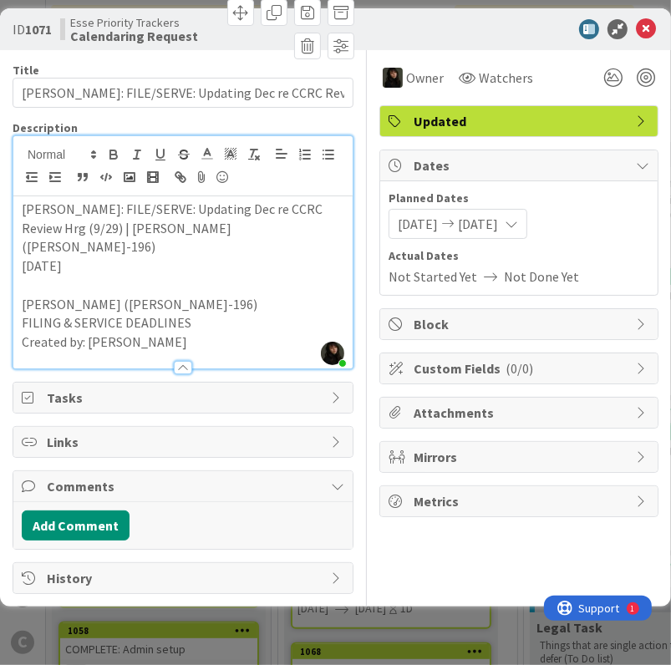
click at [186, 333] on p "Created by: Breanna Cornwall" at bounding box center [183, 342] width 323 height 19
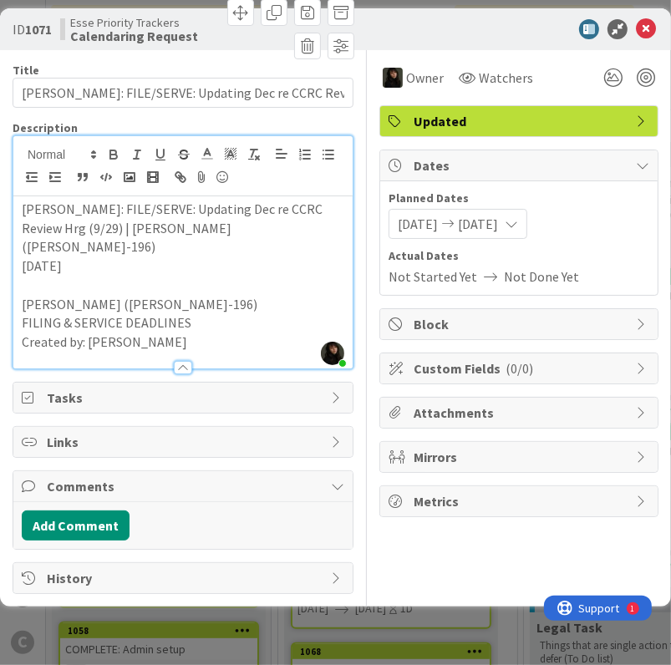
click at [186, 333] on p "Created by: Breanna Cornwall" at bounding box center [183, 342] width 323 height 19
click at [643, 84] on div at bounding box center [646, 78] width 18 height 18
click at [652, 28] on icon at bounding box center [646, 29] width 20 height 20
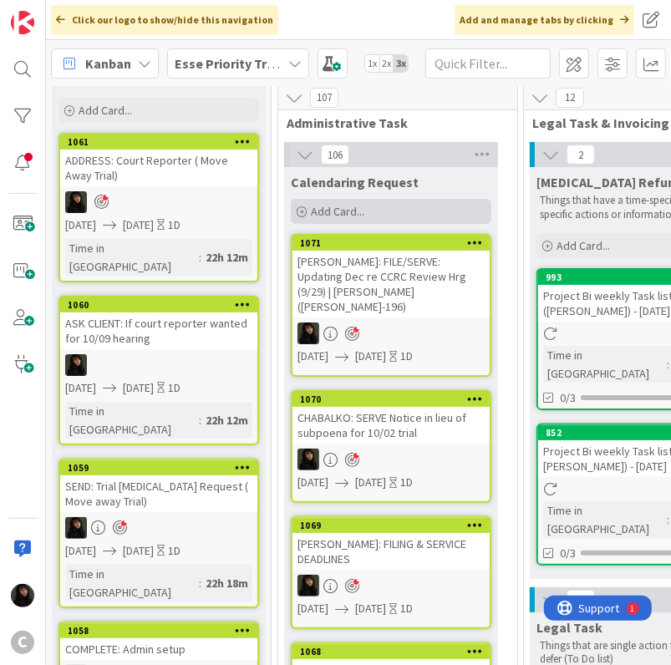
click at [328, 213] on span "Add Card..." at bounding box center [337, 211] width 53 height 15
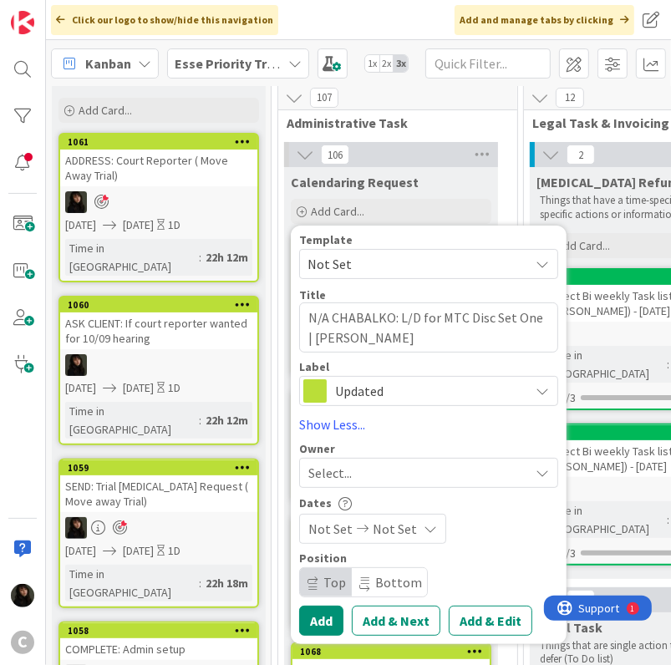
click at [327, 476] on span "Select..." at bounding box center [329, 473] width 43 height 20
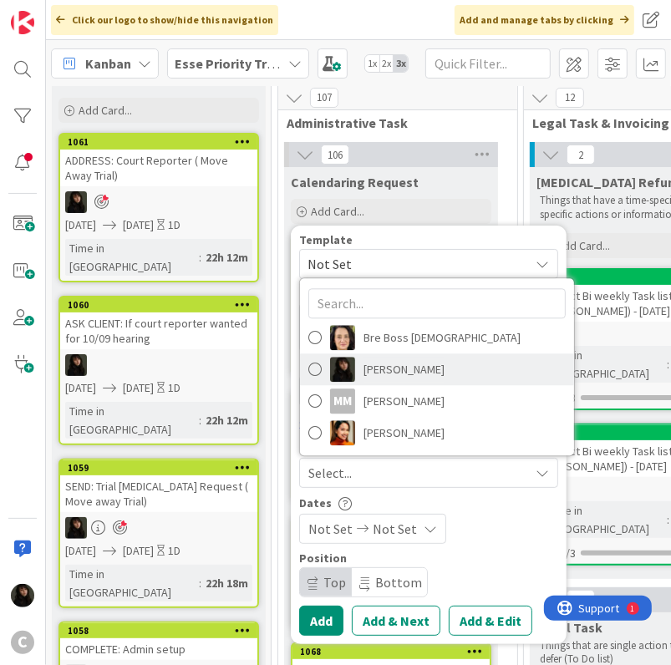
click at [396, 373] on span "Esse Soriano" at bounding box center [403, 369] width 81 height 25
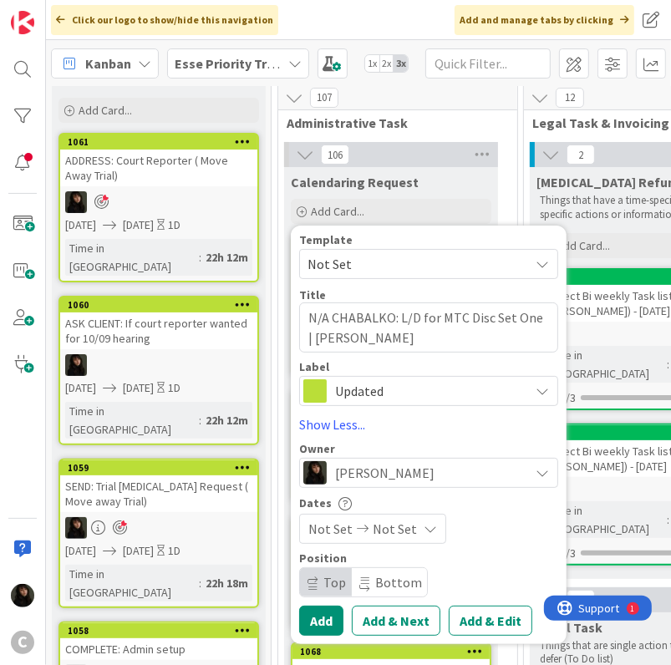
click at [397, 534] on span "Not Set" at bounding box center [395, 529] width 44 height 20
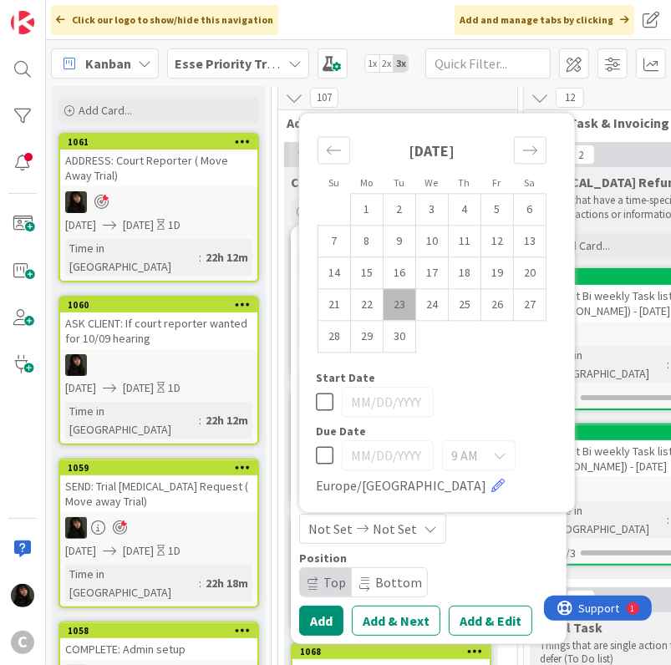
click at [404, 302] on td "23" at bounding box center [400, 305] width 33 height 32
click at [422, 302] on td "24" at bounding box center [432, 305] width 33 height 32
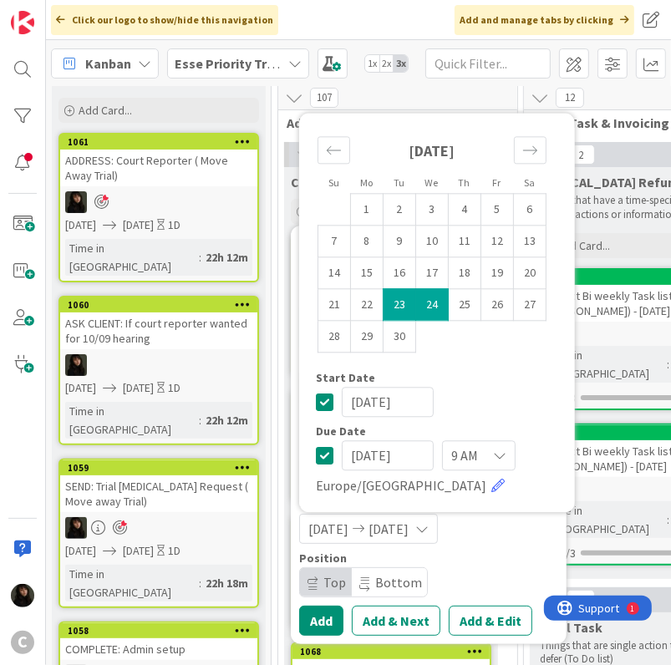
click at [531, 555] on div "Position" at bounding box center [428, 558] width 259 height 12
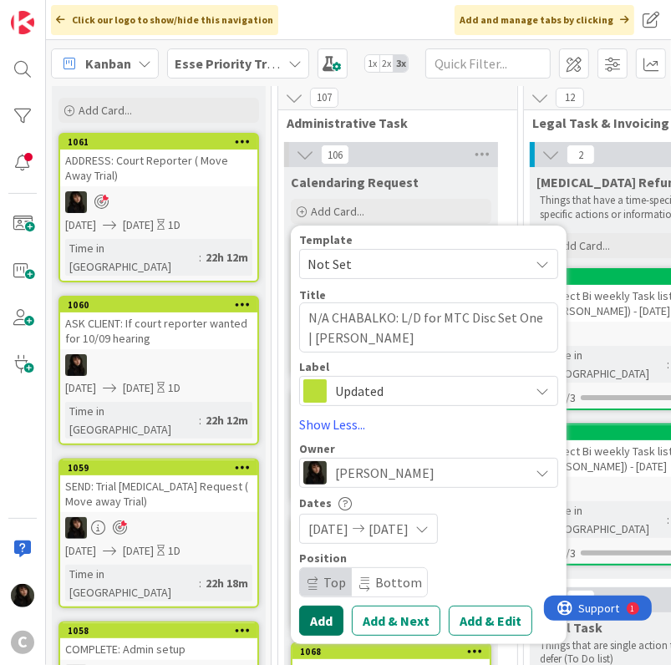
click at [314, 621] on button "Add" at bounding box center [321, 621] width 44 height 30
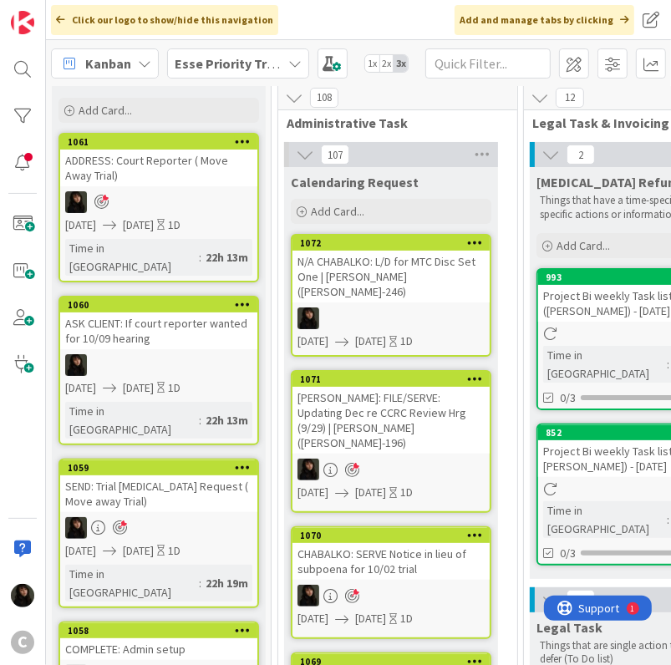
click at [367, 300] on div "N/A CHABALKO: L/D for MTC Disc Set One | Melissa Chablko (CHABALKO-246)" at bounding box center [390, 277] width 197 height 52
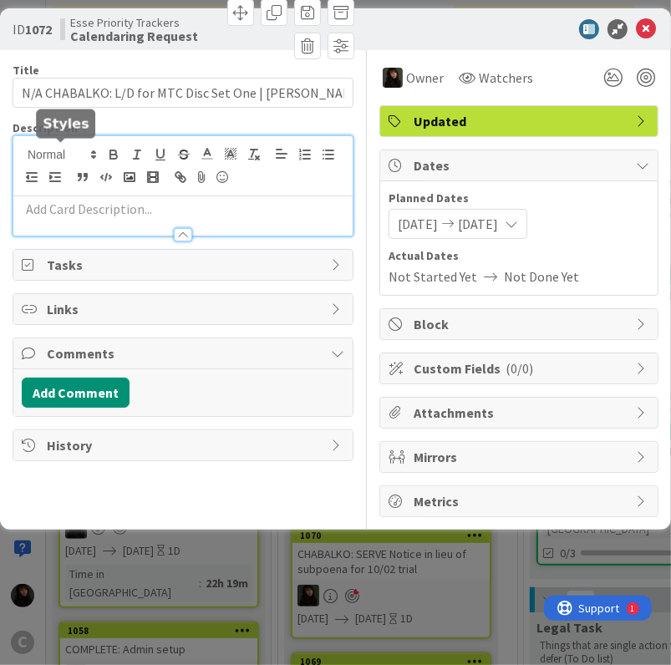
click at [74, 155] on div at bounding box center [182, 185] width 339 height 99
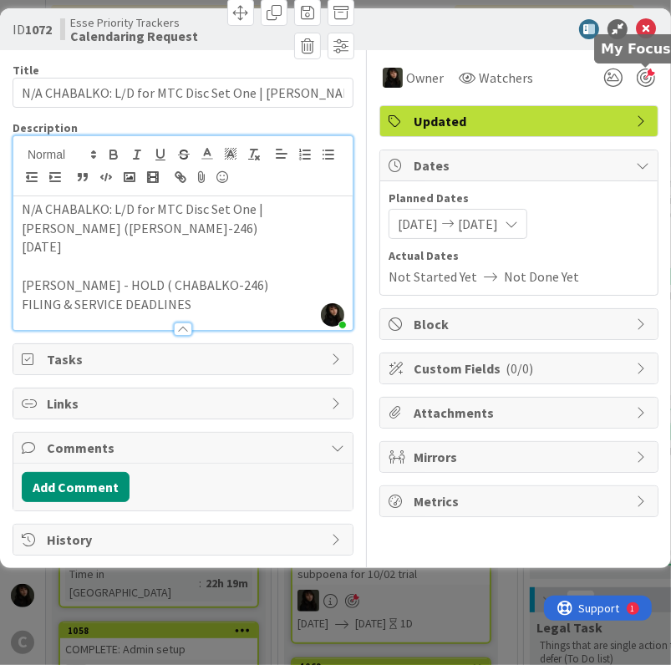
click at [654, 86] on div at bounding box center [646, 78] width 18 height 18
click at [655, 33] on icon at bounding box center [646, 29] width 20 height 20
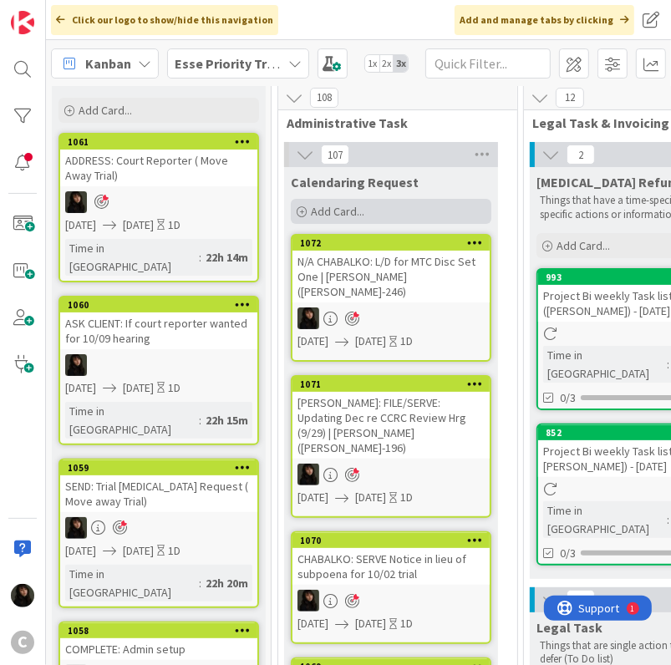
click at [331, 205] on span "Add Card..." at bounding box center [337, 211] width 53 height 15
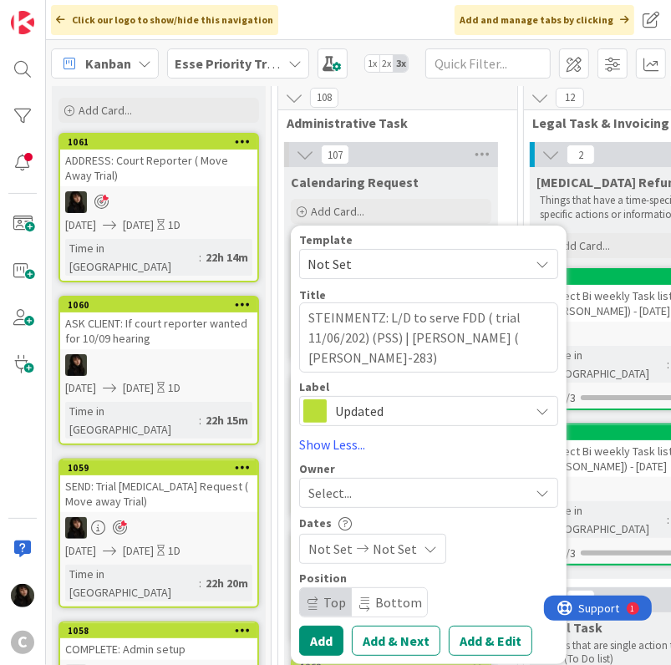
click at [365, 489] on div "Select..." at bounding box center [418, 493] width 221 height 20
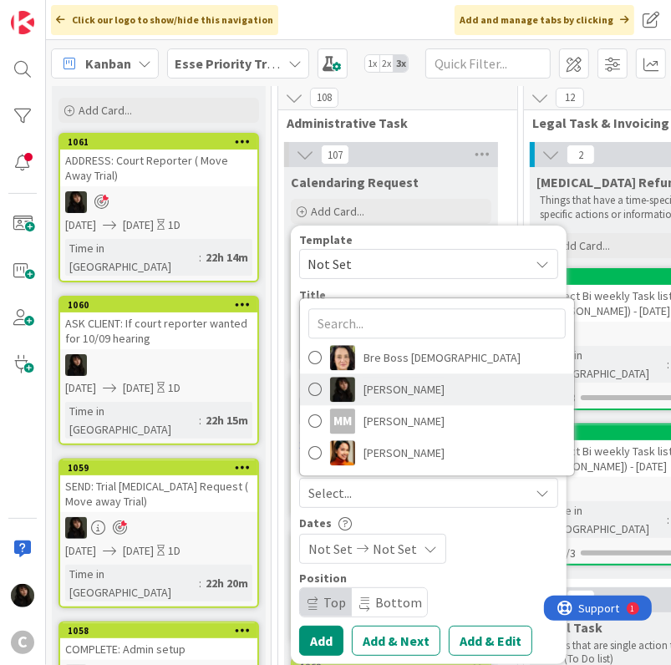
click at [406, 380] on span "Esse Soriano" at bounding box center [403, 389] width 81 height 25
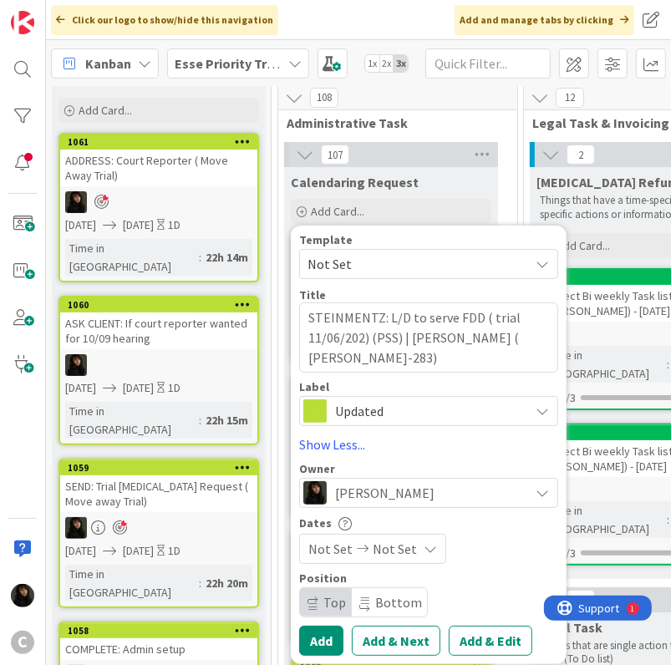
click at [384, 542] on span "Not Set" at bounding box center [395, 549] width 44 height 20
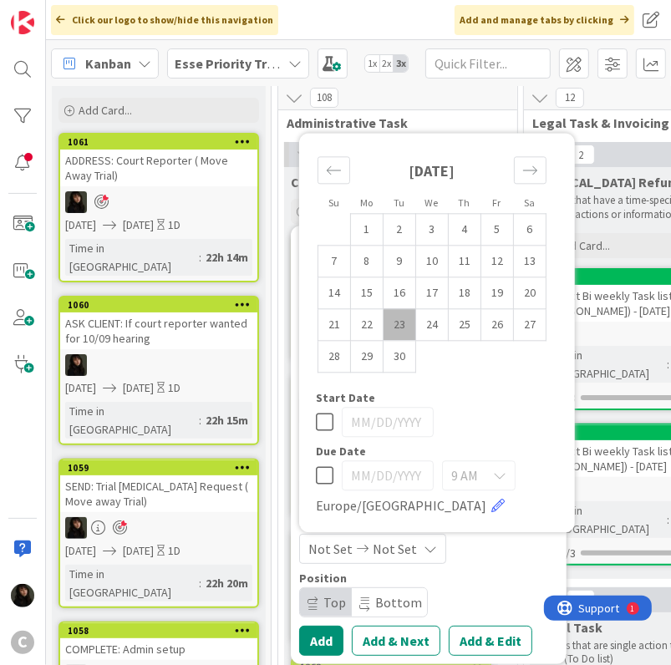
click at [395, 329] on td "23" at bounding box center [400, 325] width 33 height 32
click at [440, 329] on td "24" at bounding box center [432, 325] width 33 height 32
click at [525, 574] on div "Position" at bounding box center [428, 578] width 259 height 12
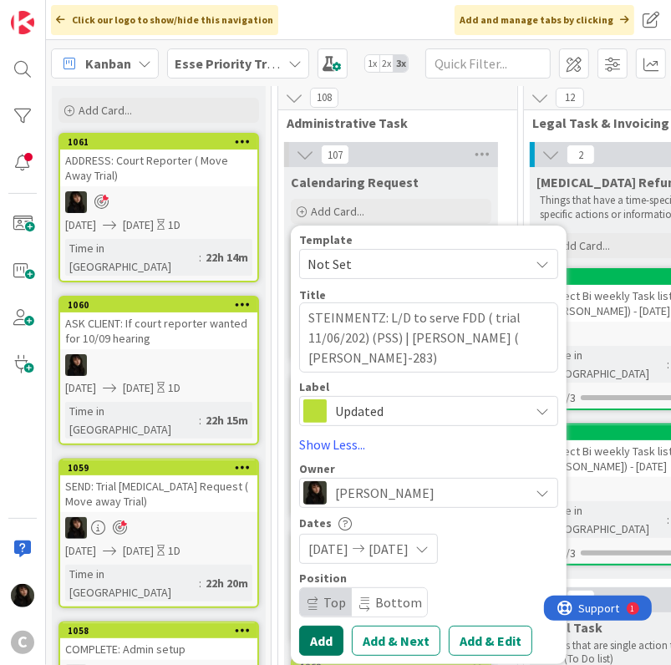
click at [319, 638] on button "Add" at bounding box center [321, 641] width 44 height 30
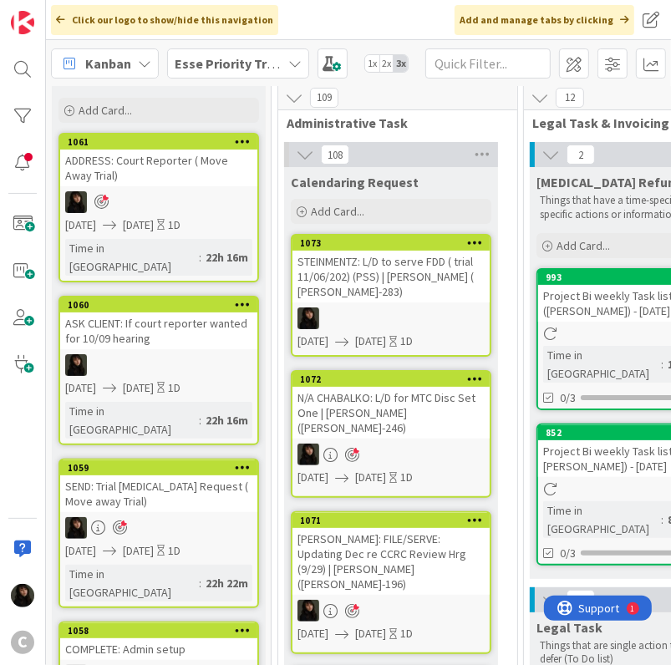
click at [349, 301] on div "STEINMENTZ: L/D to serve FDD ( trial 11/06/202) (PSS) | John Steinmetz ( STEINM…" at bounding box center [390, 277] width 197 height 52
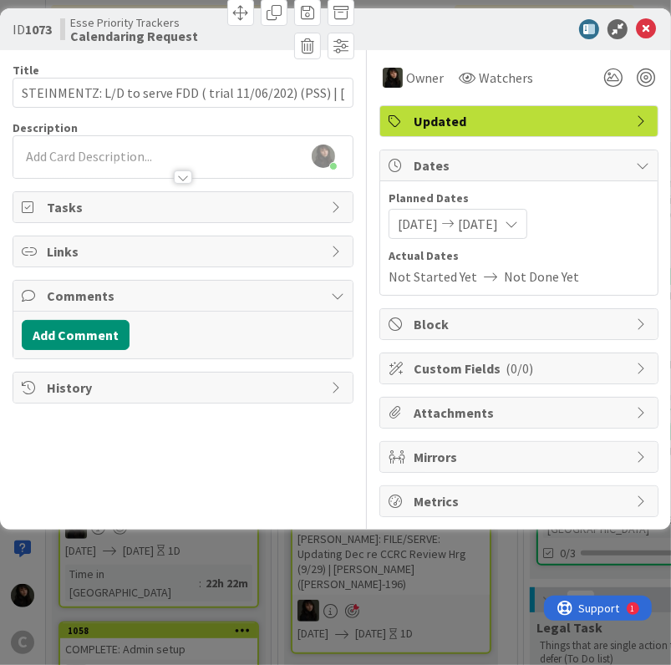
click at [67, 160] on div at bounding box center [182, 169] width 339 height 18
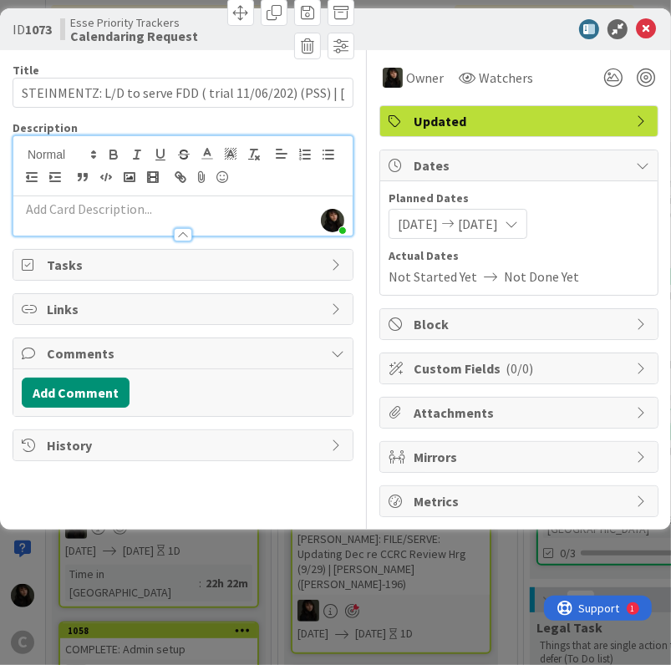
click at [60, 221] on div at bounding box center [182, 227] width 339 height 18
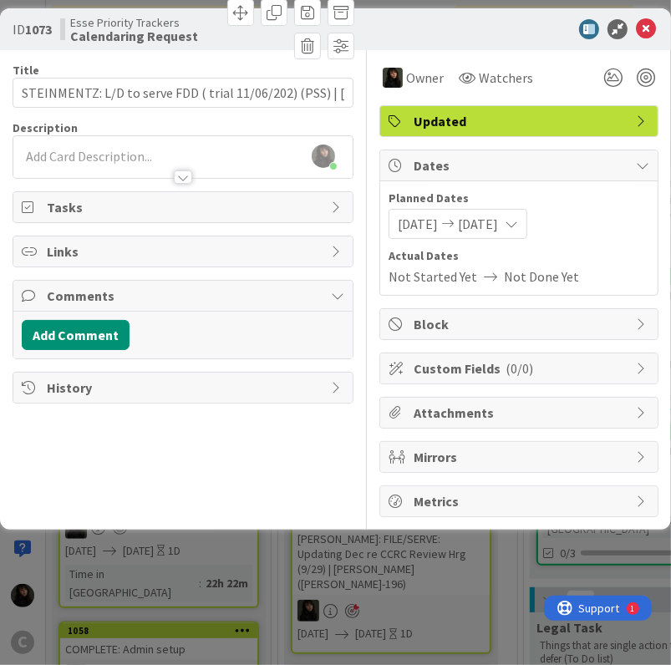
click at [49, 166] on div at bounding box center [182, 169] width 339 height 18
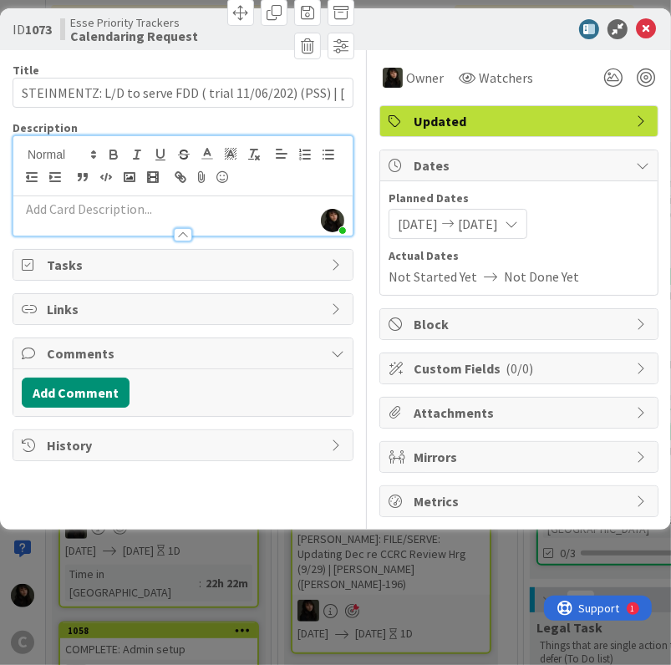
click at [53, 213] on p at bounding box center [183, 209] width 323 height 19
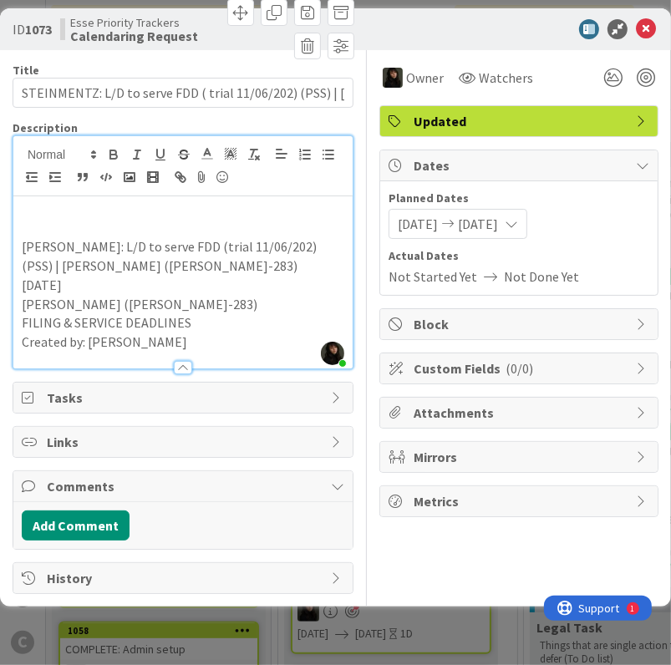
click at [107, 237] on p "STEINMETZ: L/D to serve FDD (trial 11/06/202) (PSS) | John Steinmetz (STEINMETZ…" at bounding box center [183, 256] width 323 height 38
click at [22, 242] on p "STEINMETZ: L/D to serve FDD (trial 11/06/202) (PSS) | John Steinmetz (STEINMETZ…" at bounding box center [183, 256] width 323 height 38
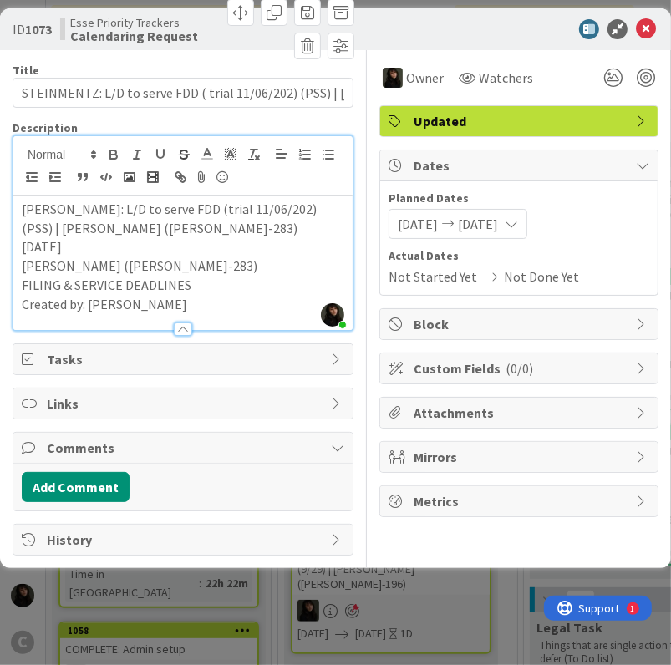
click at [232, 257] on p "John Steinmetz (STEINMETZ-283)" at bounding box center [183, 266] width 323 height 19
click at [179, 248] on p "2025/09/22" at bounding box center [183, 246] width 323 height 19
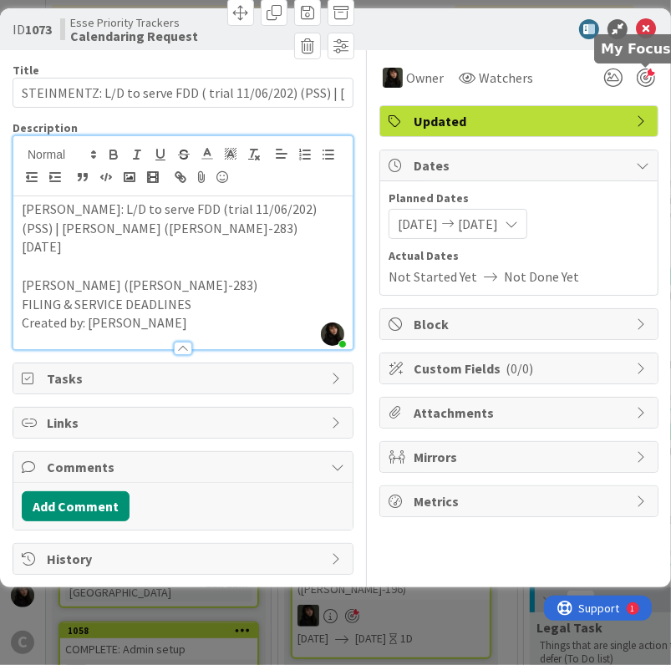
click at [646, 79] on div at bounding box center [646, 78] width 18 height 18
click at [648, 28] on icon at bounding box center [646, 29] width 20 height 20
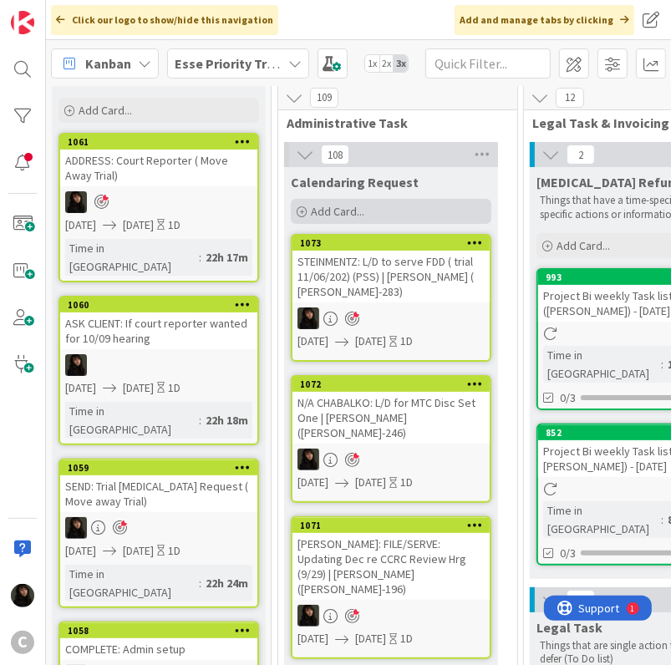
click at [353, 212] on span "Add Card..." at bounding box center [337, 211] width 53 height 15
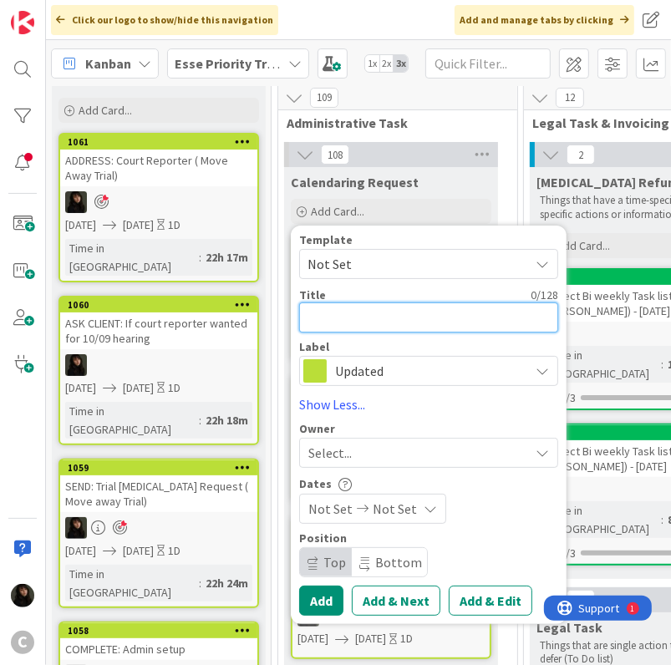
click at [339, 316] on textarea at bounding box center [428, 317] width 259 height 30
drag, startPoint x: 338, startPoint y: 317, endPoint x: 301, endPoint y: 312, distance: 37.0
click at [301, 312] on textarea "NEETA:" at bounding box center [428, 317] width 259 height 30
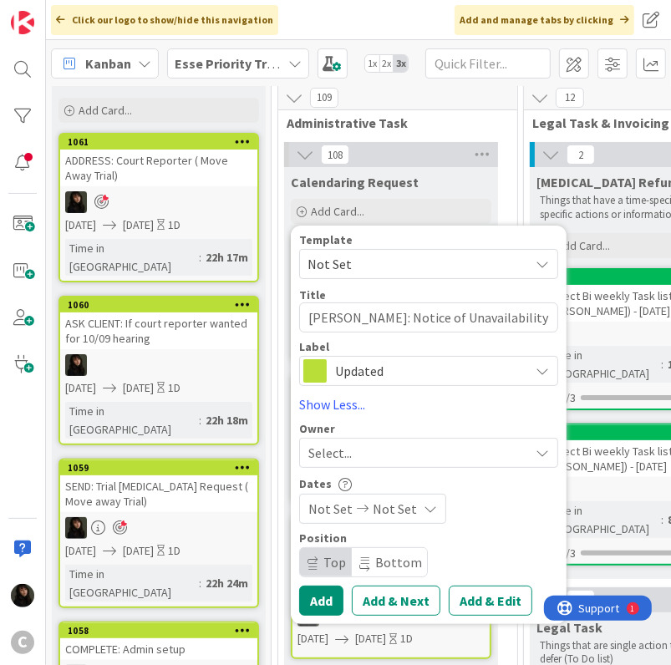
click at [458, 370] on span "Updated" at bounding box center [427, 370] width 185 height 23
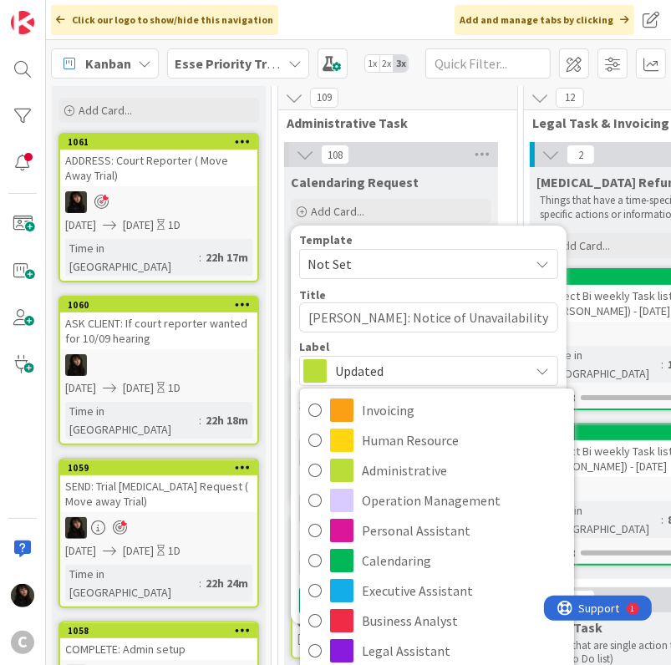
click at [454, 368] on span "Updated" at bounding box center [427, 370] width 185 height 23
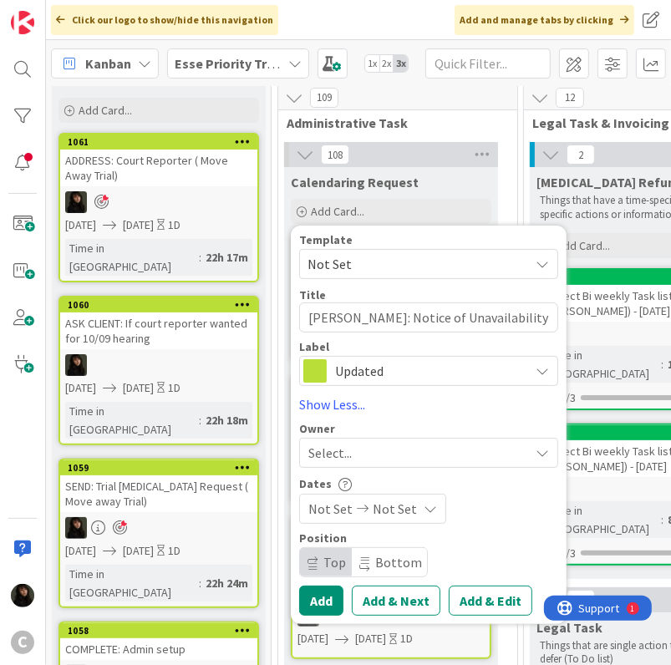
click at [378, 457] on div "Select..." at bounding box center [418, 453] width 221 height 20
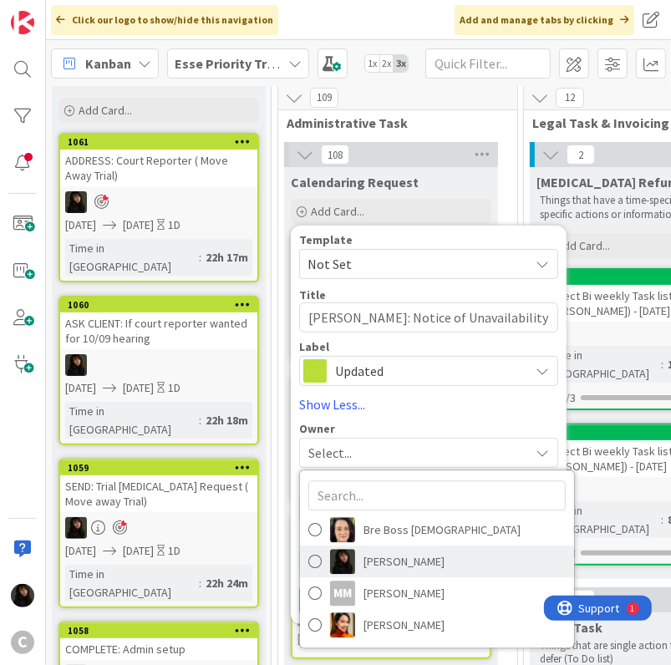
click at [410, 559] on span "Esse Soriano" at bounding box center [403, 562] width 81 height 25
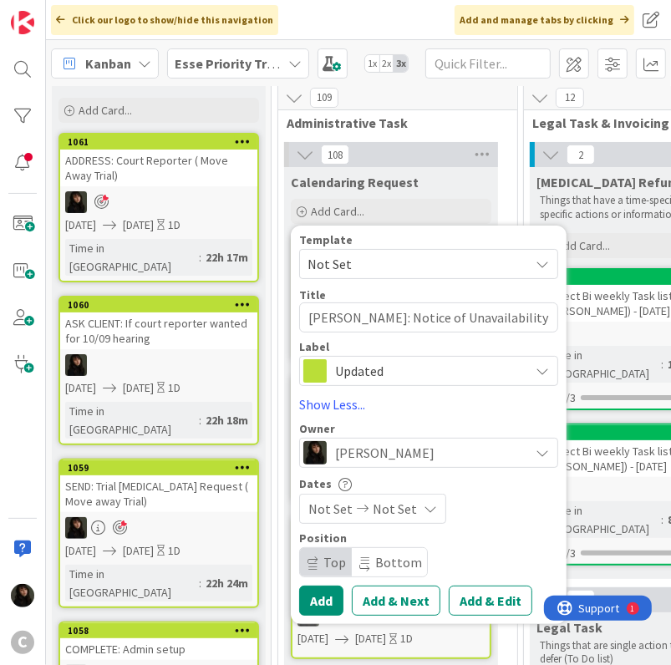
click at [413, 503] on div "Not Set Not Set" at bounding box center [372, 509] width 147 height 30
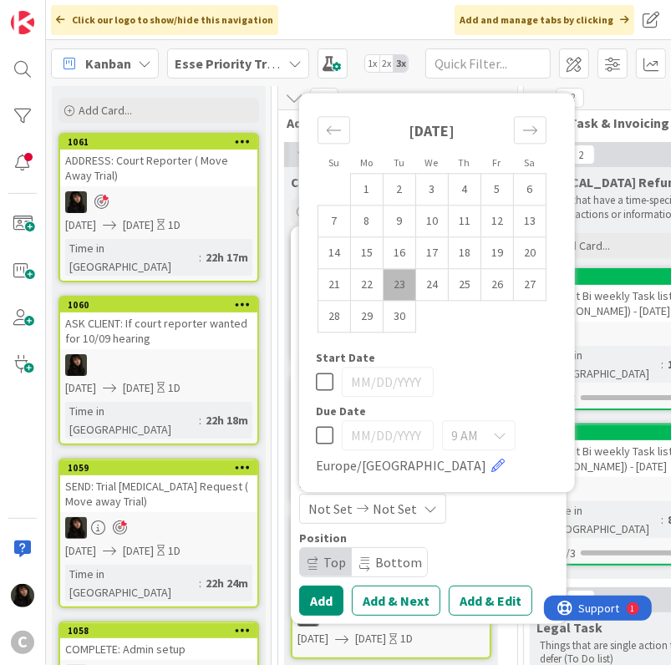
click at [404, 284] on td "23" at bounding box center [400, 285] width 33 height 32
click at [416, 281] on td "24" at bounding box center [432, 285] width 33 height 32
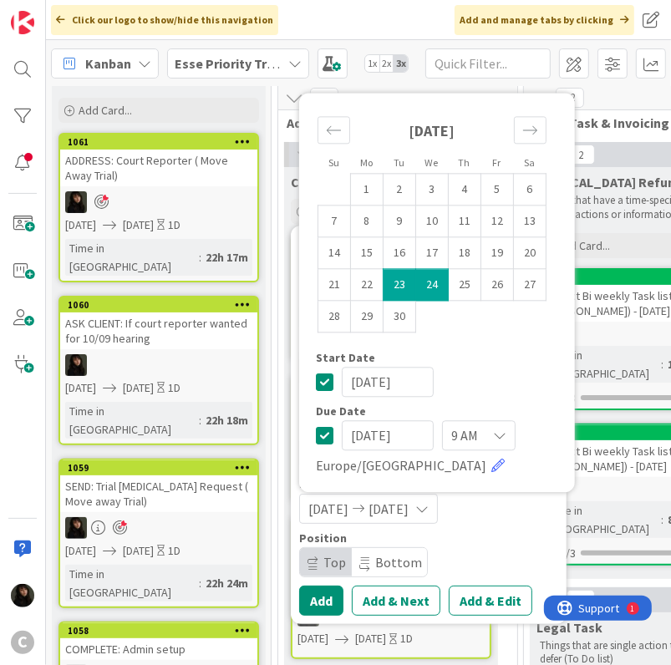
click at [538, 508] on div "09/23/2025 09/24/2025" at bounding box center [428, 509] width 259 height 30
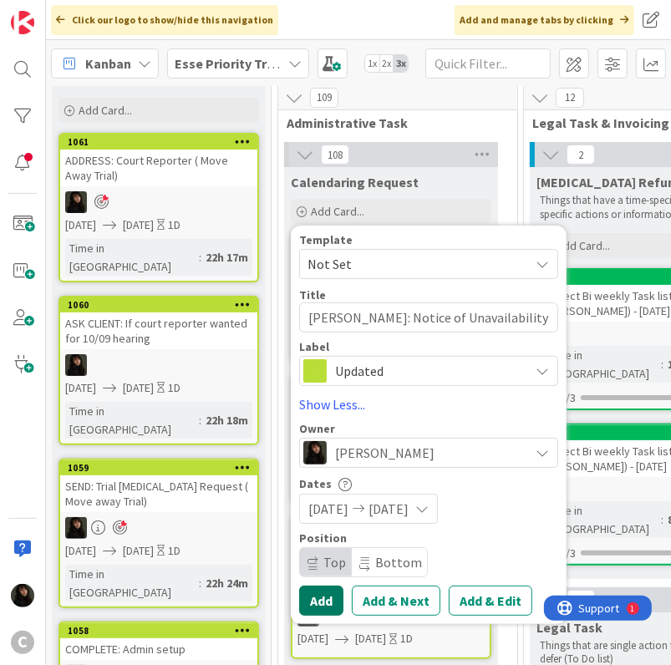
click at [332, 597] on button "Add" at bounding box center [321, 601] width 44 height 30
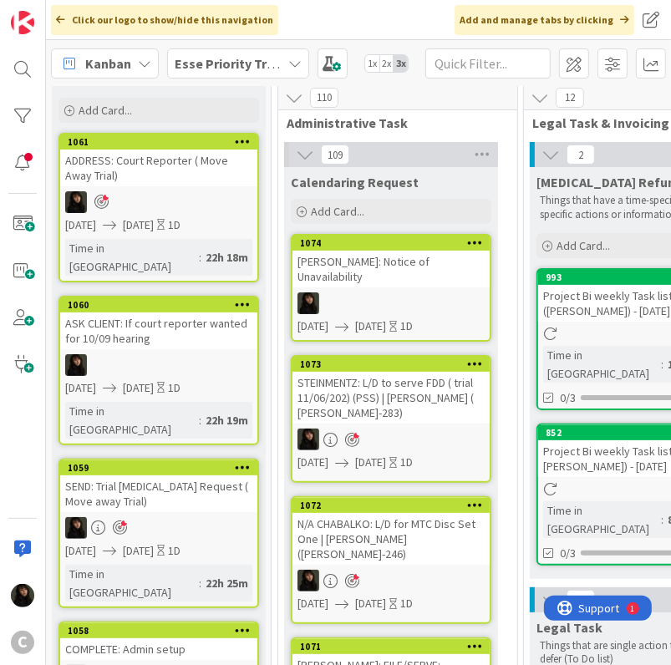
click at [358, 317] on div "09/23/2025 09/24/2025 1D" at bounding box center [393, 326] width 192 height 18
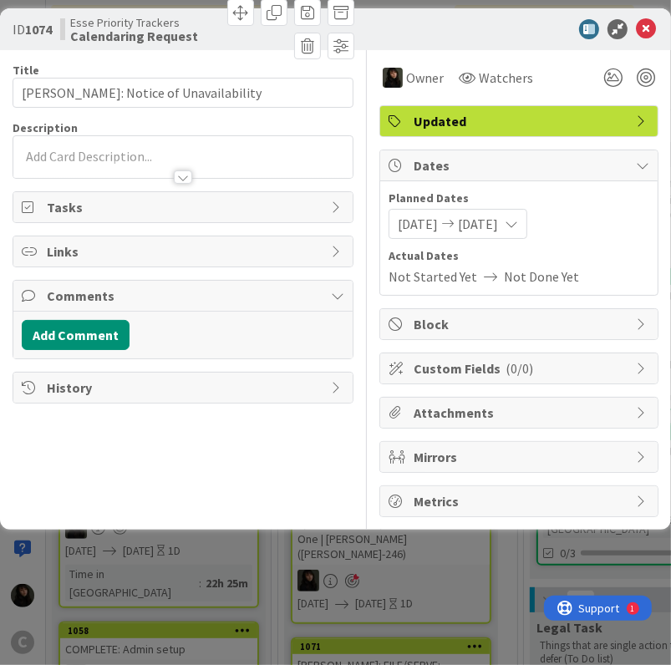
click at [80, 150] on div at bounding box center [182, 157] width 339 height 42
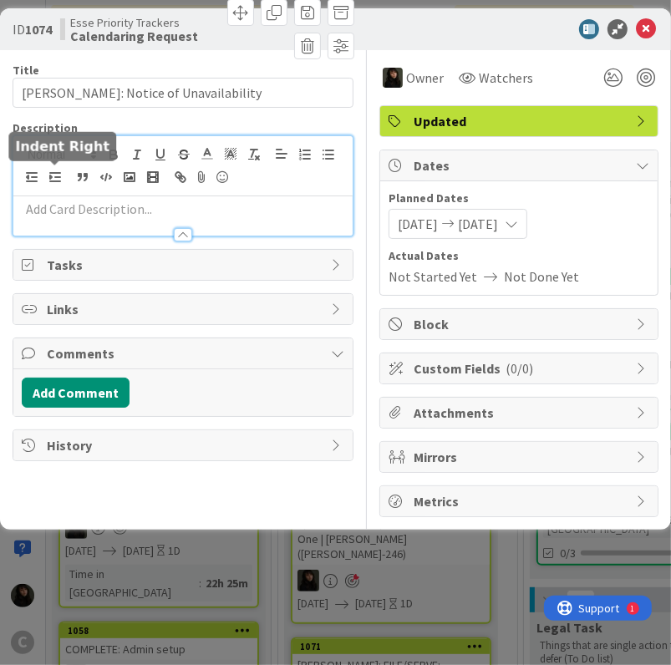
click at [55, 218] on div at bounding box center [182, 227] width 339 height 18
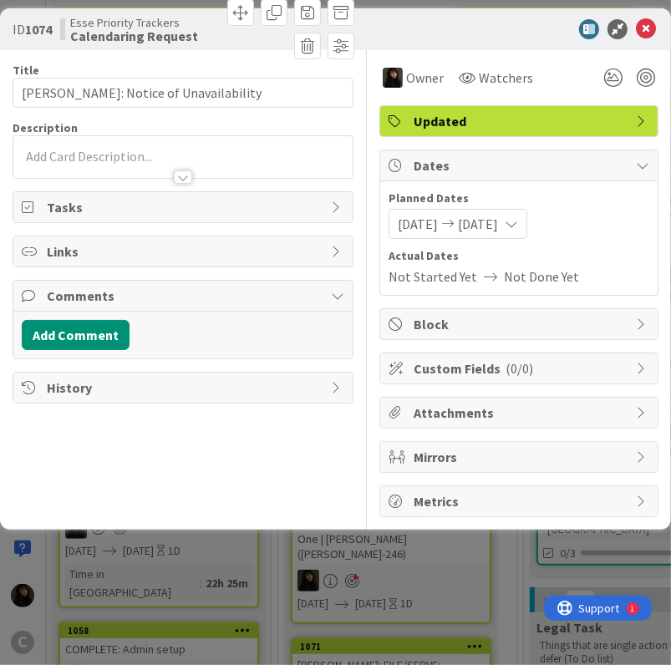
click at [118, 170] on div at bounding box center [182, 169] width 339 height 18
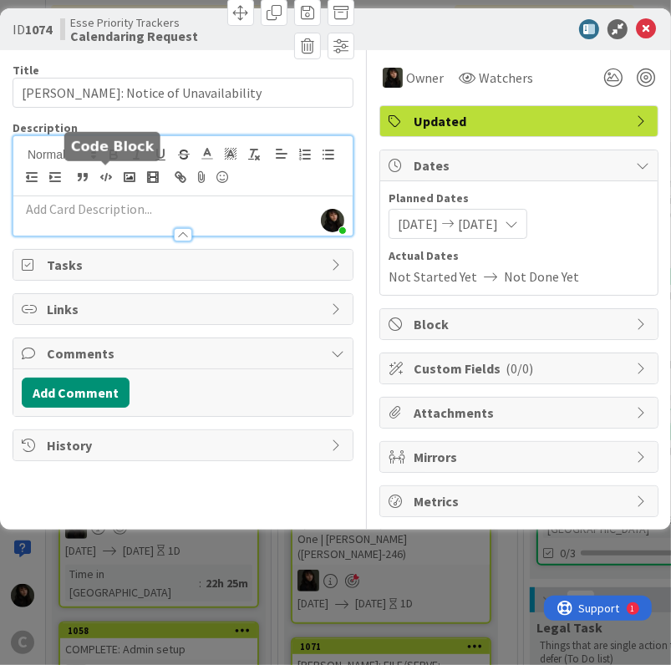
click at [77, 213] on p at bounding box center [183, 209] width 323 height 19
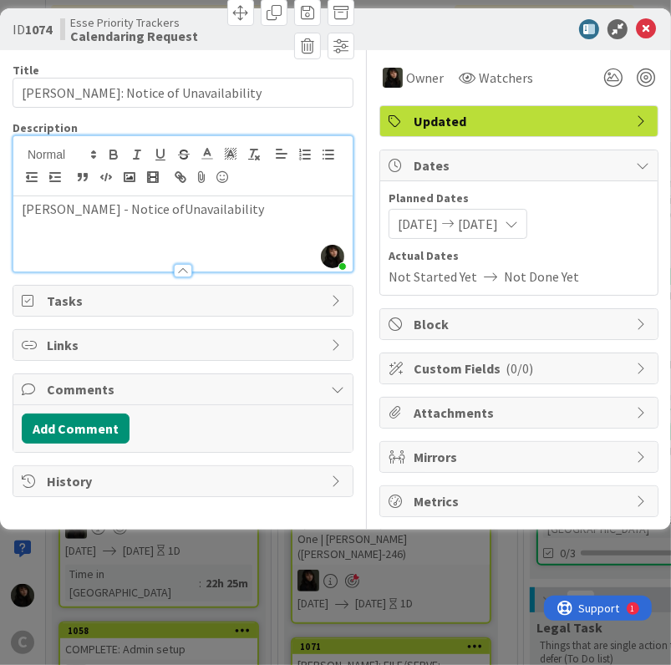
click at [151, 206] on p "Tessa Mayer - Notice ofUnavailability" at bounding box center [183, 209] width 323 height 19
click at [231, 211] on p "Tessa Mayer - Notice of Unavailability" at bounding box center [183, 209] width 323 height 19
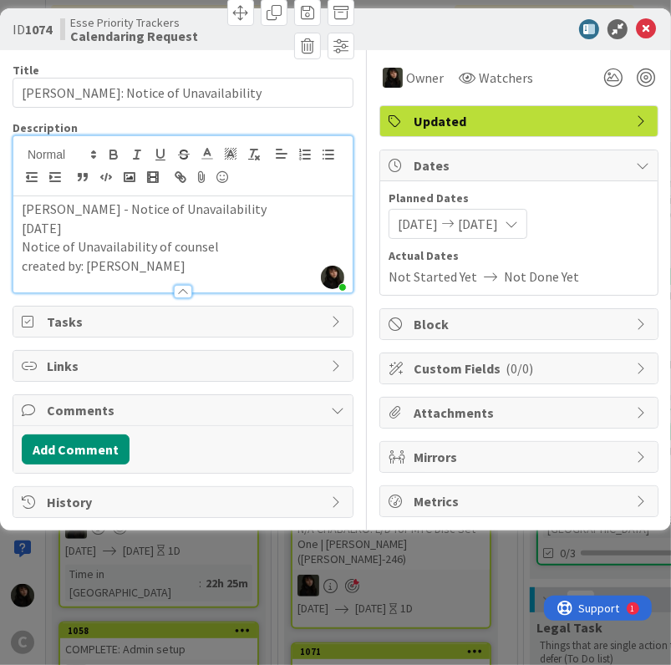
drag, startPoint x: 664, startPoint y: 84, endPoint x: 656, endPoint y: 82, distance: 8.5
click at [663, 84] on div "ID 1074 Esse Priority Trackers Calendaring Request Title 37 / 128 TESSA MAYER: …" at bounding box center [335, 269] width 671 height 522
click at [656, 81] on div at bounding box center [628, 78] width 60 height 30
click at [644, 77] on div at bounding box center [646, 78] width 18 height 18
click at [647, 80] on div at bounding box center [646, 78] width 18 height 18
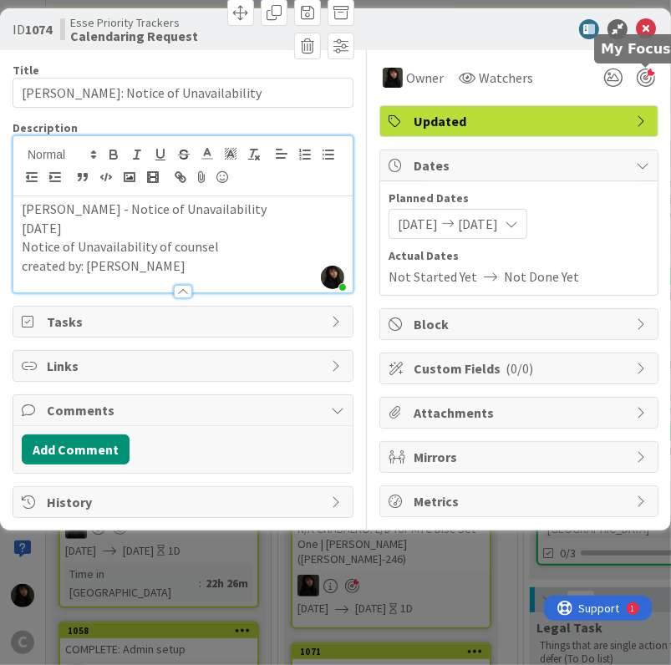
click at [641, 74] on div at bounding box center [646, 78] width 18 height 18
click at [644, 26] on icon at bounding box center [646, 29] width 20 height 20
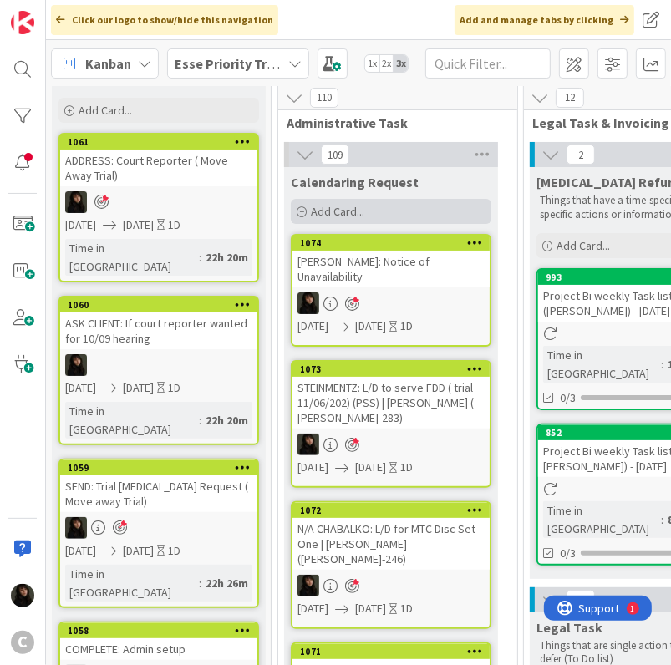
click at [371, 212] on div "Add Card..." at bounding box center [391, 211] width 201 height 25
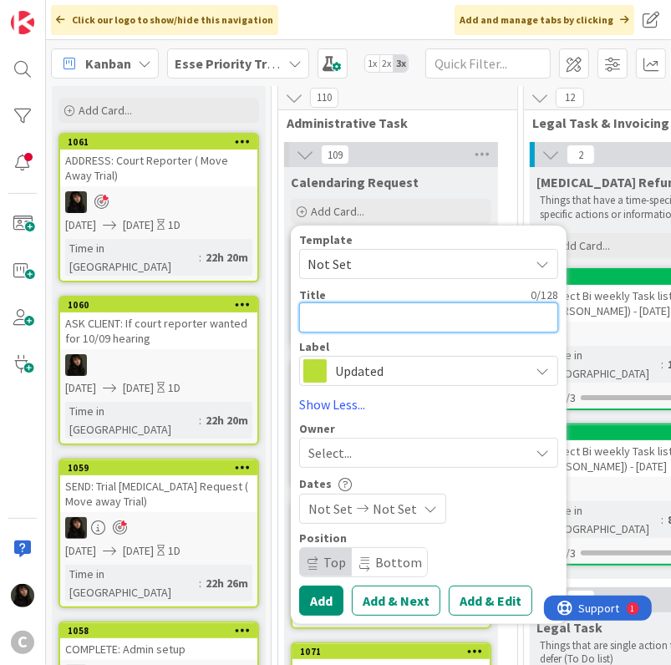
click at [343, 309] on textarea at bounding box center [428, 317] width 259 height 30
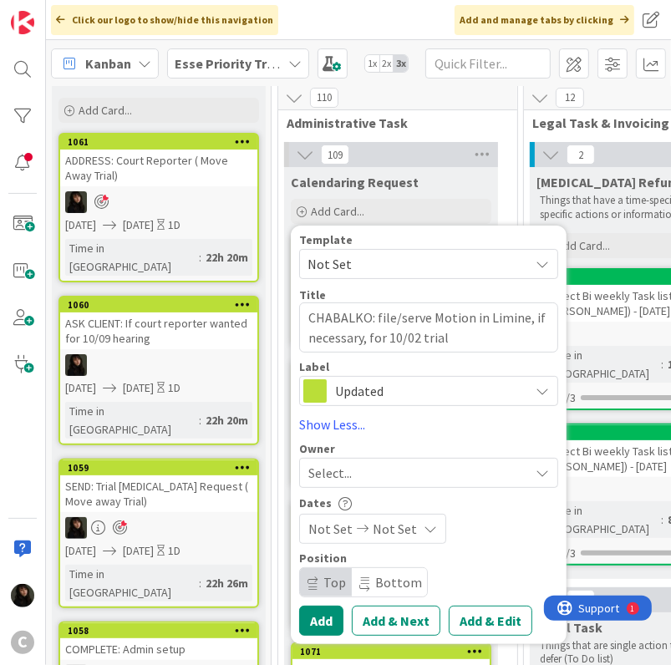
click at [364, 480] on div "Select..." at bounding box center [418, 473] width 221 height 20
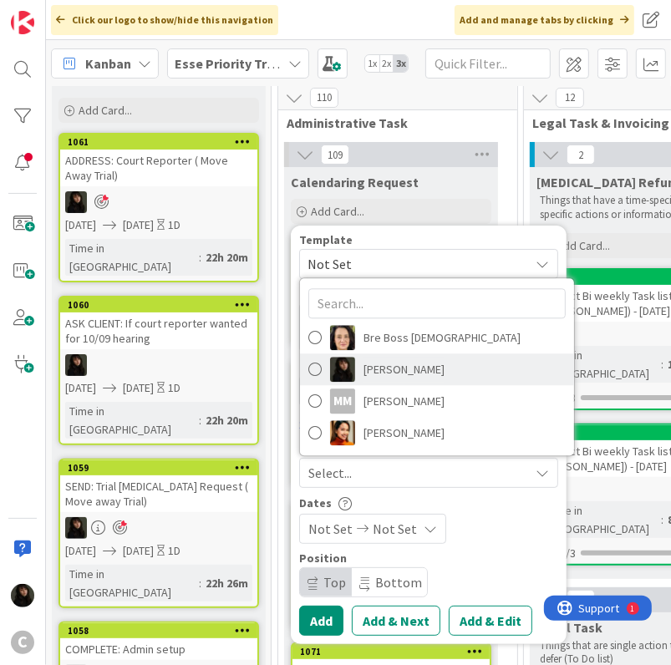
click at [399, 375] on span "Esse Soriano" at bounding box center [403, 369] width 81 height 25
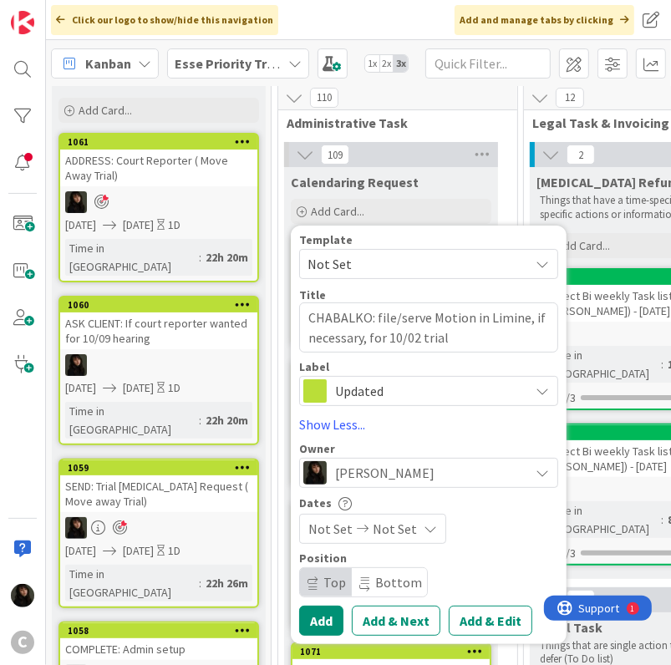
click at [394, 467] on span "Esse Soriano" at bounding box center [384, 473] width 99 height 20
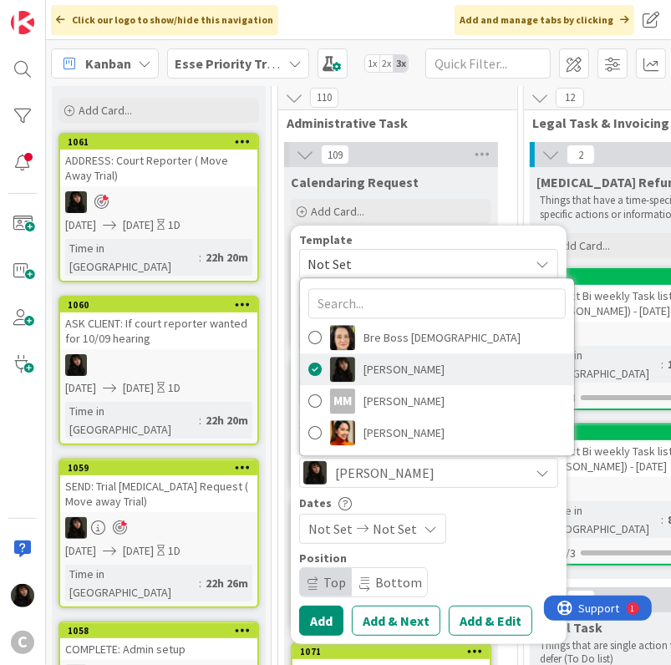
click at [399, 371] on span "Esse Soriano" at bounding box center [403, 369] width 81 height 25
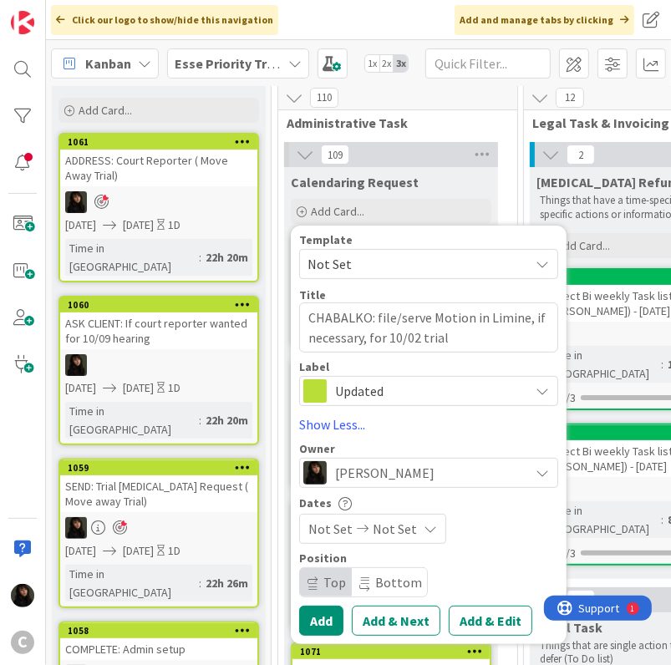
click at [394, 530] on span "Not Set" at bounding box center [395, 529] width 44 height 20
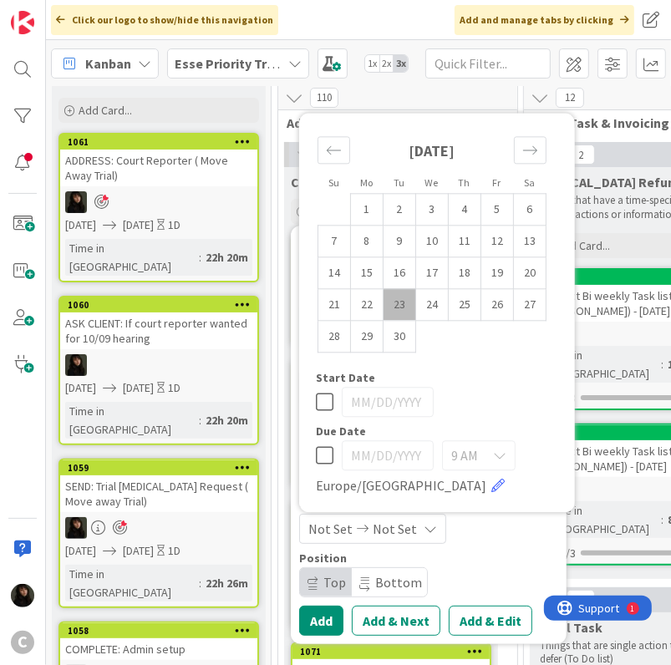
click at [403, 304] on td "23" at bounding box center [400, 305] width 33 height 32
click at [434, 301] on td "24" at bounding box center [432, 305] width 33 height 32
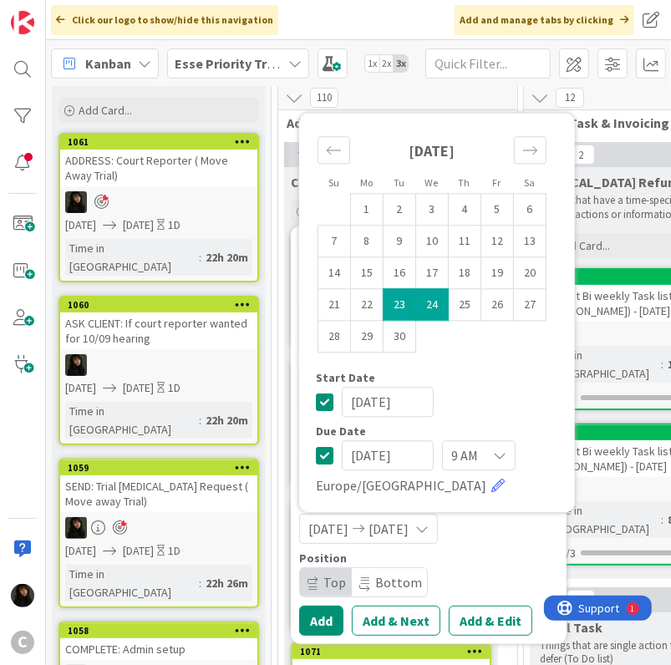
click at [516, 551] on div "Template Not Set Title 68 / 128 CHABALKO: file/serve Motion in Limine, if neces…" at bounding box center [428, 435] width 259 height 402
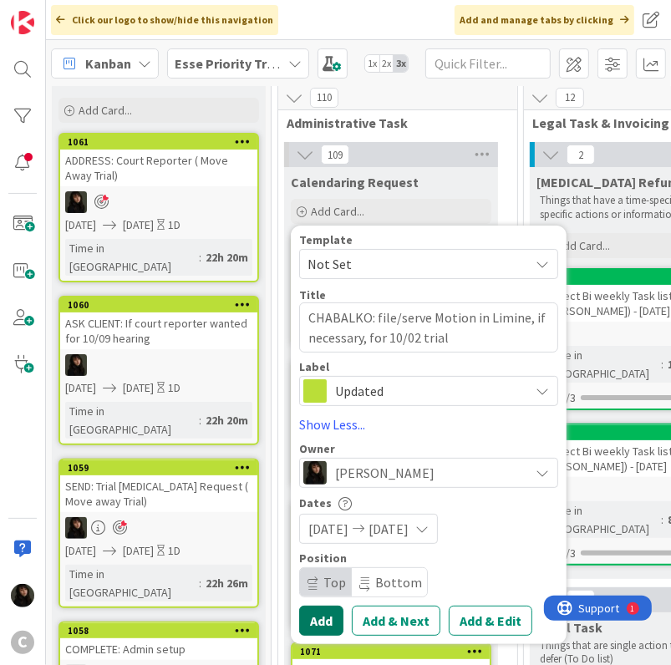
click at [316, 612] on button "Add" at bounding box center [321, 621] width 44 height 30
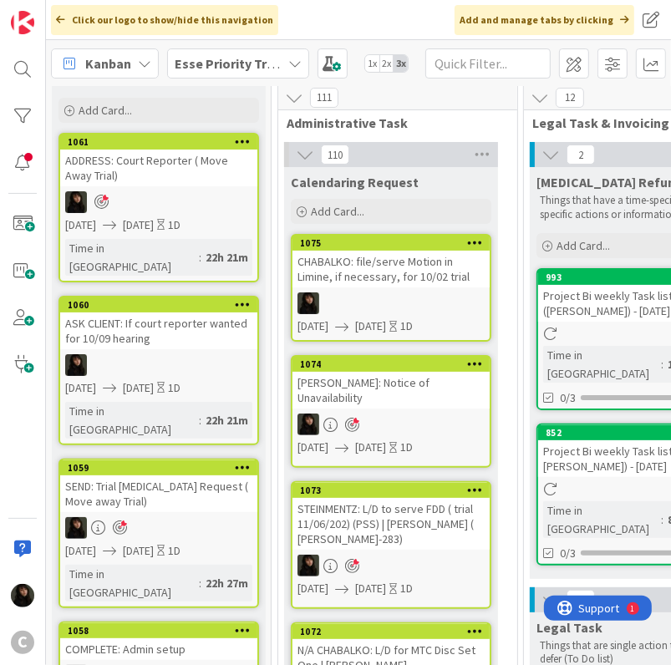
click at [402, 282] on div "CHABALKO: file/serve Motion in Limine, if necessary, for 10/02 trial" at bounding box center [390, 269] width 197 height 37
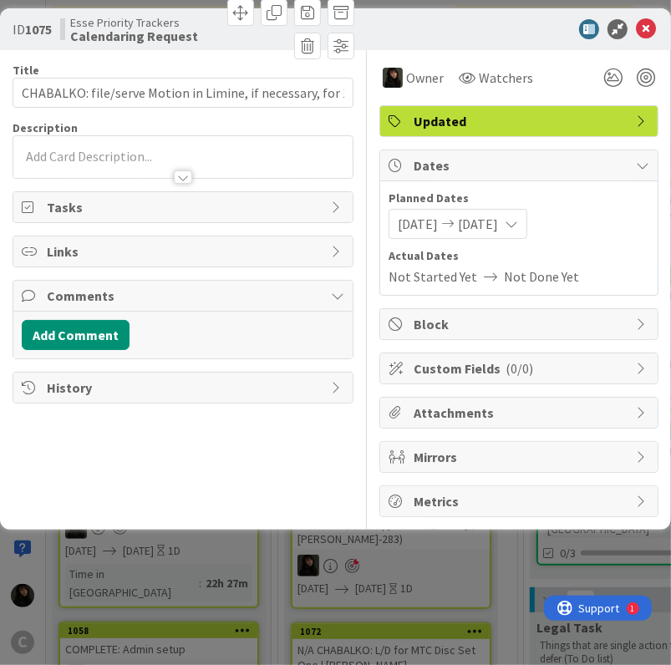
click at [124, 162] on div at bounding box center [182, 169] width 339 height 18
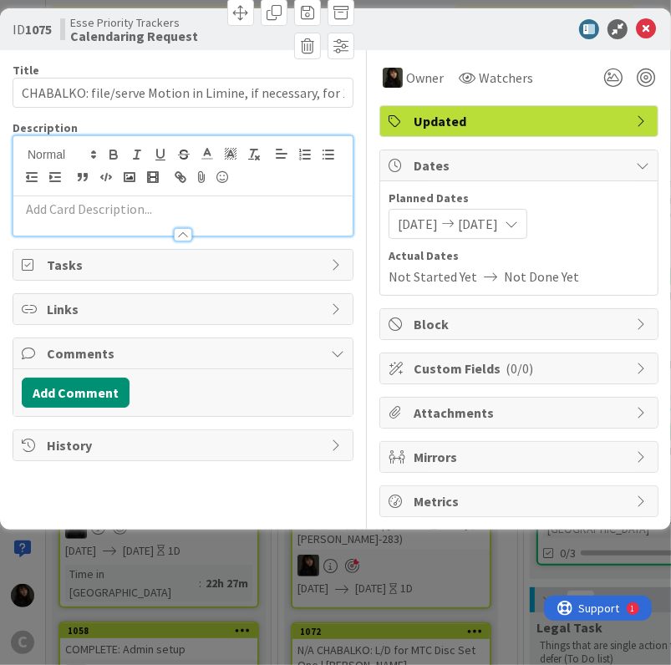
click at [110, 218] on div at bounding box center [182, 227] width 339 height 18
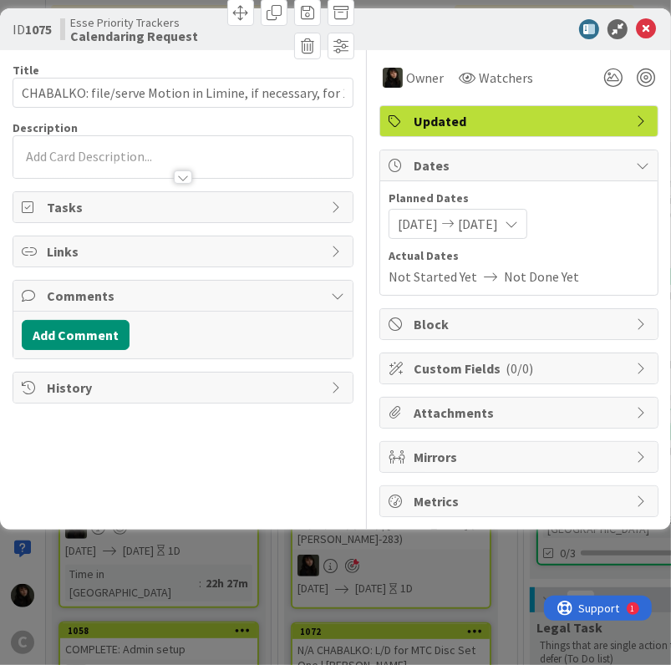
click at [112, 160] on div at bounding box center [182, 169] width 339 height 18
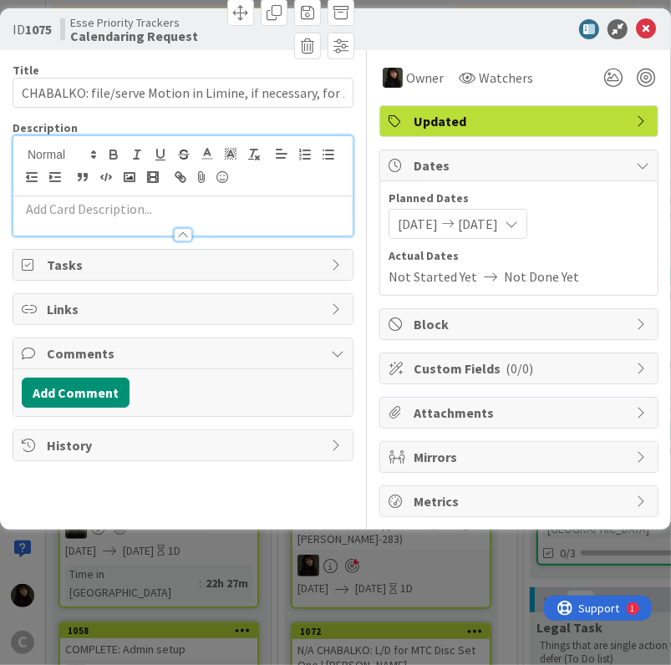
click at [64, 213] on p at bounding box center [183, 209] width 323 height 19
paste div
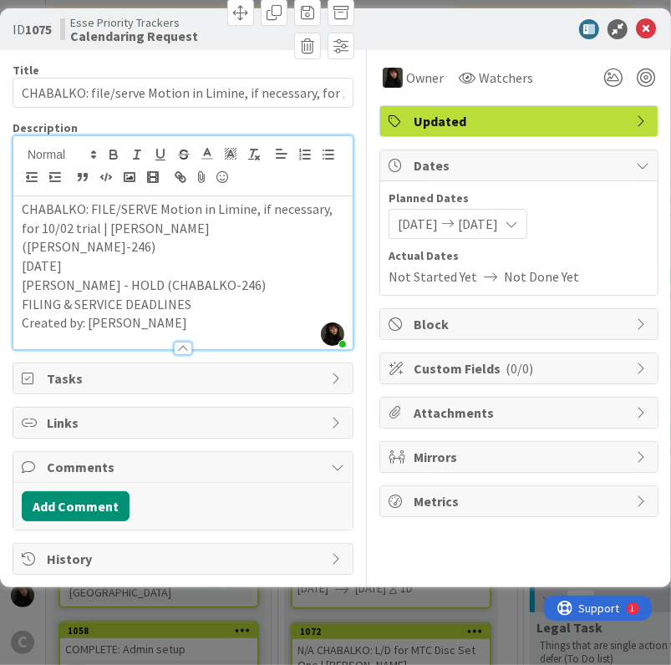
click at [133, 257] on p "2025/09/24" at bounding box center [183, 266] width 323 height 19
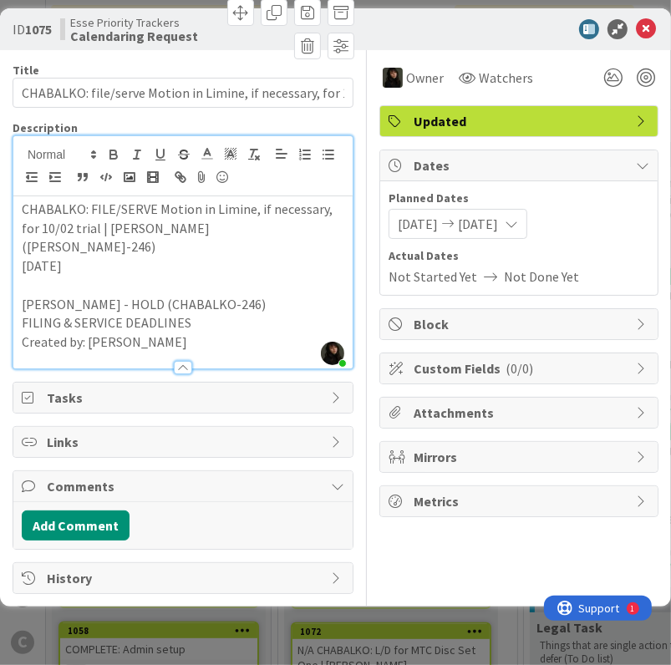
click at [130, 257] on p "2025/09/24" at bounding box center [183, 266] width 323 height 19
click at [643, 77] on div at bounding box center [646, 78] width 18 height 18
click at [649, 33] on icon at bounding box center [646, 29] width 20 height 20
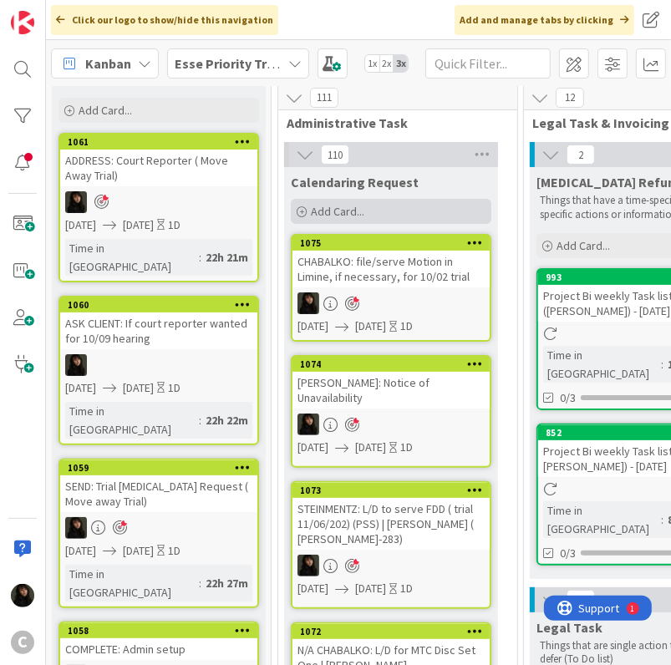
click at [383, 200] on div "Add Card..." at bounding box center [391, 211] width 201 height 25
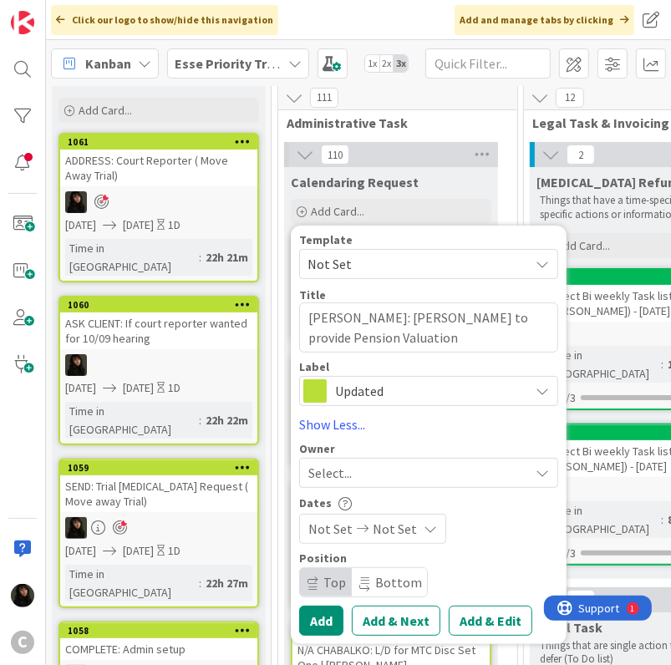
click at [406, 477] on div "Select..." at bounding box center [418, 473] width 221 height 20
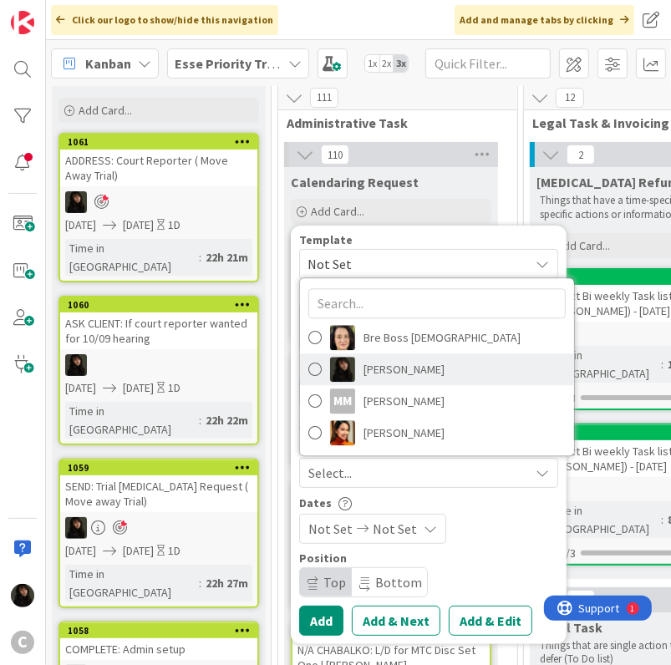
click at [406, 367] on span "Esse Soriano" at bounding box center [403, 369] width 81 height 25
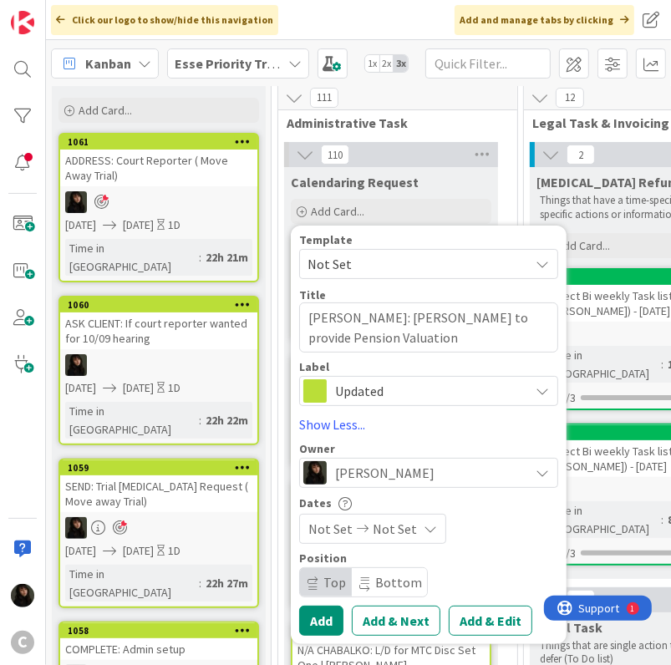
click at [429, 533] on icon at bounding box center [430, 528] width 13 height 13
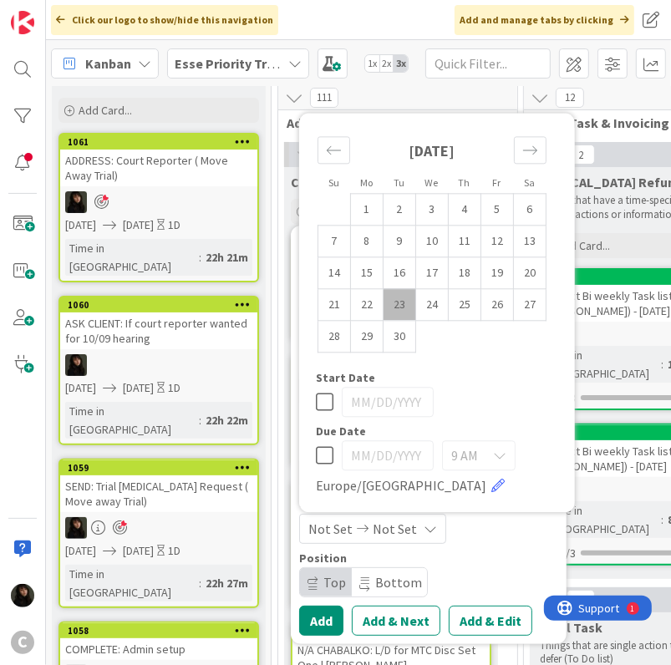
click at [398, 310] on td "23" at bounding box center [400, 305] width 33 height 32
click at [424, 305] on td "24" at bounding box center [432, 305] width 33 height 32
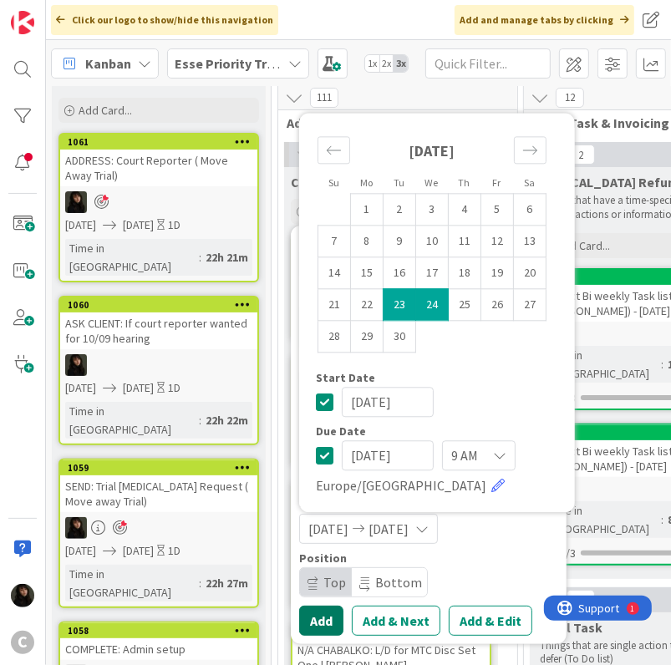
click at [321, 615] on button "Add" at bounding box center [321, 621] width 44 height 30
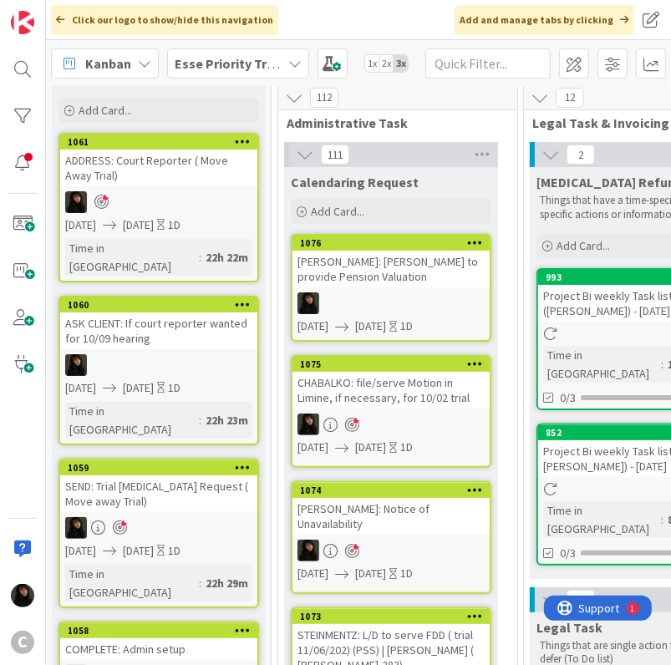
click at [363, 287] on link "1076 GARCIA: T. Reddall to provide Pension Valuation 09/23/2025 09/24/2025 1D" at bounding box center [391, 288] width 201 height 108
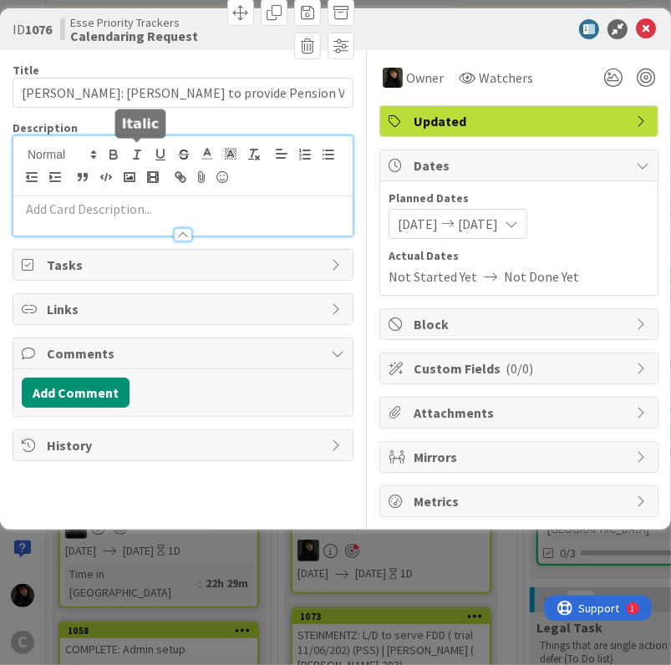
click at [134, 159] on div at bounding box center [182, 185] width 339 height 99
click at [102, 205] on p at bounding box center [183, 209] width 323 height 19
click at [65, 207] on p at bounding box center [183, 209] width 323 height 19
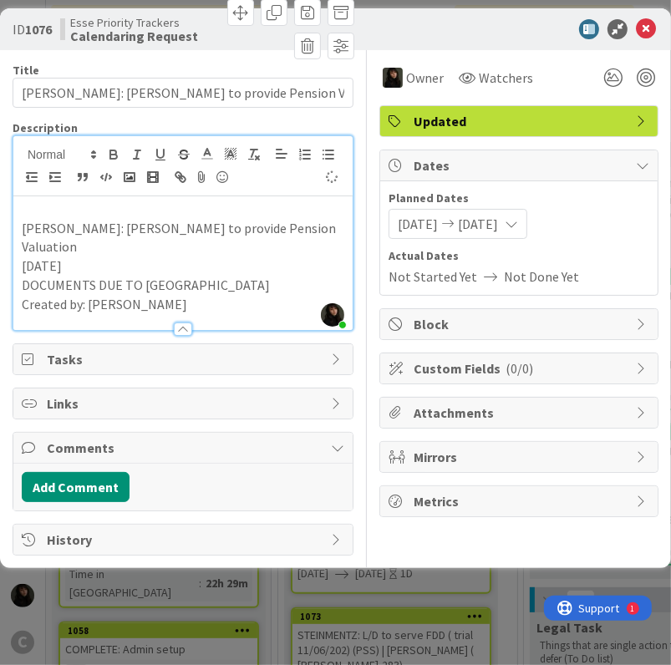
click at [24, 223] on p "GARCIA: T. Reddall to provide Pension Valuation" at bounding box center [183, 238] width 323 height 38
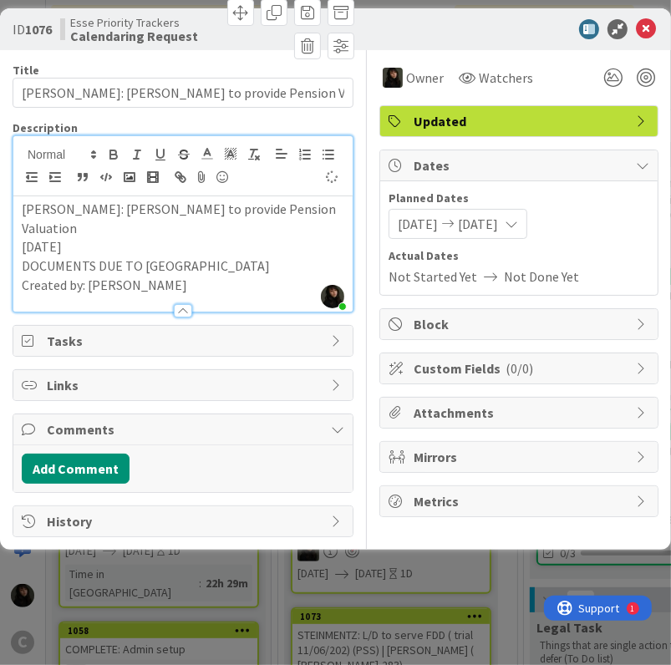
click at [119, 237] on p "2025/09/24" at bounding box center [183, 246] width 323 height 19
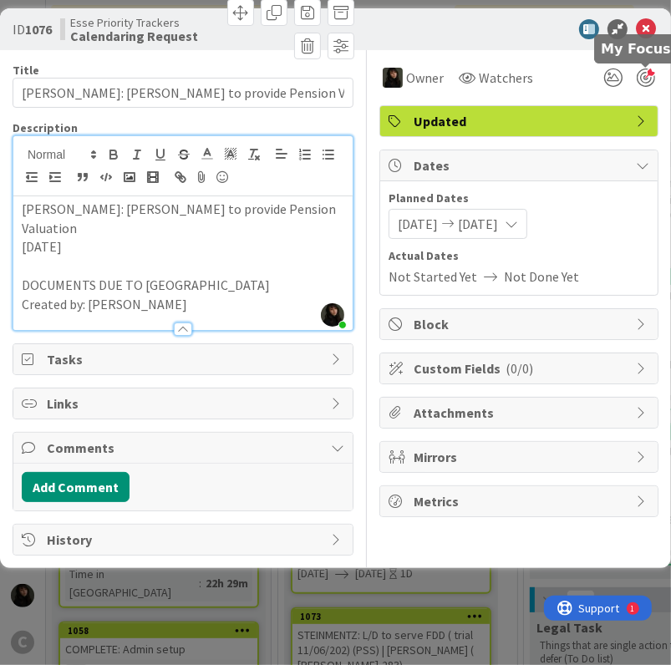
click at [652, 79] on div at bounding box center [646, 78] width 18 height 18
click at [190, 257] on p at bounding box center [183, 266] width 323 height 19
click at [103, 237] on p "2025/09/24" at bounding box center [183, 246] width 323 height 19
click at [93, 237] on p "2025/09/24" at bounding box center [183, 246] width 323 height 19
click at [86, 237] on p "2025/09/24" at bounding box center [183, 246] width 323 height 19
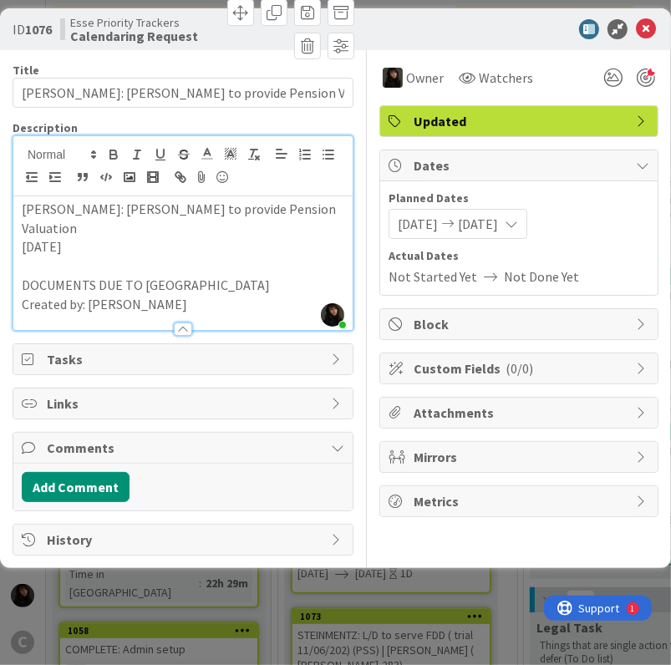
click at [86, 237] on p "2025/09/24" at bounding box center [183, 246] width 323 height 19
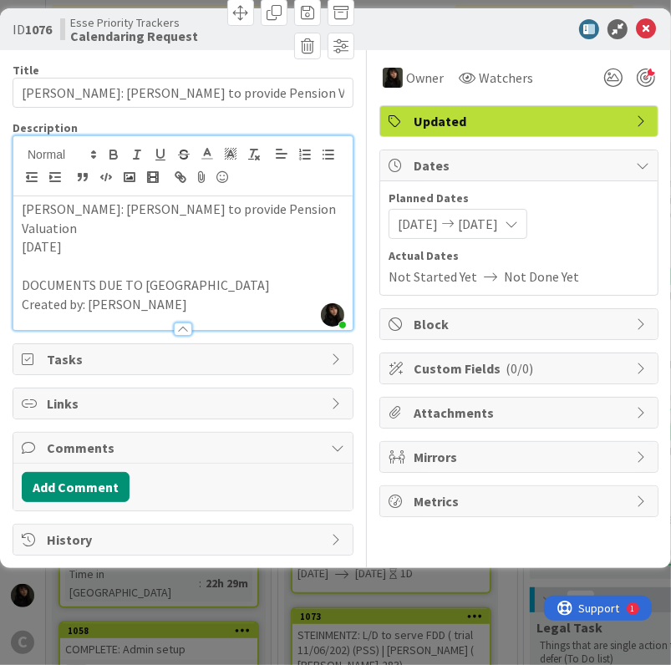
click at [86, 237] on p "2025/09/24" at bounding box center [183, 246] width 323 height 19
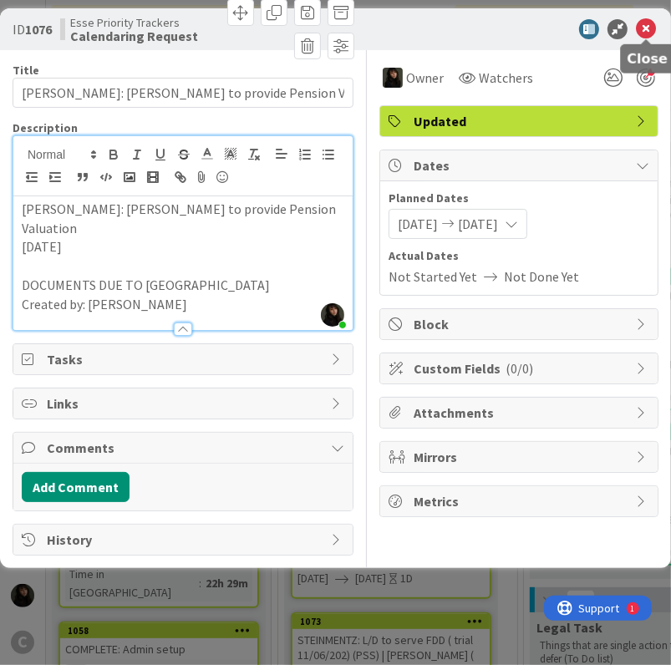
click at [650, 26] on icon at bounding box center [646, 29] width 20 height 20
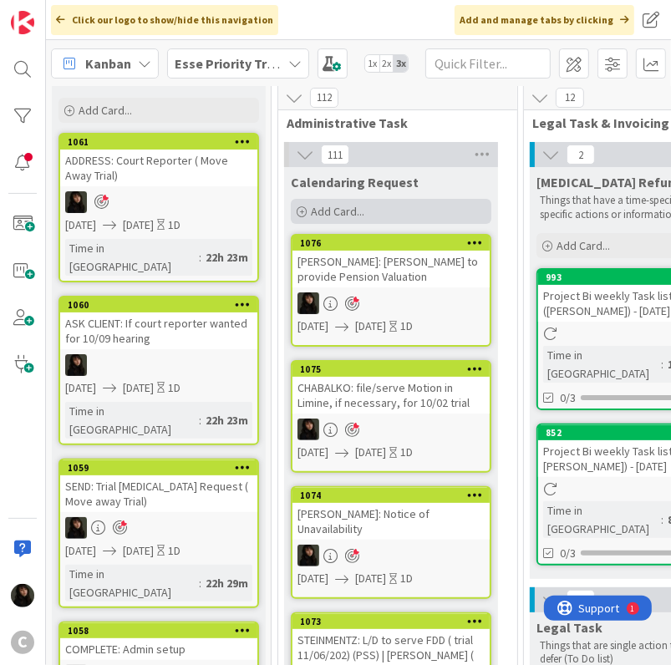
click at [363, 216] on span "Add Card..." at bounding box center [337, 211] width 53 height 15
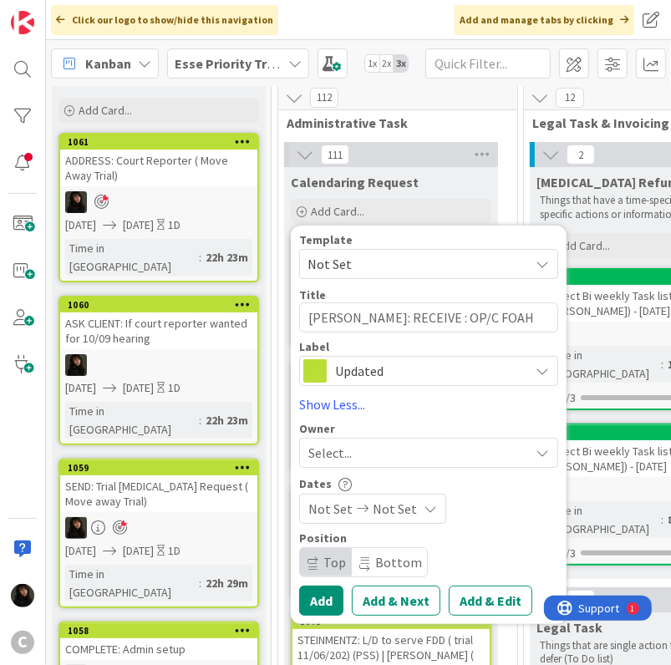
click at [357, 448] on div "Select..." at bounding box center [418, 453] width 221 height 20
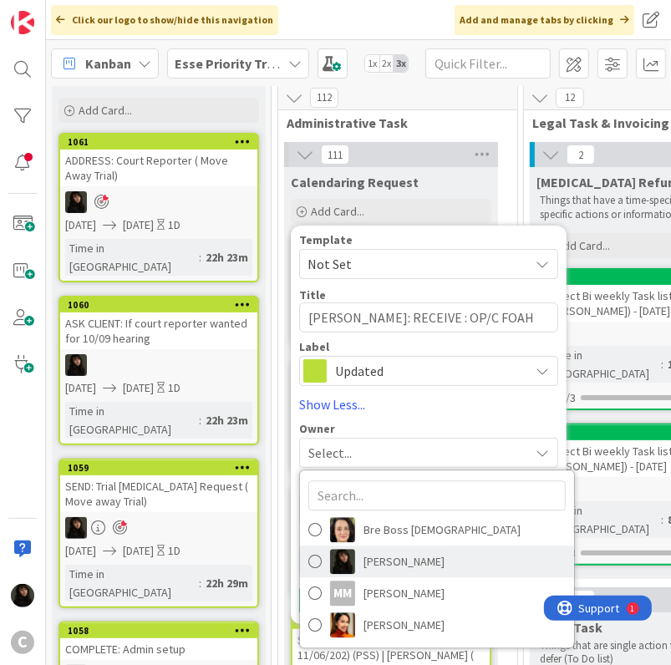
click at [406, 558] on span "Esse Soriano" at bounding box center [403, 562] width 81 height 25
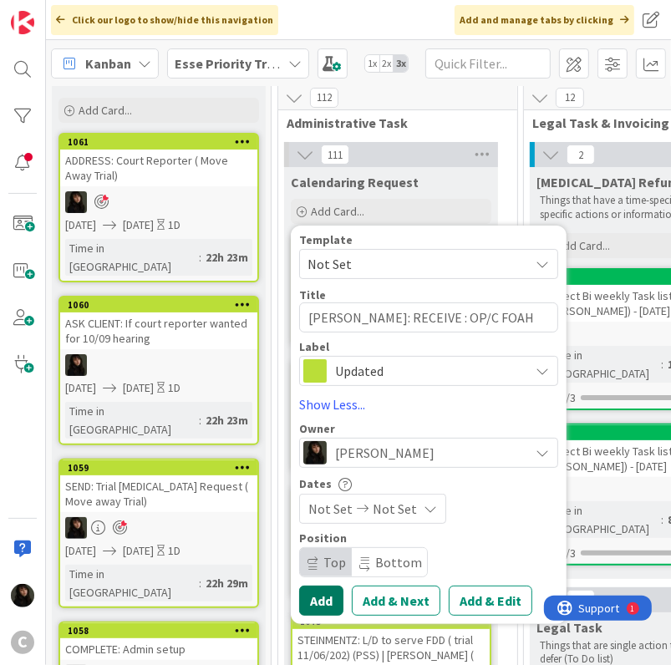
click at [315, 601] on button "Add" at bounding box center [321, 601] width 44 height 30
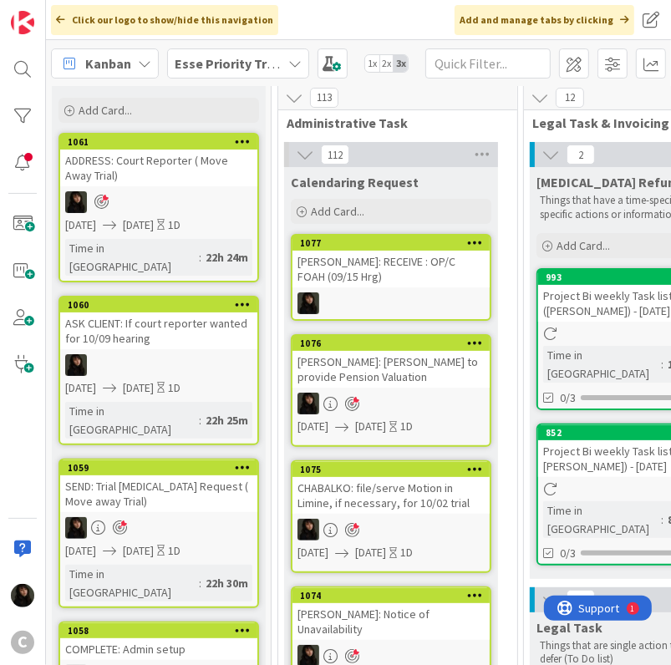
click at [445, 282] on div "BELMAN: RECEIVE : OP/C FOAH (09/15 Hrg)" at bounding box center [390, 269] width 197 height 37
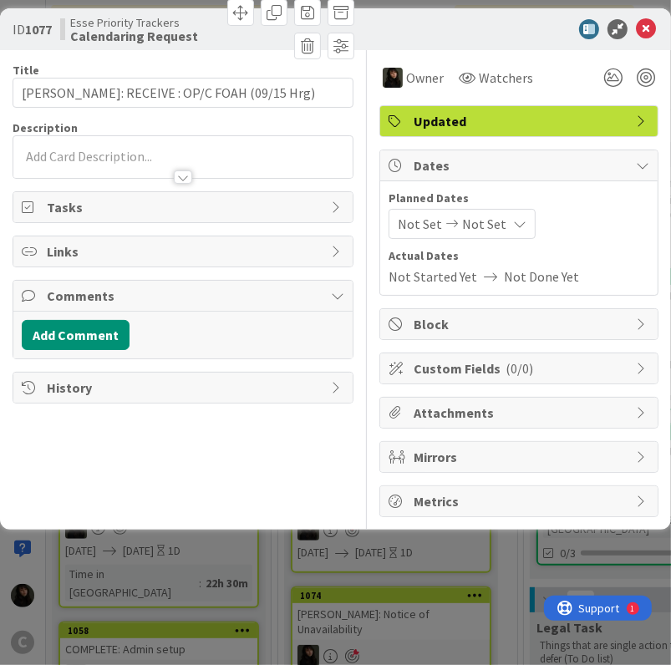
click at [462, 221] on span "Not Set" at bounding box center [484, 224] width 44 height 20
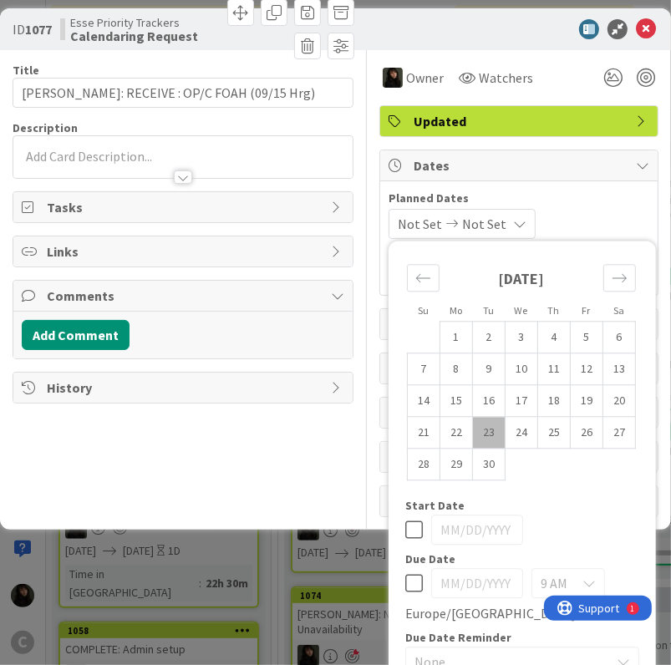
click at [473, 417] on td "23" at bounding box center [489, 433] width 33 height 32
click at [505, 417] on td "24" at bounding box center [521, 433] width 33 height 32
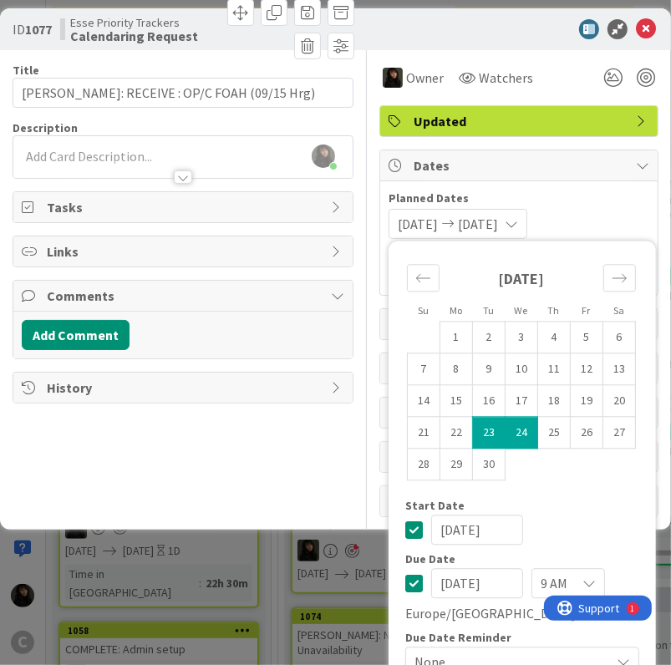
click at [612, 190] on span "Planned Dates" at bounding box center [519, 199] width 261 height 18
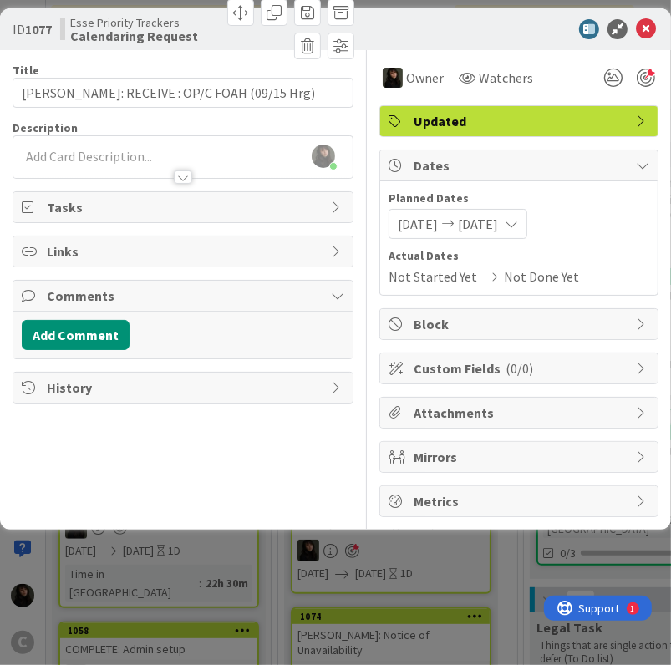
click at [644, 65] on div at bounding box center [628, 78] width 60 height 30
click at [645, 79] on div at bounding box center [646, 78] width 18 height 18
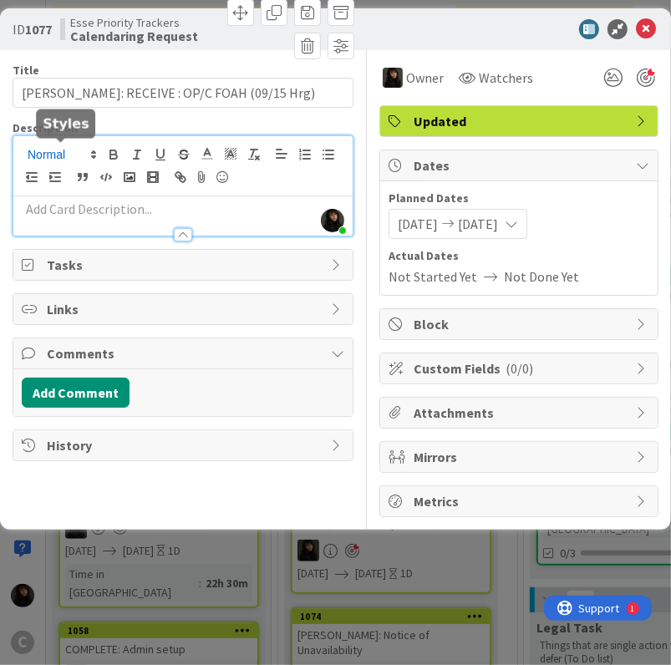
click at [90, 147] on div "Esse Soriano just joined" at bounding box center [182, 185] width 339 height 99
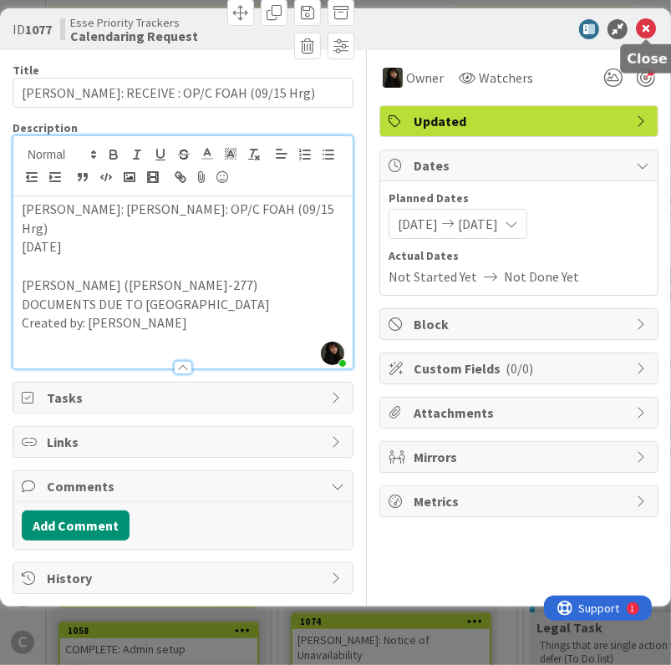
click at [647, 23] on icon at bounding box center [646, 29] width 20 height 20
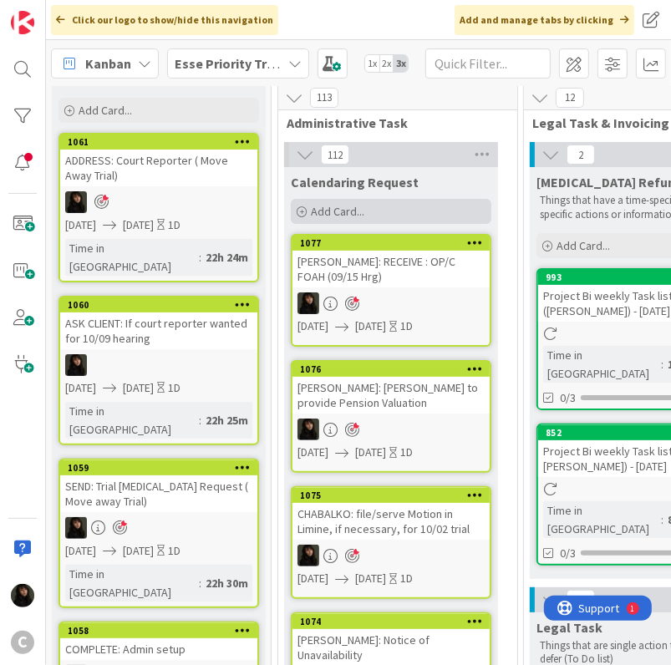
click at [348, 215] on span "Add Card..." at bounding box center [337, 211] width 53 height 15
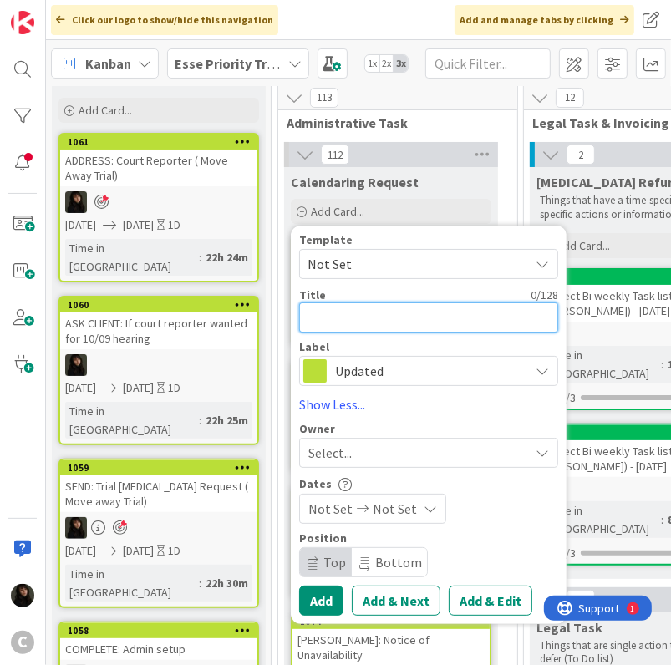
click at [358, 317] on textarea at bounding box center [428, 317] width 259 height 30
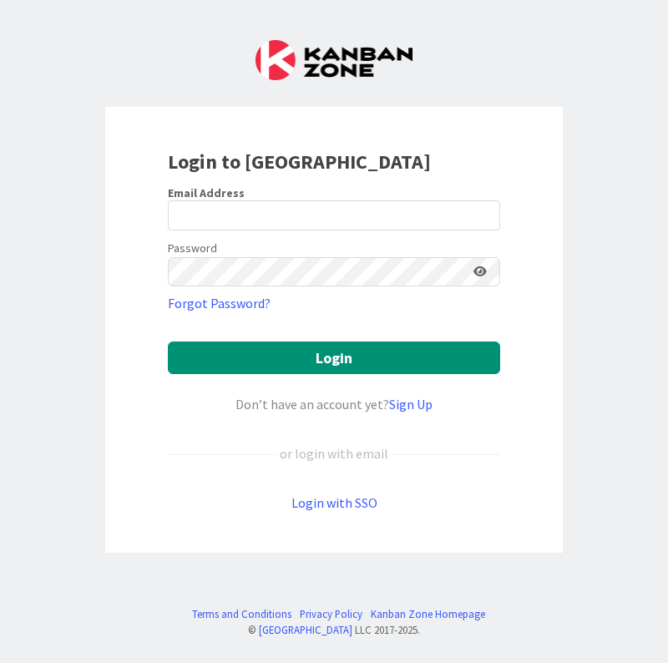
type input "[EMAIL_ADDRESS][DOMAIN_NAME]"
